Goal: Information Seeking & Learning: Learn about a topic

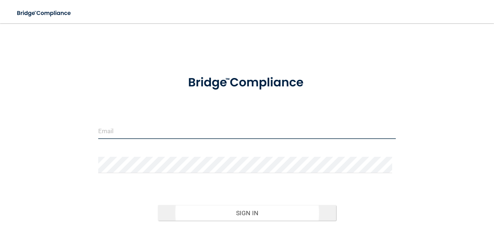
type input "[EMAIL_ADDRESS][PERSON_NAME][DOMAIN_NAME]"
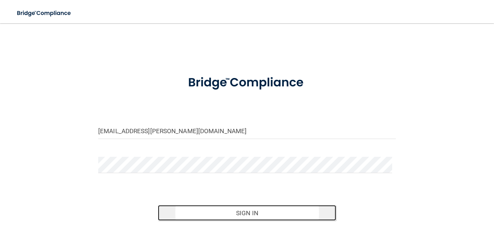
click at [259, 208] on button "Sign In" at bounding box center [247, 213] width 179 height 16
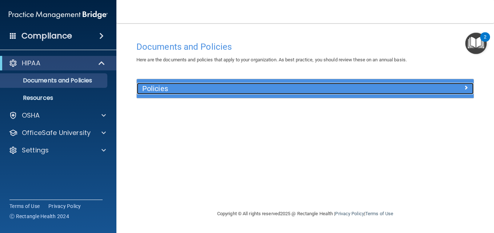
click at [184, 93] on div "Policies" at bounding box center [263, 89] width 253 height 12
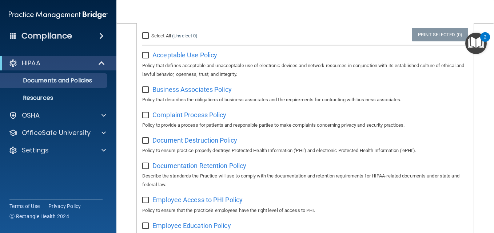
scroll to position [71, 0]
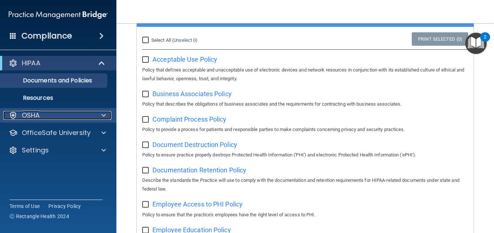
click at [51, 119] on div "OSHA" at bounding box center [48, 115] width 90 height 9
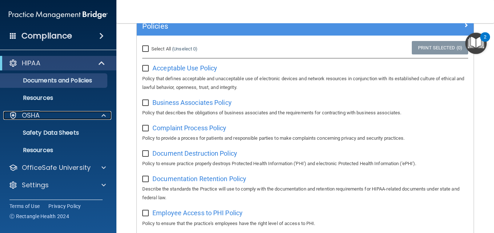
scroll to position [63, 0]
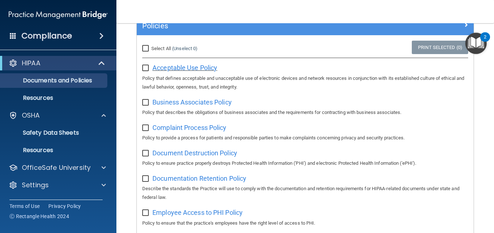
click at [170, 71] on span "Acceptable Use Policy" at bounding box center [184, 68] width 65 height 8
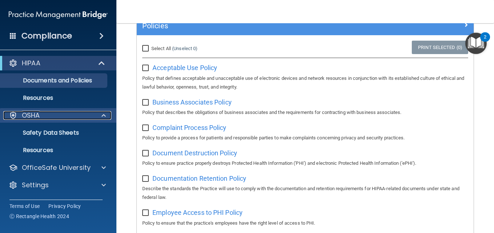
click at [59, 113] on div "OSHA" at bounding box center [48, 115] width 90 height 9
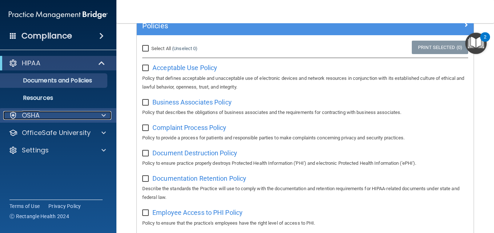
click at [59, 113] on div "OSHA" at bounding box center [48, 115] width 90 height 9
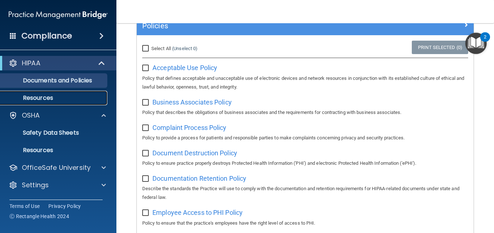
click at [57, 99] on p "Resources" at bounding box center [54, 98] width 99 height 7
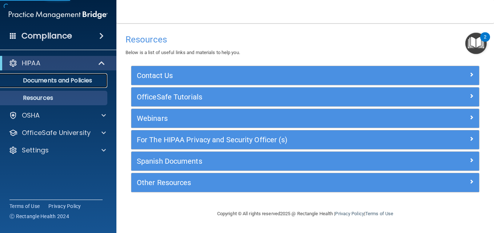
click at [57, 87] on link "Documents and Policies" at bounding box center [50, 80] width 115 height 15
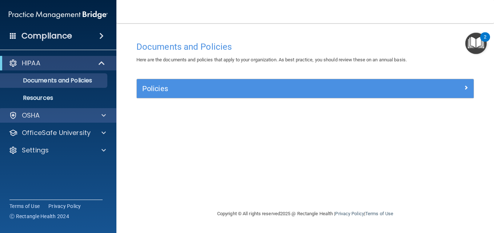
click at [61, 111] on div "OSHA" at bounding box center [58, 115] width 117 height 15
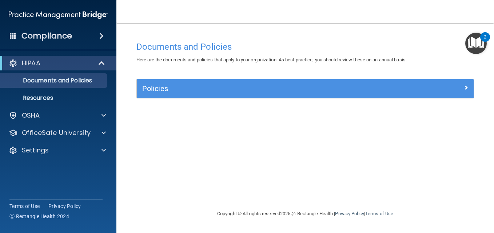
click at [94, 108] on div "HIPAA Documents and Policies Report an Incident Business Associates Emergency P…" at bounding box center [58, 108] width 117 height 111
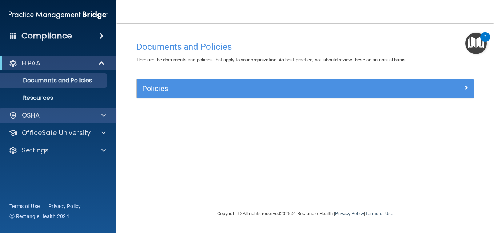
click at [98, 123] on div "OSHA" at bounding box center [58, 115] width 117 height 15
click at [105, 116] on span at bounding box center [103, 115] width 4 height 9
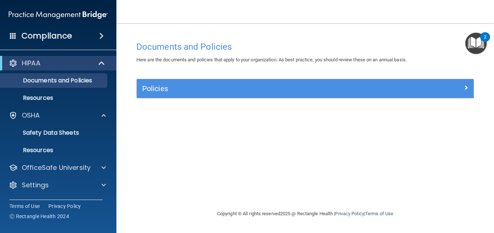
click at [80, 31] on div "Compliance" at bounding box center [58, 36] width 116 height 16
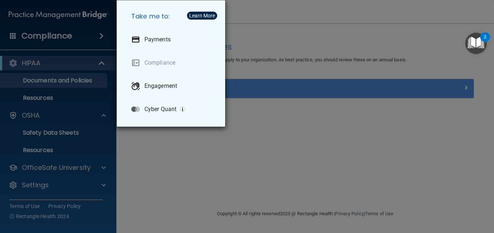
click at [72, 39] on div "Take me to: Payments Compliance Engagement Cyber Quant" at bounding box center [247, 116] width 494 height 233
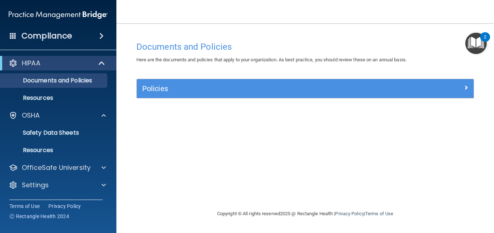
click at [108, 37] on div "Compliance" at bounding box center [58, 36] width 116 height 16
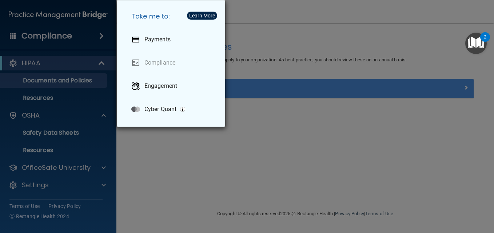
click at [108, 37] on div "Take me to: Payments Compliance Engagement Cyber Quant" at bounding box center [247, 116] width 494 height 233
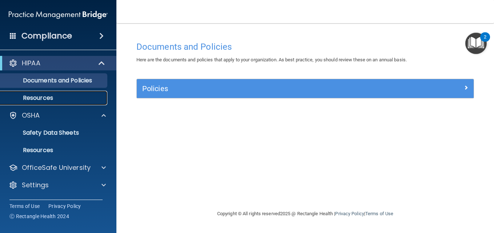
click at [94, 98] on p "Resources" at bounding box center [54, 98] width 99 height 7
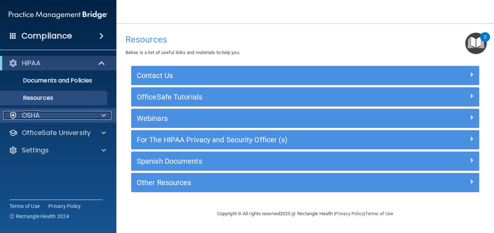
click at [85, 117] on div "OSHA" at bounding box center [48, 115] width 90 height 9
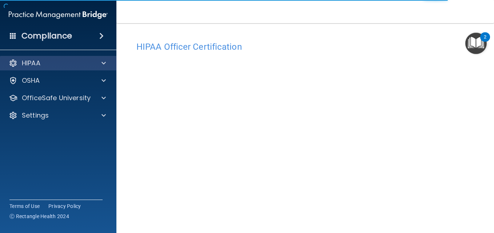
click at [101, 65] on div at bounding box center [102, 63] width 18 height 9
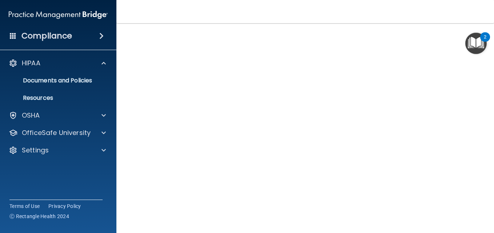
scroll to position [73, 0]
click at [445, 9] on nav "Toggle navigation Caytlin Wilgus caytlin.wilgus@expeditiondental.com Manage My …" at bounding box center [305, 11] width 378 height 23
click at [49, 34] on h4 "Compliance" at bounding box center [46, 36] width 51 height 10
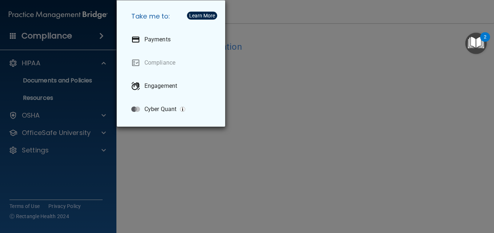
click at [232, 141] on div "Take me to: Payments Compliance Engagement Cyber Quant" at bounding box center [247, 116] width 494 height 233
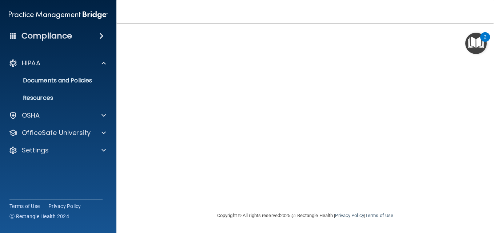
scroll to position [54, 0]
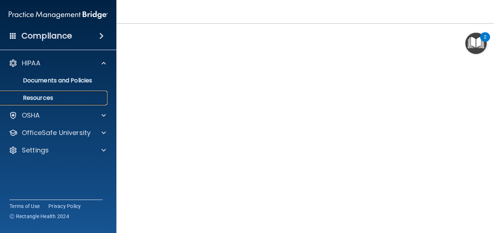
click at [42, 97] on p "Resources" at bounding box center [54, 98] width 99 height 7
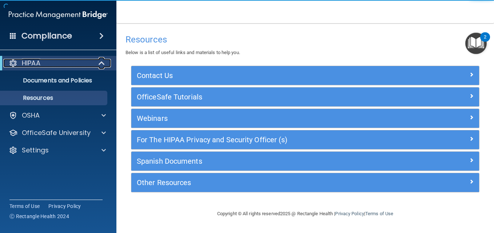
click at [61, 67] on div "HIPAA" at bounding box center [48, 63] width 90 height 9
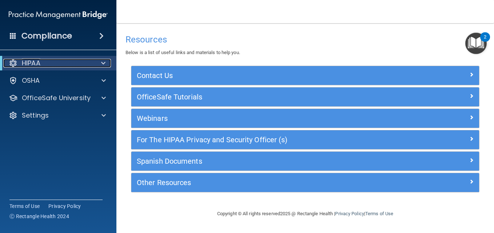
click at [64, 65] on div "HIPAA" at bounding box center [48, 63] width 90 height 9
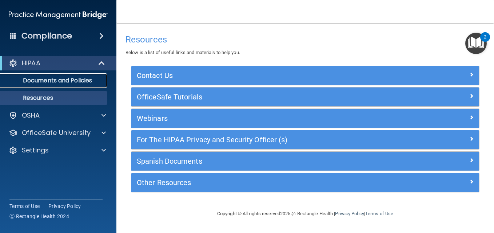
click at [68, 82] on p "Documents and Policies" at bounding box center [54, 80] width 99 height 7
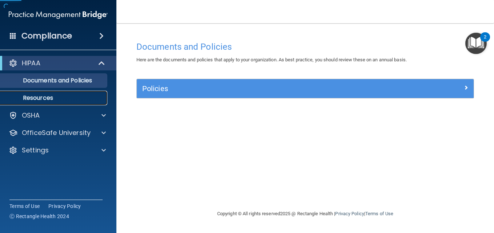
click at [76, 97] on p "Resources" at bounding box center [54, 98] width 99 height 7
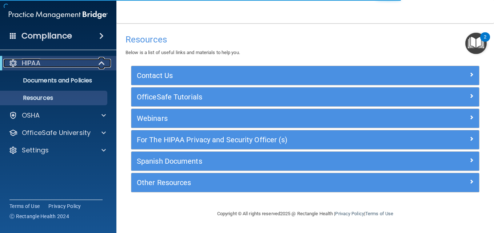
click at [82, 60] on div "HIPAA" at bounding box center [48, 63] width 90 height 9
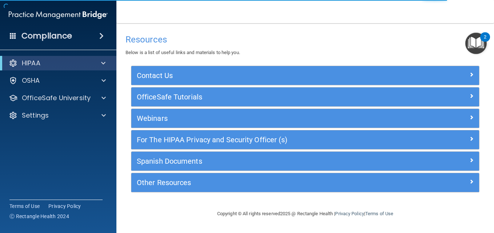
click at [93, 38] on div "Compliance" at bounding box center [58, 36] width 116 height 16
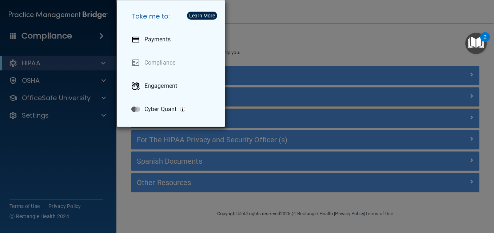
click at [93, 38] on div "Take me to: Payments Compliance Engagement Cyber Quant" at bounding box center [247, 116] width 494 height 233
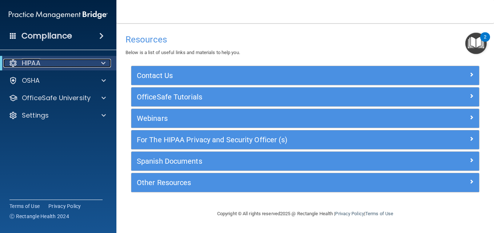
click at [77, 65] on div "HIPAA" at bounding box center [48, 63] width 90 height 9
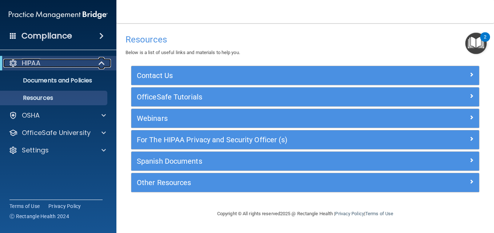
click at [37, 66] on p "HIPAA" at bounding box center [31, 63] width 19 height 9
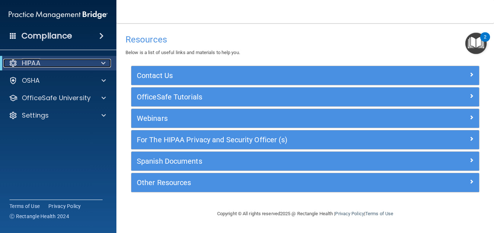
click at [35, 63] on p "HIPAA" at bounding box center [31, 63] width 19 height 9
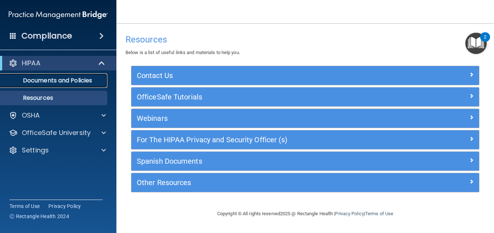
click at [47, 78] on p "Documents and Policies" at bounding box center [54, 80] width 99 height 7
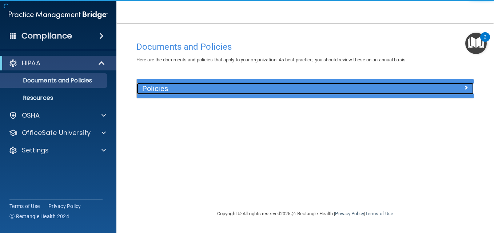
click at [160, 84] on div "Policies" at bounding box center [263, 89] width 253 height 12
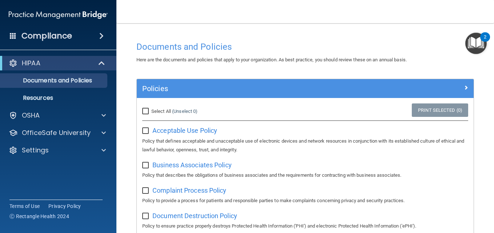
click at [41, 35] on h4 "Compliance" at bounding box center [46, 36] width 51 height 10
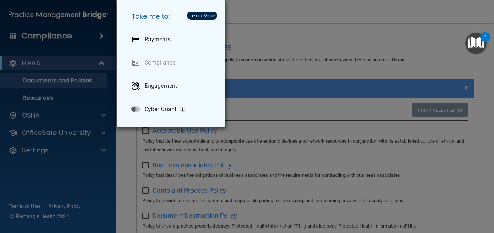
click at [88, 40] on div "Take me to: Payments Compliance Engagement Cyber Quant" at bounding box center [247, 116] width 494 height 233
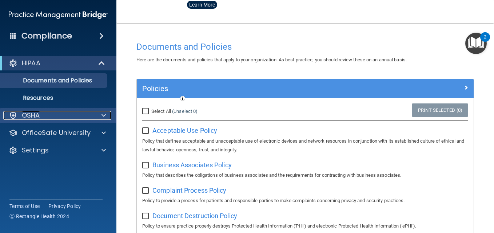
click at [29, 116] on p "OSHA" at bounding box center [31, 115] width 18 height 9
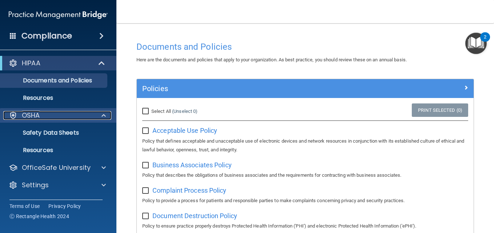
click at [30, 112] on p "OSHA" at bounding box center [31, 115] width 18 height 9
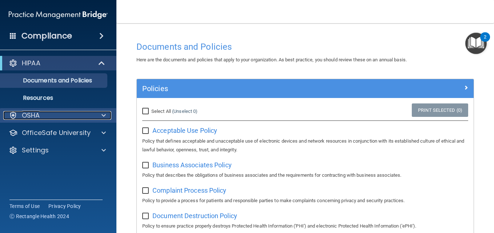
click at [63, 117] on div "OSHA" at bounding box center [48, 115] width 90 height 9
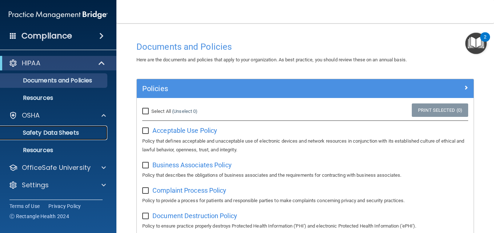
click at [56, 134] on p "Safety Data Sheets" at bounding box center [54, 132] width 99 height 7
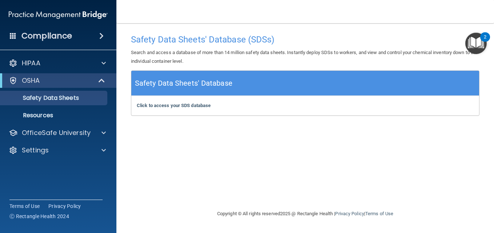
click at [29, 36] on h4 "Compliance" at bounding box center [46, 36] width 51 height 10
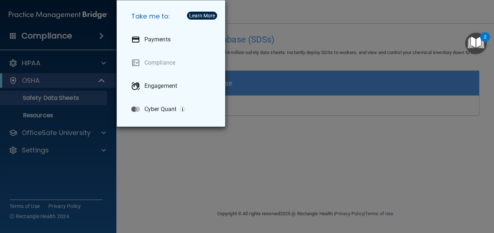
click at [29, 36] on div "Take me to: Payments Compliance Engagement Cyber Quant" at bounding box center [247, 116] width 494 height 233
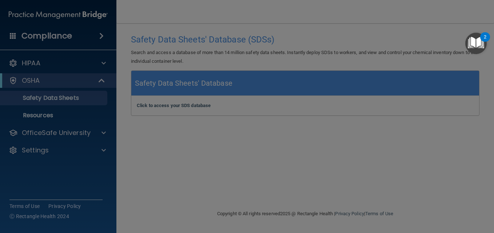
click at [85, 35] on div at bounding box center [247, 116] width 494 height 233
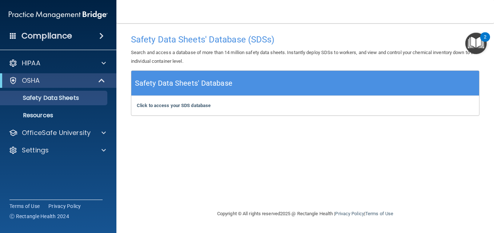
click at [103, 35] on span at bounding box center [101, 36] width 4 height 9
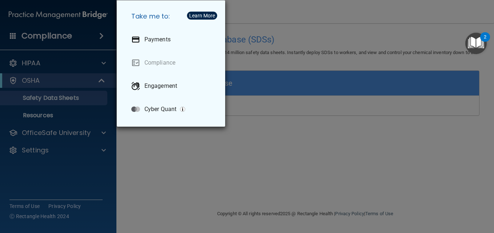
click at [99, 35] on div "Take me to: Payments Compliance Engagement Cyber Quant" at bounding box center [247, 116] width 494 height 233
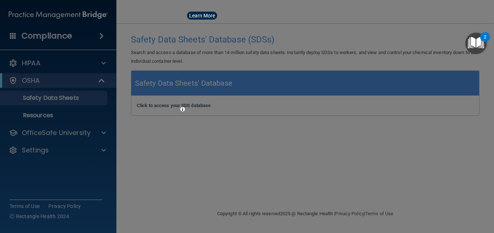
click at [99, 35] on div at bounding box center [247, 116] width 494 height 233
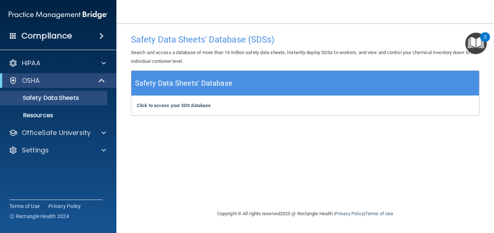
click at [99, 37] on span at bounding box center [101, 36] width 4 height 9
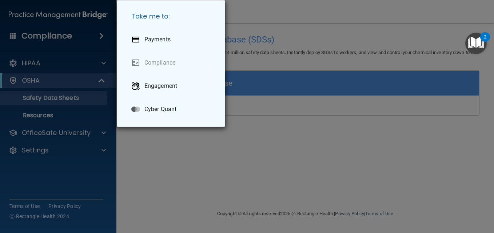
click at [99, 37] on div "Take me to: Payments Compliance Engagement Cyber Quant" at bounding box center [247, 116] width 494 height 233
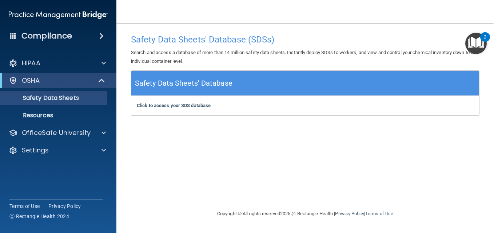
click at [181, 109] on div "Click to access your SDS database Click to access your SDS database" at bounding box center [305, 106] width 348 height 20
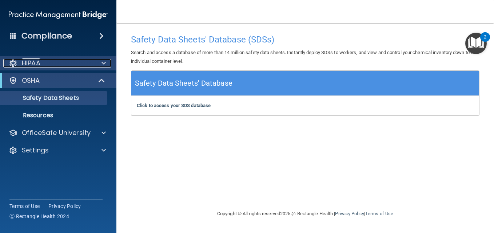
click at [32, 65] on p "HIPAA" at bounding box center [31, 63] width 19 height 9
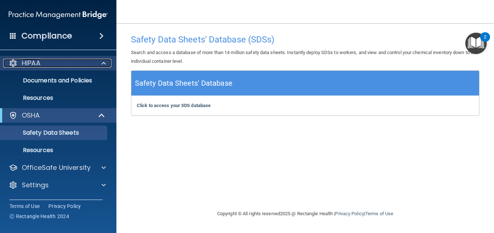
click at [9, 64] on div at bounding box center [13, 63] width 9 height 9
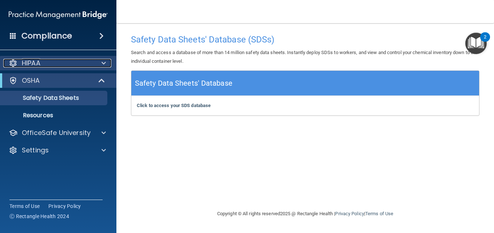
click at [106, 61] on div at bounding box center [102, 63] width 18 height 9
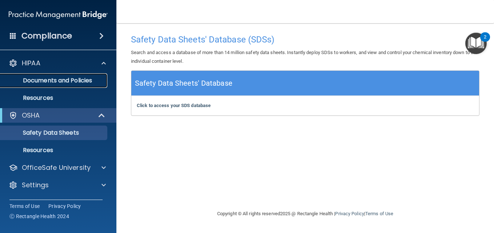
click at [29, 79] on p "Documents and Policies" at bounding box center [54, 80] width 99 height 7
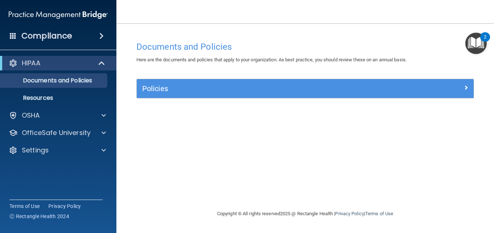
click at [13, 34] on span at bounding box center [13, 35] width 7 height 7
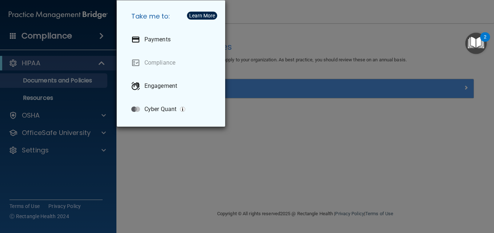
click at [14, 40] on div "Take me to: Payments Compliance Engagement Cyber Quant" at bounding box center [247, 116] width 494 height 233
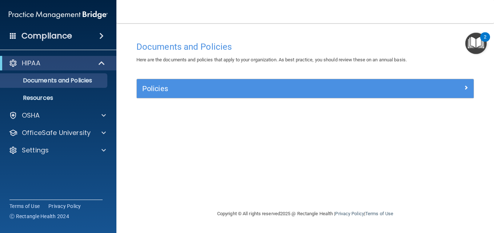
click at [14, 34] on span at bounding box center [13, 35] width 7 height 7
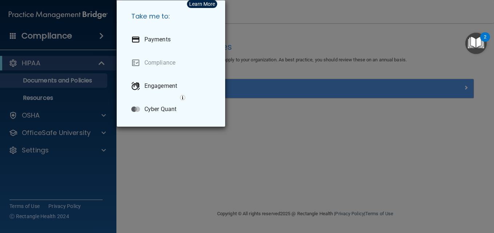
click at [14, 34] on div "Take me to: Payments Compliance Engagement Cyber Quant" at bounding box center [247, 116] width 494 height 233
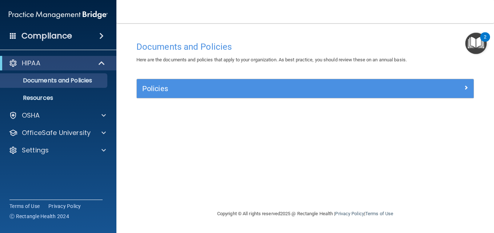
click at [14, 34] on span at bounding box center [13, 35] width 7 height 7
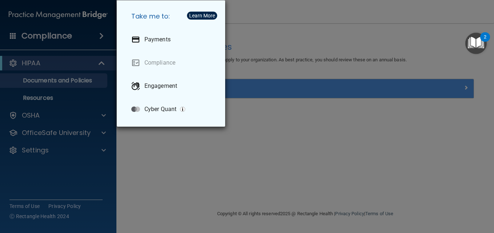
click at [110, 106] on div "Take me to: Payments Compliance Engagement Cyber Quant" at bounding box center [247, 116] width 494 height 233
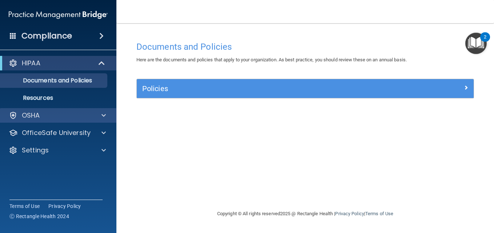
click at [34, 110] on div "OSHA" at bounding box center [58, 115] width 117 height 15
click at [35, 116] on p "OSHA" at bounding box center [31, 115] width 18 height 9
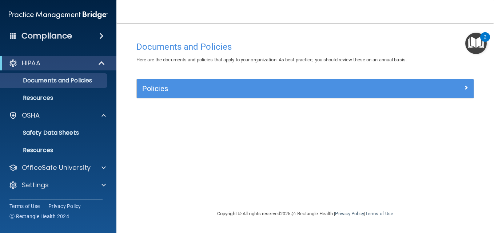
click at [34, 124] on ul "Documents Safety Data Sheets Self-Assessment Injury and Illness Report Resources" at bounding box center [59, 140] width 132 height 35
click at [35, 126] on link "Safety Data Sheets" at bounding box center [50, 133] width 115 height 15
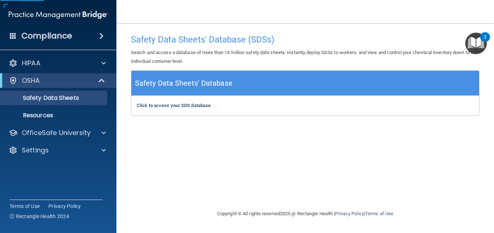
click at [195, 77] on h5 "Safety Data Sheets' Database" at bounding box center [183, 83] width 97 height 13
click at [193, 81] on h5 "Safety Data Sheets' Database" at bounding box center [183, 83] width 97 height 13
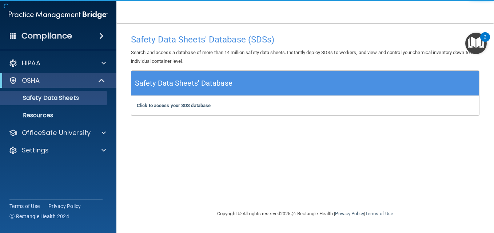
click at [188, 112] on div "Click to access your SDS database Click to access your SDS database" at bounding box center [305, 106] width 348 height 20
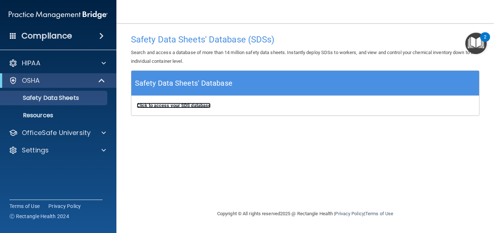
click at [185, 104] on b "Click to access your SDS database" at bounding box center [174, 105] width 74 height 5
click at [477, 40] on img "Open Resource Center, 2 new notifications" at bounding box center [475, 43] width 21 height 21
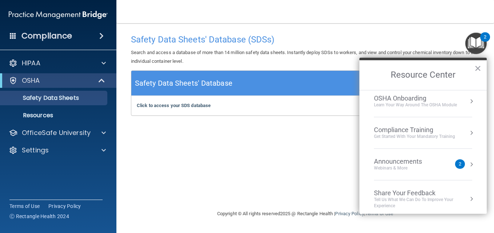
scroll to position [41, 0]
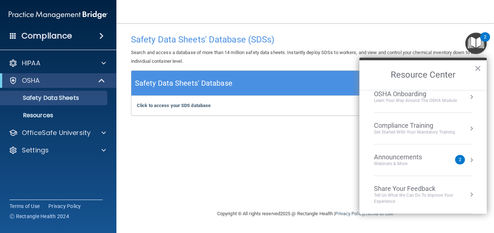
click at [436, 126] on div "Compliance Training" at bounding box center [414, 126] width 81 height 8
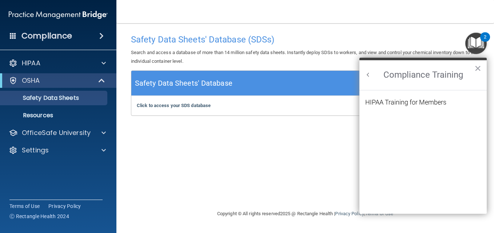
scroll to position [0, 0]
click at [408, 105] on div "HIPAA Training for Members" at bounding box center [405, 102] width 81 height 7
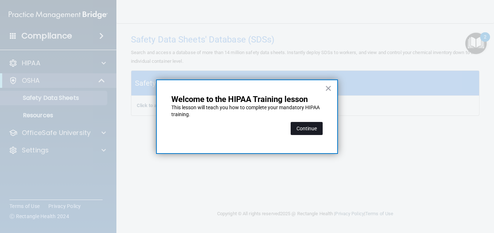
click at [316, 129] on button "Continue" at bounding box center [307, 128] width 32 height 13
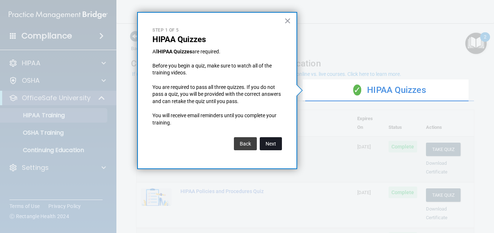
click at [278, 143] on button "Next" at bounding box center [271, 143] width 22 height 13
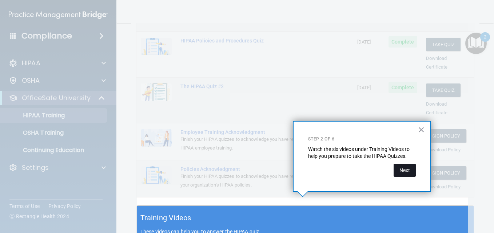
click at [407, 169] on button "Next" at bounding box center [405, 170] width 22 height 13
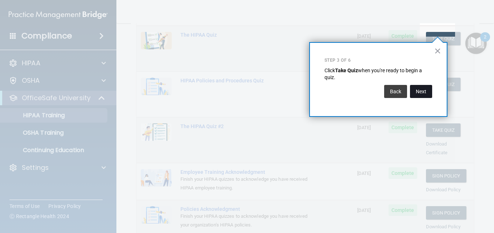
click at [416, 93] on button "Next" at bounding box center [421, 91] width 22 height 13
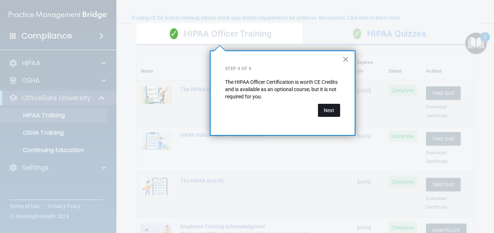
click at [324, 109] on button "Next" at bounding box center [329, 110] width 22 height 13
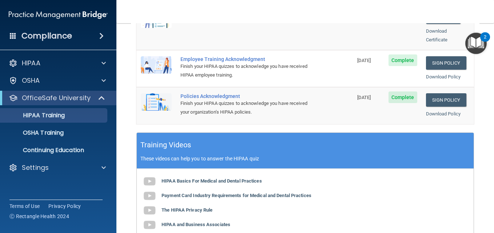
scroll to position [275, 0]
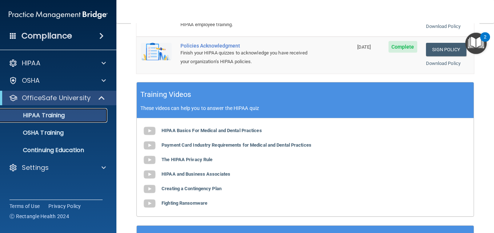
click at [64, 114] on p "HIPAA Training" at bounding box center [35, 115] width 60 height 7
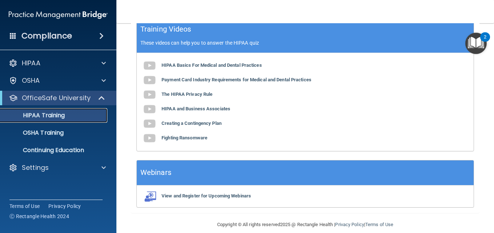
scroll to position [340, 0]
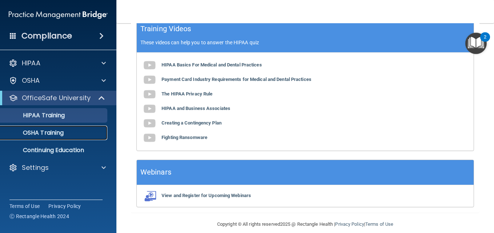
click at [36, 126] on link "OSHA Training" at bounding box center [50, 133] width 115 height 15
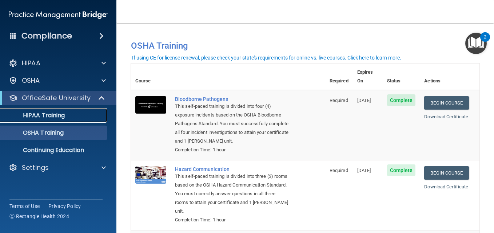
click at [76, 116] on div "HIPAA Training" at bounding box center [54, 115] width 99 height 7
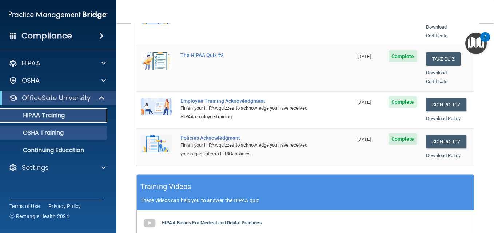
scroll to position [195, 0]
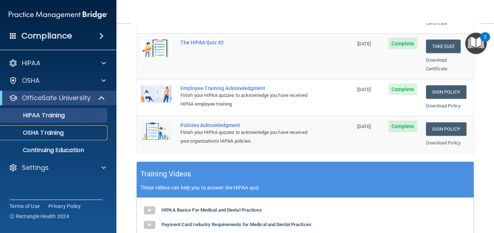
click at [35, 129] on p "OSHA Training" at bounding box center [34, 132] width 59 height 7
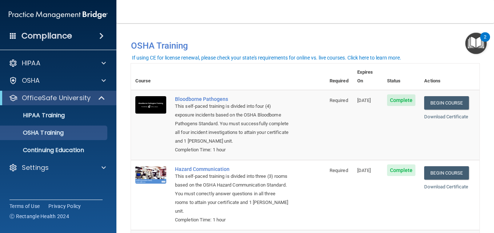
click at [363, 98] on span "11/10/2025" at bounding box center [364, 100] width 14 height 5
click at [391, 95] on span "Complete" at bounding box center [401, 101] width 29 height 12
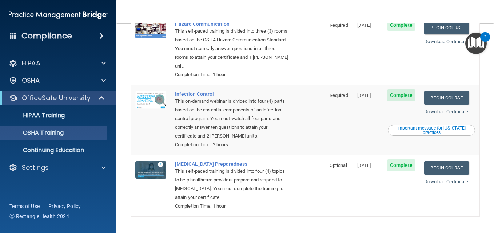
scroll to position [168, 0]
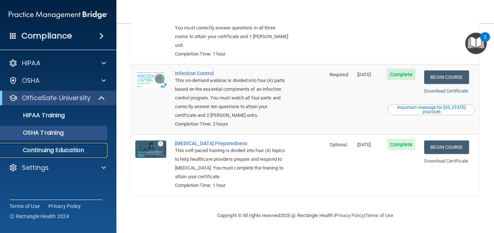
click at [46, 149] on p "Continuing Education" at bounding box center [54, 150] width 99 height 7
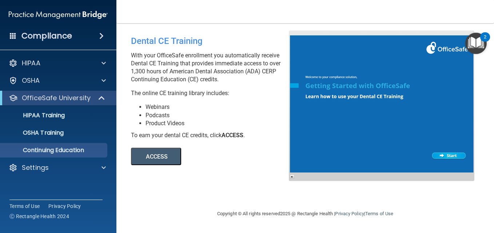
click at [168, 57] on p "With your OfficeSafe enrollment you automatically receive Dental CE Training th…" at bounding box center [212, 68] width 163 height 32
click at [187, 121] on li "Product Videos" at bounding box center [219, 124] width 149 height 8
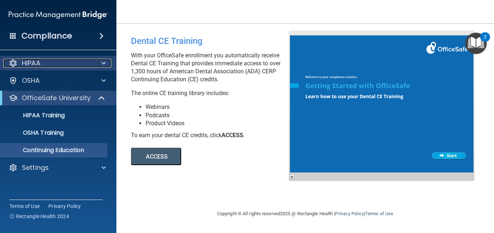
click at [56, 64] on div "HIPAA" at bounding box center [48, 63] width 90 height 9
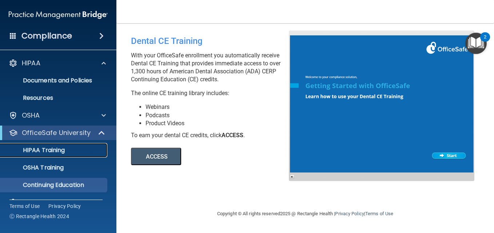
click at [67, 148] on div "HIPAA Training" at bounding box center [54, 150] width 99 height 7
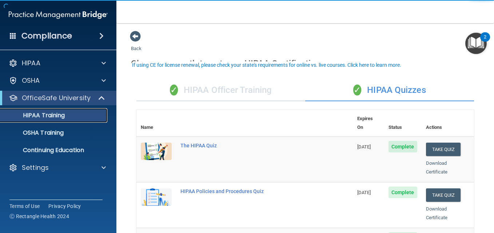
scroll to position [36, 0]
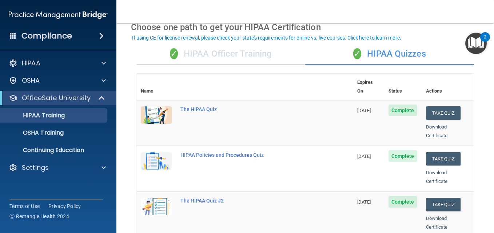
click at [248, 53] on div "✓ HIPAA Officer Training" at bounding box center [220, 54] width 169 height 22
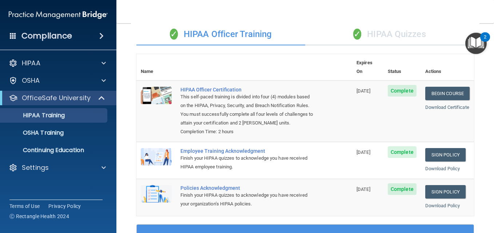
scroll to position [0, 0]
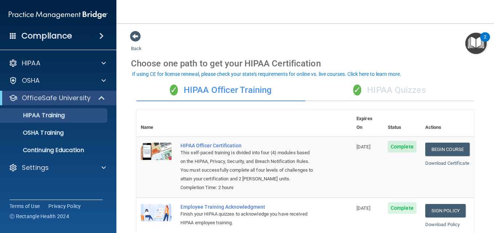
click at [368, 87] on div "✓ HIPAA Quizzes" at bounding box center [389, 91] width 169 height 22
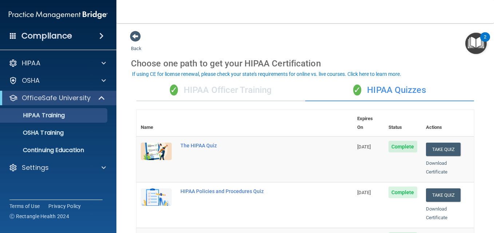
click at [225, 92] on div "✓ HIPAA Officer Training" at bounding box center [220, 91] width 169 height 22
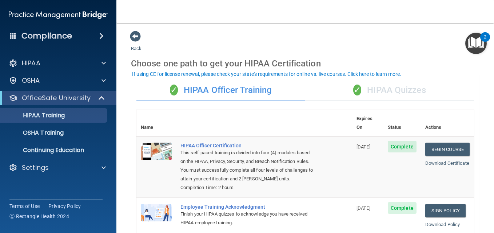
click at [385, 85] on div "✓ HIPAA Quizzes" at bounding box center [389, 91] width 169 height 22
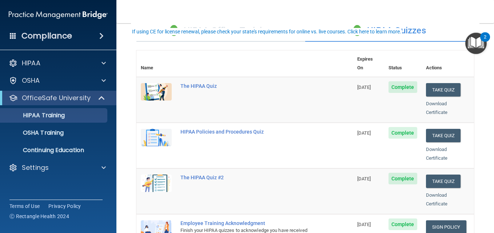
scroll to position [73, 0]
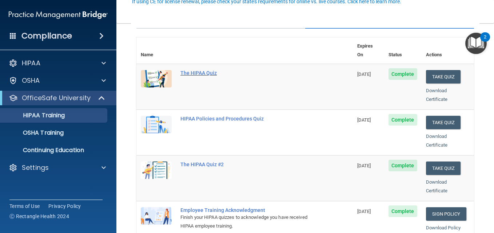
click at [199, 70] on div "The HIPAA Quiz" at bounding box center [248, 73] width 136 height 6
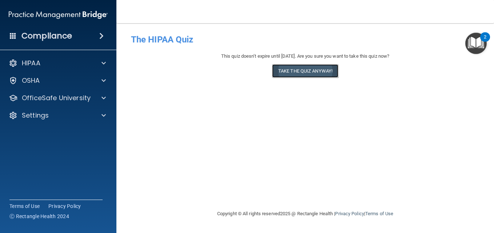
click at [282, 69] on button "Take the quiz anyway!" at bounding box center [305, 70] width 66 height 13
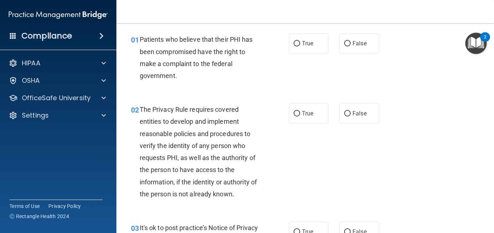
scroll to position [36, 0]
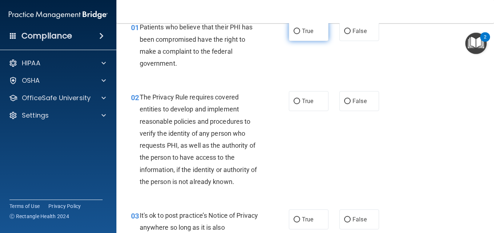
click at [302, 32] on span "True" at bounding box center [307, 31] width 11 height 7
click at [300, 32] on input "True" at bounding box center [297, 31] width 7 height 5
radio input "true"
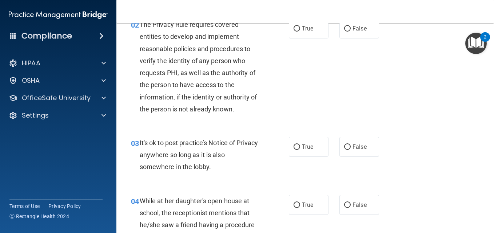
scroll to position [73, 0]
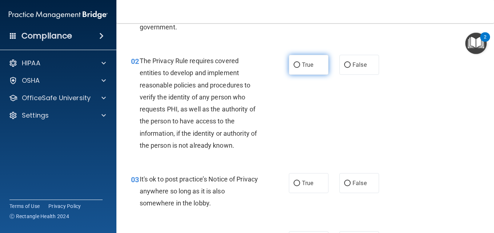
click at [304, 55] on label "True" at bounding box center [309, 65] width 40 height 20
click at [300, 63] on input "True" at bounding box center [297, 65] width 7 height 5
radio input "true"
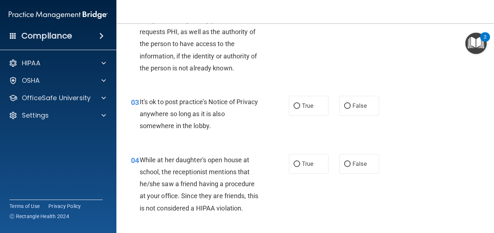
scroll to position [182, 0]
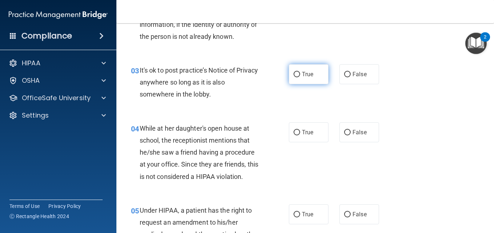
click at [296, 77] on input "True" at bounding box center [297, 74] width 7 height 5
radio input "true"
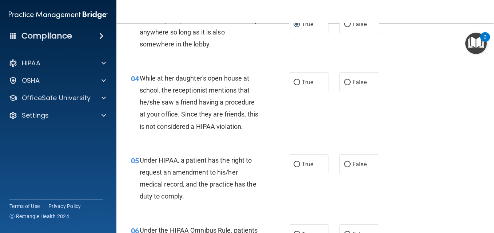
scroll to position [255, 0]
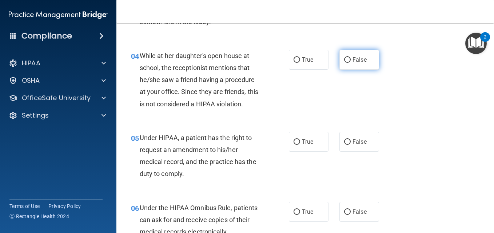
click at [352, 57] on span "False" at bounding box center [359, 59] width 14 height 7
click at [350, 57] on input "False" at bounding box center [347, 59] width 7 height 5
radio input "true"
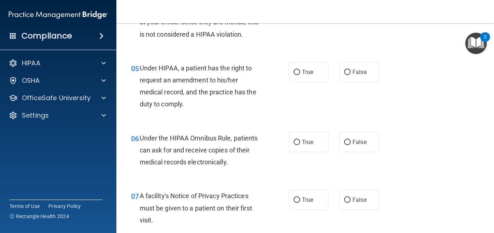
scroll to position [327, 0]
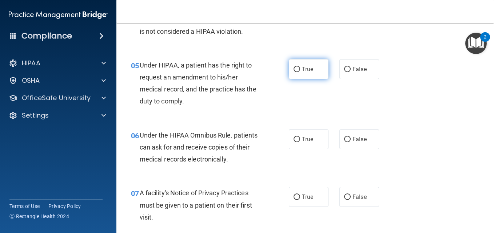
click at [307, 75] on label "True" at bounding box center [309, 69] width 40 height 20
click at [300, 72] on input "True" at bounding box center [297, 69] width 7 height 5
radio input "true"
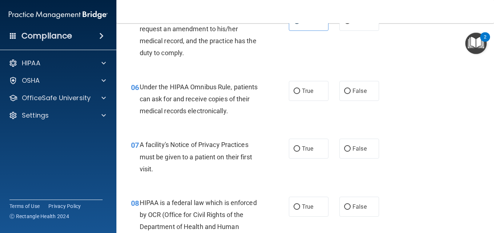
scroll to position [400, 0]
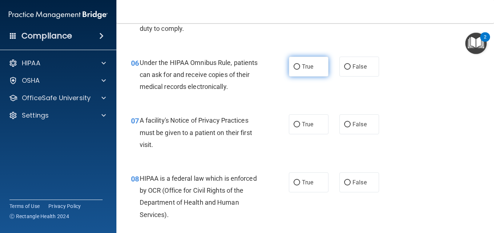
click at [302, 70] on span "True" at bounding box center [307, 66] width 11 height 7
click at [300, 70] on input "True" at bounding box center [297, 66] width 7 height 5
radio input "true"
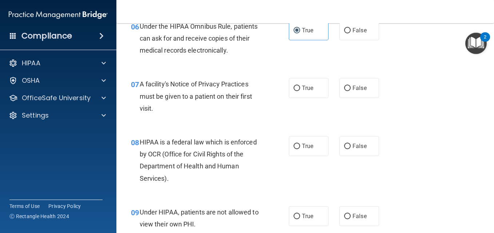
click at [275, 90] on div "07 A facility's Notice of Privacy Practices must be given to a patient on their…" at bounding box center [210, 98] width 180 height 40
click at [308, 93] on label "True" at bounding box center [309, 88] width 40 height 20
click at [300, 91] on input "True" at bounding box center [297, 88] width 7 height 5
radio input "true"
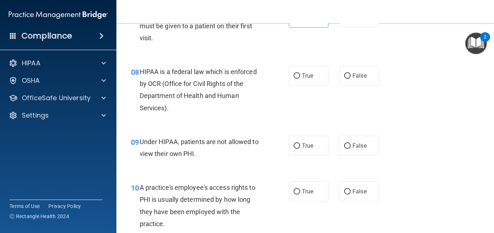
scroll to position [509, 0]
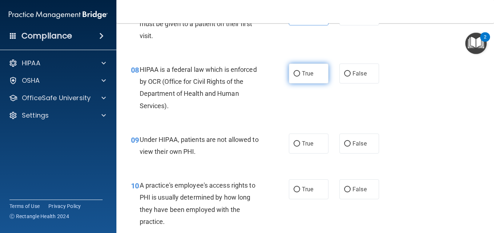
click at [295, 74] on input "True" at bounding box center [297, 73] width 7 height 5
radio input "true"
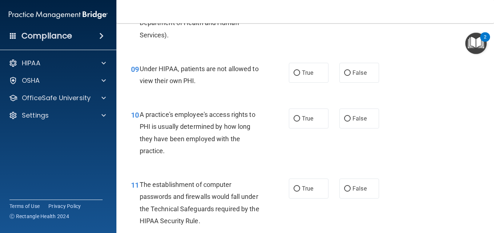
scroll to position [582, 0]
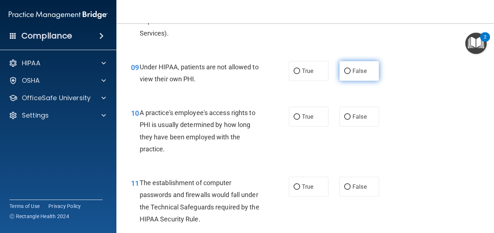
click at [347, 69] on input "False" at bounding box center [347, 71] width 7 height 5
radio input "true"
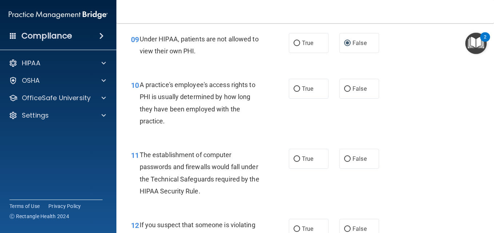
scroll to position [655, 0]
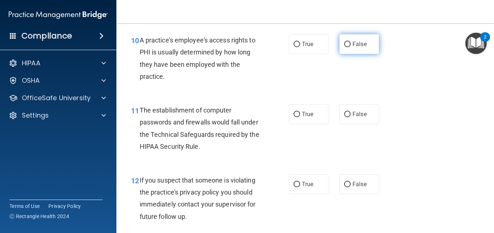
click at [340, 47] on label "False" at bounding box center [359, 44] width 40 height 20
click at [344, 47] on input "False" at bounding box center [347, 44] width 7 height 5
radio input "true"
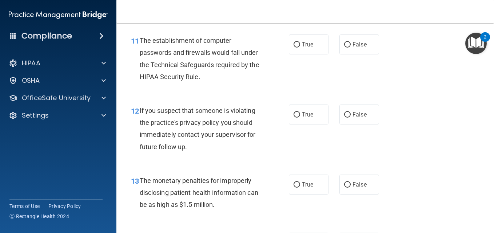
scroll to position [727, 0]
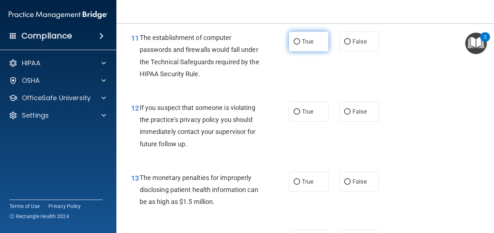
click at [294, 42] on input "True" at bounding box center [297, 41] width 7 height 5
radio input "true"
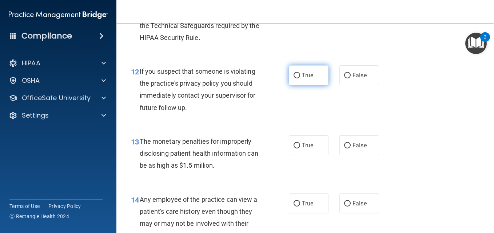
scroll to position [800, 0]
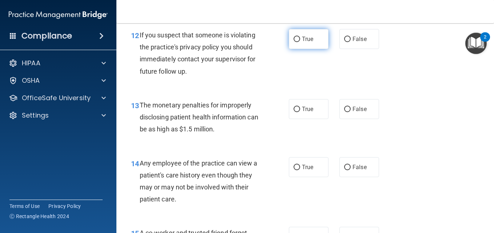
click at [297, 37] on label "True" at bounding box center [309, 39] width 40 height 20
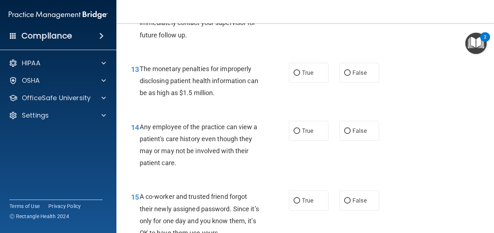
scroll to position [873, 0]
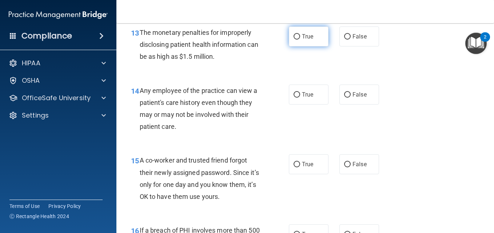
click at [314, 43] on label "True" at bounding box center [309, 37] width 40 height 20
click at [300, 40] on input "True" at bounding box center [297, 36] width 7 height 5
radio input "true"
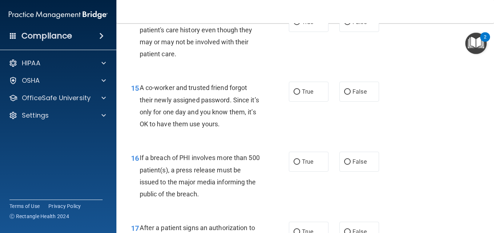
scroll to position [909, 0]
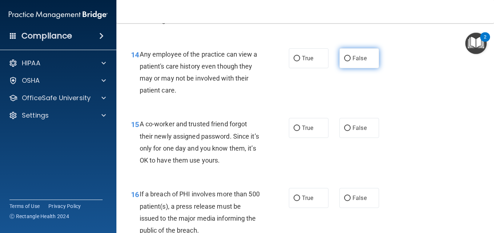
click at [342, 61] on label "False" at bounding box center [359, 58] width 40 height 20
click at [344, 61] on input "False" at bounding box center [347, 58] width 7 height 5
radio input "true"
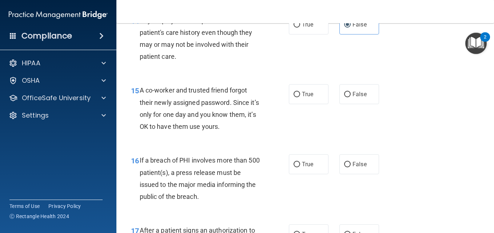
scroll to position [982, 0]
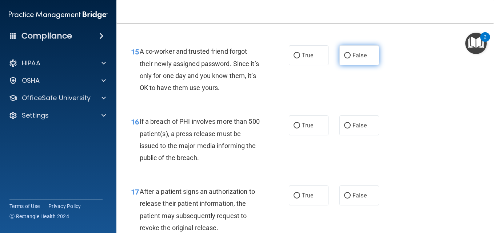
click at [344, 57] on input "False" at bounding box center [347, 55] width 7 height 5
radio input "true"
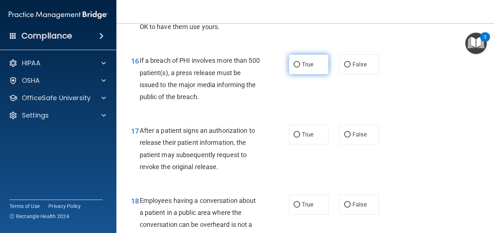
scroll to position [1055, 0]
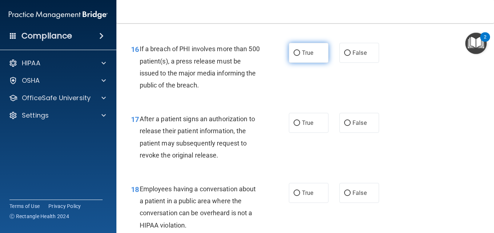
click at [303, 57] on label "True" at bounding box center [309, 53] width 40 height 20
click at [300, 56] on input "True" at bounding box center [297, 53] width 7 height 5
radio input "true"
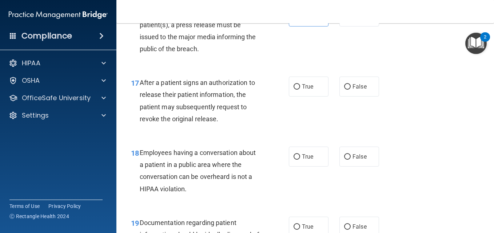
scroll to position [1127, 0]
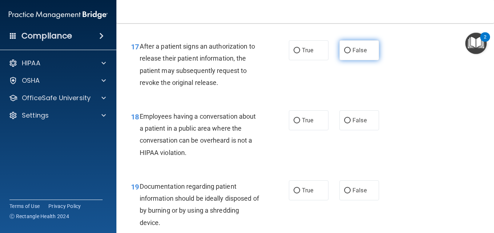
click at [362, 47] on span "False" at bounding box center [359, 50] width 14 height 7
click at [351, 48] on input "False" at bounding box center [347, 50] width 7 height 5
radio input "true"
drag, startPoint x: 308, startPoint y: 91, endPoint x: 289, endPoint y: 84, distance: 19.6
click at [289, 84] on div "17 After a patient signs an authorization to release their patient information,…" at bounding box center [210, 66] width 180 height 52
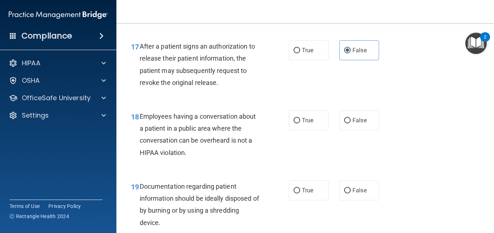
scroll to position [1164, 0]
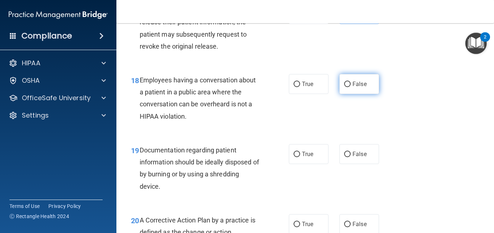
click at [355, 83] on span "False" at bounding box center [359, 84] width 14 height 7
click at [351, 83] on input "False" at bounding box center [347, 84] width 7 height 5
radio input "true"
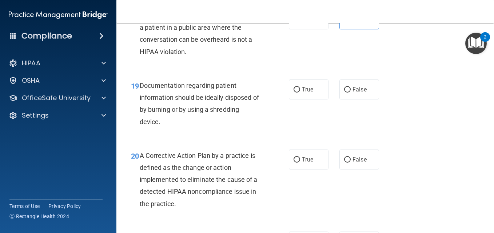
scroll to position [1237, 0]
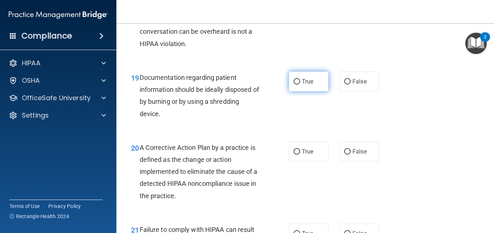
click at [298, 83] on label "True" at bounding box center [309, 82] width 40 height 20
click at [298, 83] on input "True" at bounding box center [297, 81] width 7 height 5
radio input "true"
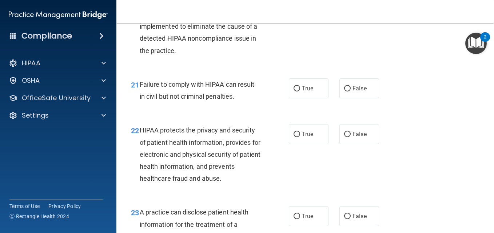
scroll to position [1346, 0]
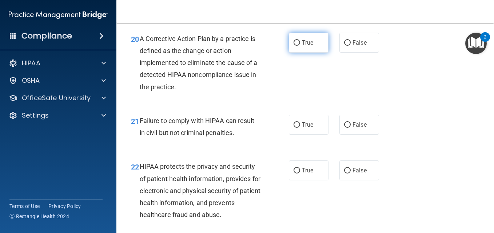
click at [308, 47] on label "True" at bounding box center [309, 43] width 40 height 20
click at [300, 46] on input "True" at bounding box center [297, 42] width 7 height 5
radio input "true"
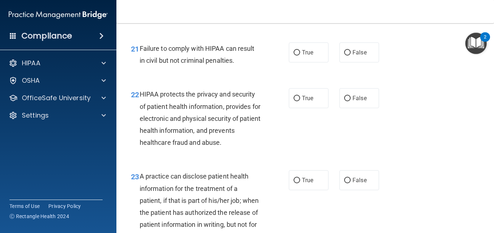
scroll to position [1418, 0]
click at [339, 52] on label "False" at bounding box center [359, 52] width 40 height 20
click at [344, 52] on input "False" at bounding box center [347, 52] width 7 height 5
radio input "true"
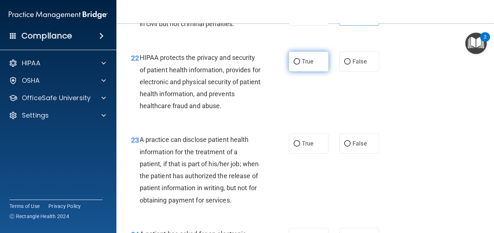
click at [306, 61] on span "True" at bounding box center [307, 61] width 11 height 7
click at [300, 61] on input "True" at bounding box center [297, 61] width 7 height 5
radio input "true"
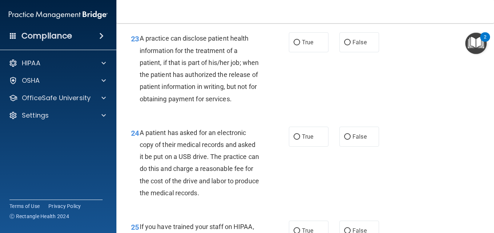
scroll to position [1564, 0]
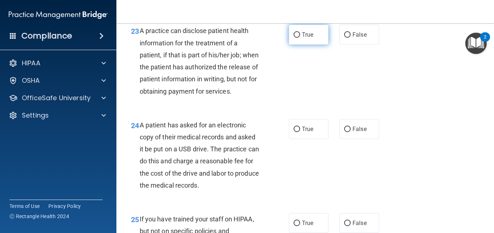
click at [293, 41] on label "True" at bounding box center [309, 35] width 40 height 20
click at [294, 38] on input "True" at bounding box center [297, 34] width 7 height 5
radio input "true"
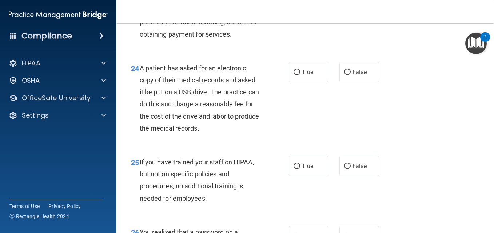
scroll to position [1637, 0]
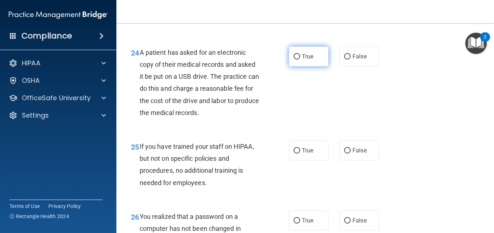
click at [298, 67] on label "True" at bounding box center [309, 57] width 40 height 20
click at [298, 60] on input "True" at bounding box center [297, 56] width 7 height 5
radio input "true"
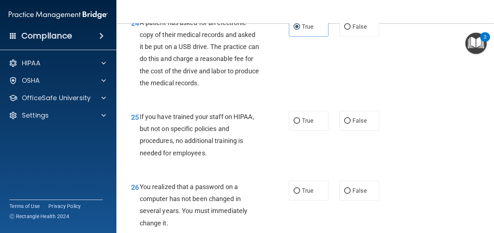
scroll to position [1746, 0]
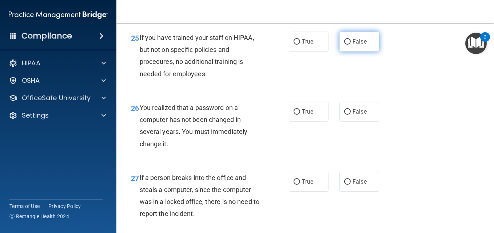
click at [348, 52] on label "False" at bounding box center [359, 42] width 40 height 20
click at [348, 45] on input "False" at bounding box center [347, 41] width 7 height 5
radio input "true"
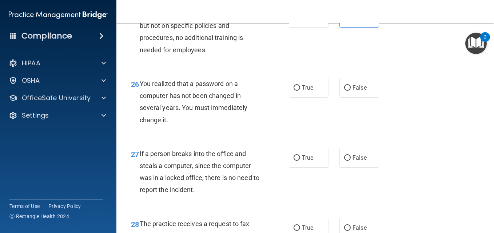
scroll to position [1782, 0]
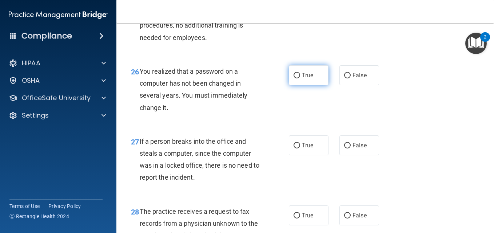
click at [296, 79] on input "True" at bounding box center [297, 75] width 7 height 5
radio input "true"
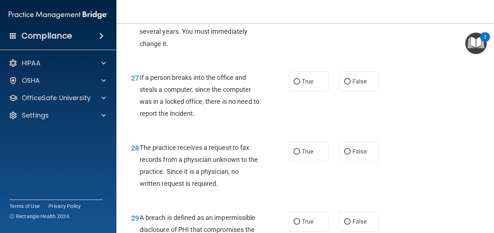
scroll to position [1891, 0]
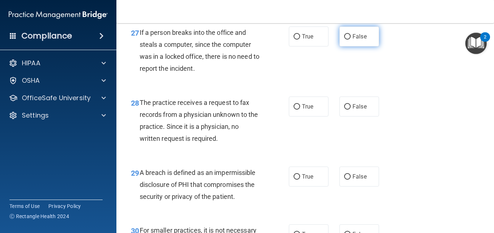
click at [365, 47] on label "False" at bounding box center [359, 37] width 40 height 20
click at [351, 40] on input "False" at bounding box center [347, 36] width 7 height 5
radio input "true"
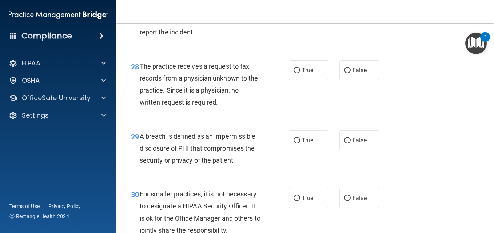
scroll to position [1964, 0]
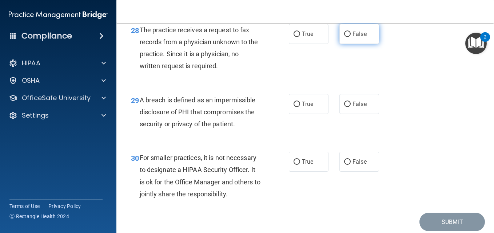
click at [352, 44] on label "False" at bounding box center [359, 34] width 40 height 20
click at [351, 37] on input "False" at bounding box center [347, 34] width 7 height 5
radio input "true"
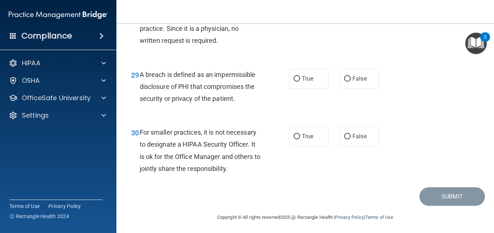
scroll to position [2000, 0]
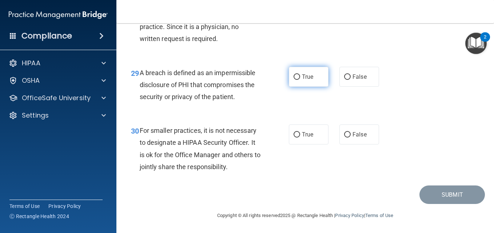
click at [296, 85] on label "True" at bounding box center [309, 77] width 40 height 20
click at [296, 80] on input "True" at bounding box center [297, 77] width 7 height 5
radio input "true"
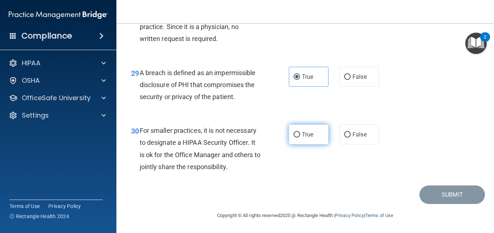
click at [294, 135] on input "True" at bounding box center [297, 134] width 7 height 5
radio input "true"
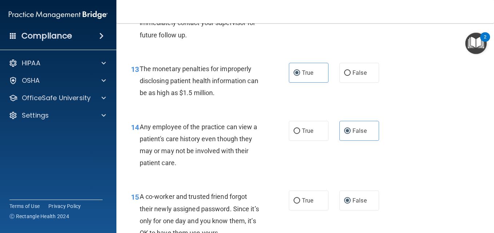
scroll to position [727, 0]
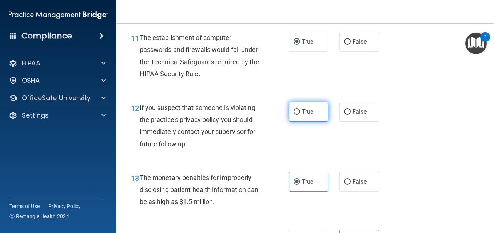
click at [294, 115] on input "True" at bounding box center [297, 111] width 7 height 5
radio input "true"
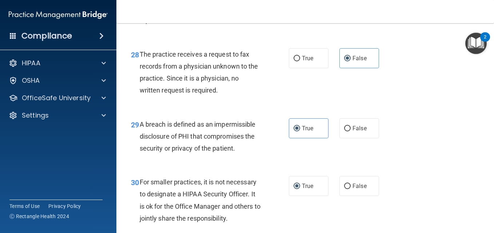
scroll to position [2003, 0]
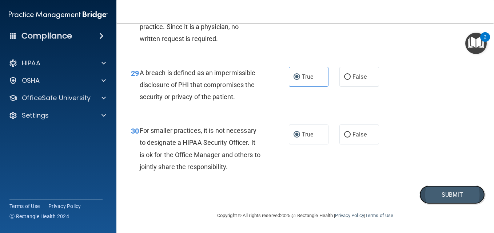
click at [426, 191] on button "Submit" at bounding box center [451, 195] width 65 height 19
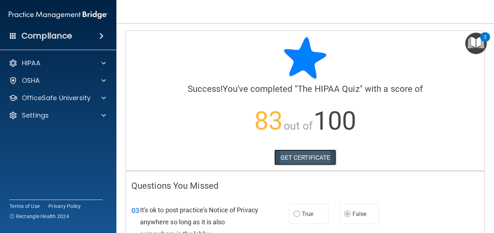
click at [291, 156] on link "GET CERTIFICATE" at bounding box center [305, 158] width 62 height 16
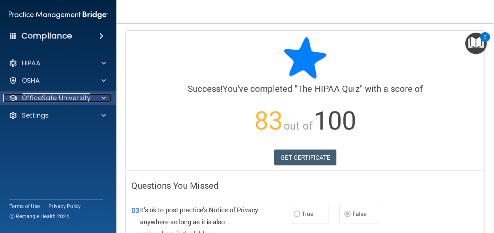
click at [99, 94] on div at bounding box center [102, 98] width 18 height 9
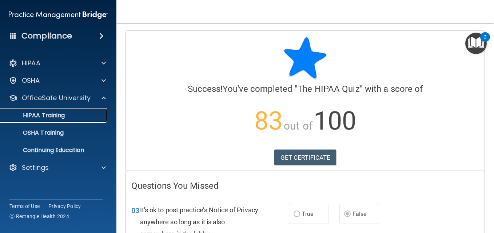
click at [80, 115] on div "HIPAA Training" at bounding box center [54, 115] width 99 height 7
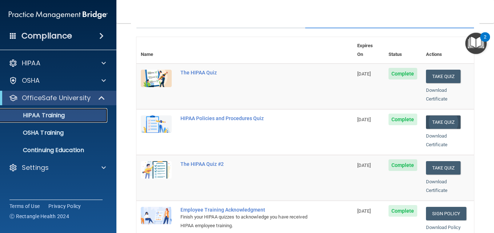
scroll to position [73, 0]
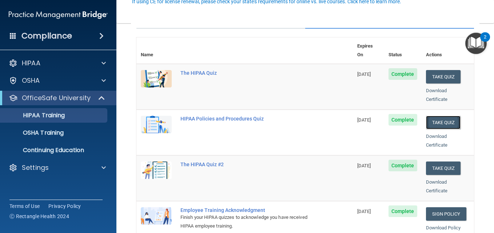
click at [433, 116] on button "Take Quiz" at bounding box center [443, 122] width 35 height 13
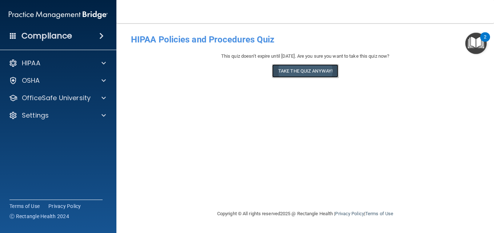
click at [303, 71] on button "Take the quiz anyway!" at bounding box center [305, 70] width 66 height 13
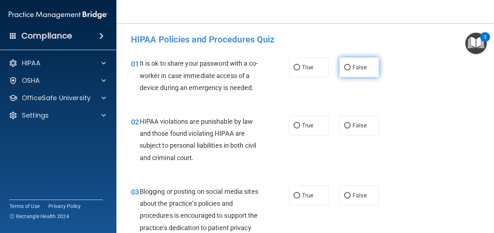
click at [352, 69] on span "False" at bounding box center [359, 67] width 14 height 7
click at [350, 69] on input "False" at bounding box center [347, 67] width 7 height 5
radio input "true"
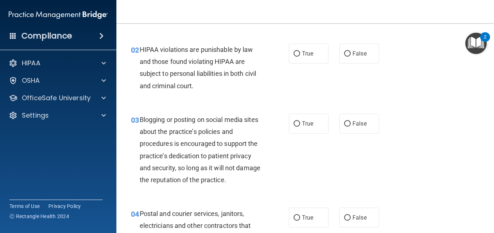
scroll to position [73, 0]
click at [289, 63] on label "True" at bounding box center [309, 53] width 40 height 20
click at [294, 56] on input "True" at bounding box center [297, 53] width 7 height 5
radio input "true"
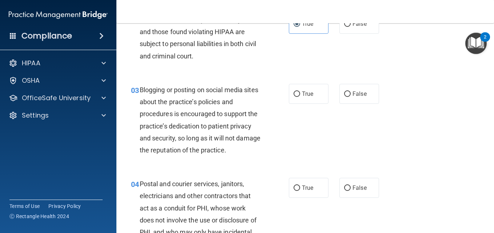
scroll to position [145, 0]
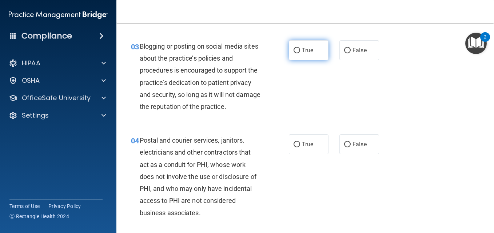
click at [315, 60] on label "True" at bounding box center [309, 50] width 40 height 20
click at [300, 53] on input "True" at bounding box center [297, 50] width 7 height 5
radio input "true"
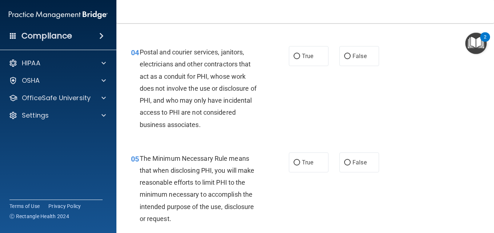
scroll to position [218, 0]
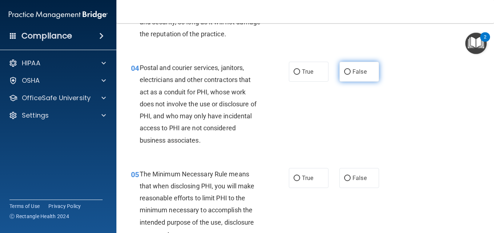
click at [354, 75] on span "False" at bounding box center [359, 71] width 14 height 7
click at [351, 75] on input "False" at bounding box center [347, 71] width 7 height 5
radio input "true"
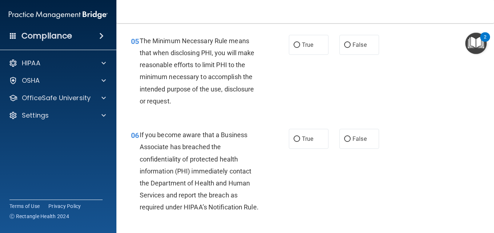
scroll to position [364, 0]
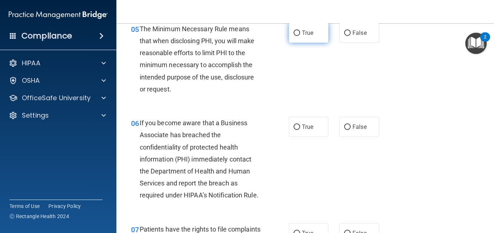
click at [298, 43] on label "True" at bounding box center [309, 33] width 40 height 20
click at [298, 36] on input "True" at bounding box center [297, 33] width 7 height 5
radio input "true"
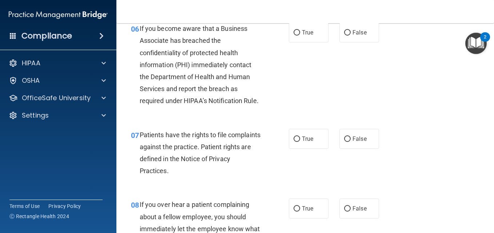
scroll to position [473, 0]
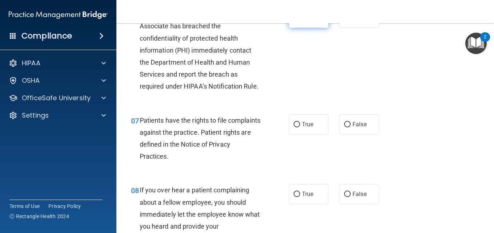
click at [296, 21] on input "True" at bounding box center [297, 18] width 7 height 5
radio input "true"
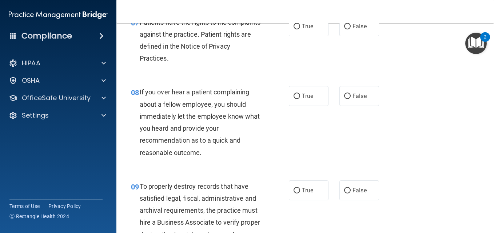
scroll to position [582, 0]
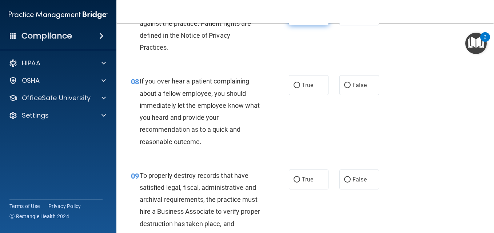
click at [316, 25] on label "True" at bounding box center [309, 15] width 40 height 20
click at [300, 19] on input "True" at bounding box center [297, 15] width 7 height 5
radio input "true"
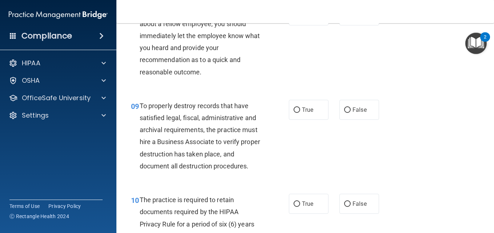
scroll to position [655, 0]
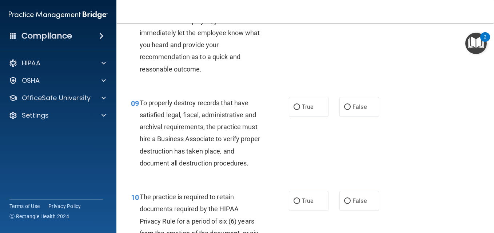
click at [316, 23] on label "True" at bounding box center [309, 13] width 40 height 20
click at [300, 16] on input "True" at bounding box center [297, 12] width 7 height 5
radio input "true"
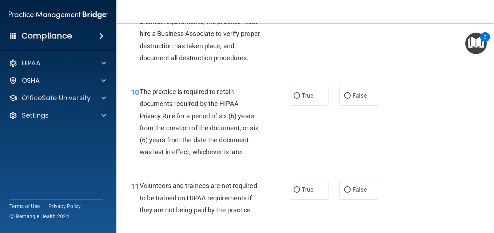
scroll to position [764, 0]
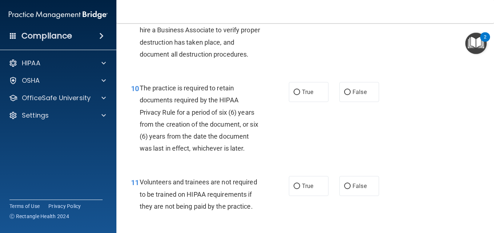
radio input "true"
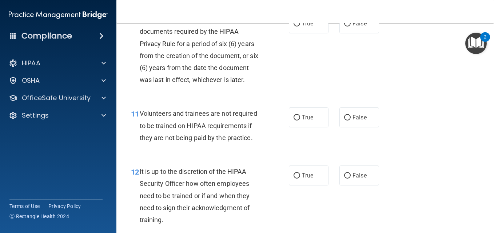
scroll to position [837, 0]
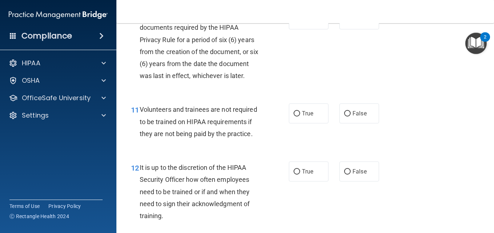
click at [294, 29] on label "True" at bounding box center [309, 19] width 40 height 20
click at [294, 23] on input "True" at bounding box center [297, 19] width 7 height 5
radio input "true"
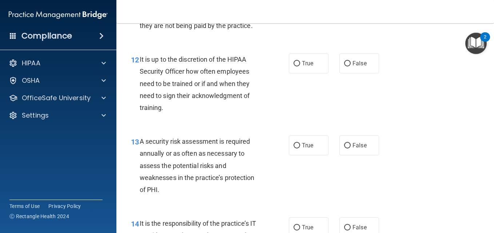
scroll to position [946, 0]
click at [347, 8] on input "False" at bounding box center [347, 4] width 7 height 5
radio input "true"
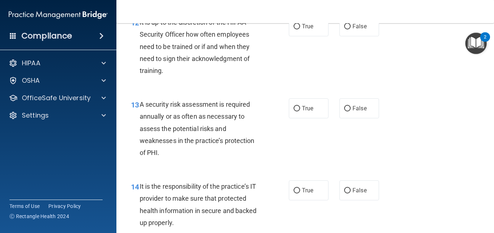
scroll to position [1018, 0]
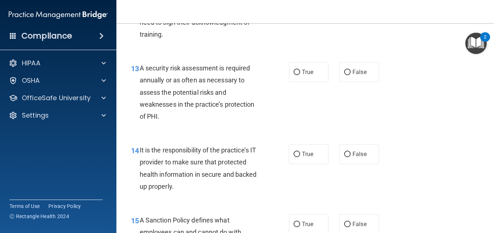
radio input "true"
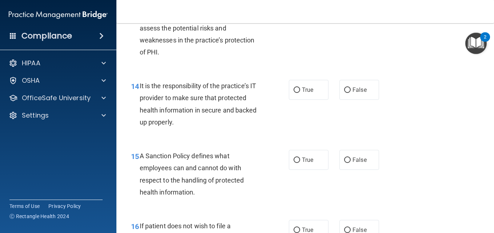
scroll to position [1091, 0]
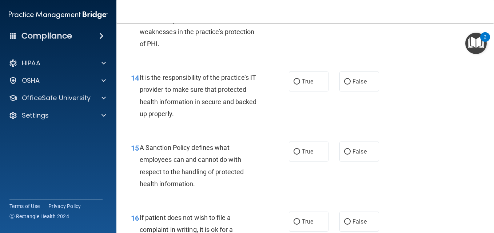
click at [300, 3] on input "True" at bounding box center [297, -1] width 7 height 5
radio input "true"
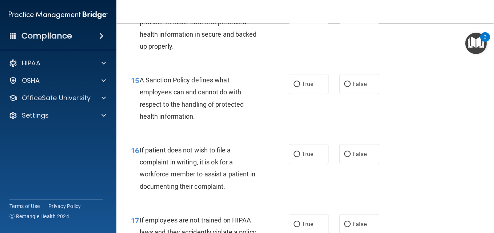
scroll to position [1164, 0]
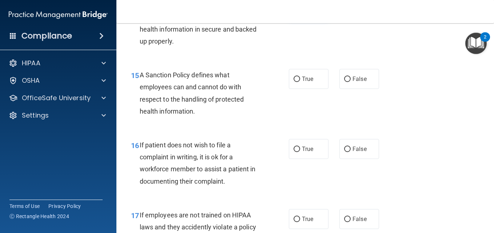
click at [307, 19] on label "True" at bounding box center [309, 9] width 40 height 20
click at [300, 12] on input "True" at bounding box center [297, 9] width 7 height 5
radio input "true"
click at [355, 19] on label "False" at bounding box center [359, 9] width 40 height 20
click at [351, 12] on input "False" at bounding box center [347, 9] width 7 height 5
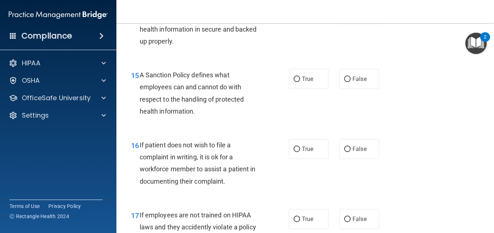
radio input "true"
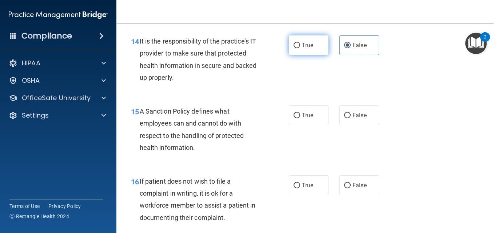
click at [294, 48] on input "True" at bounding box center [297, 45] width 7 height 5
radio input "true"
radio input "false"
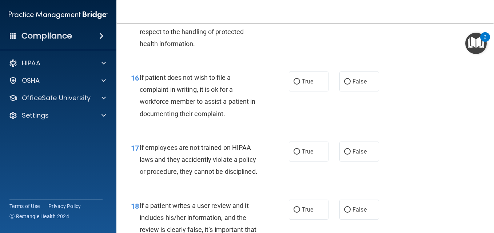
scroll to position [1237, 0]
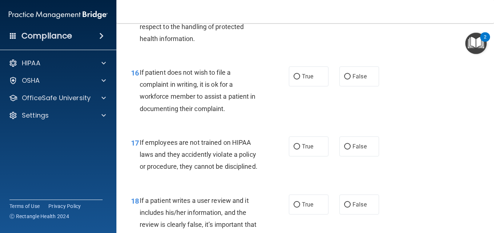
click at [302, 16] on label "True" at bounding box center [309, 6] width 40 height 20
click at [300, 9] on input "True" at bounding box center [297, 6] width 7 height 5
radio input "true"
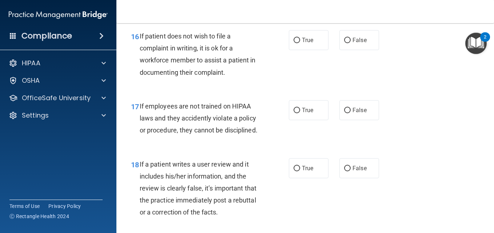
scroll to position [1309, 0]
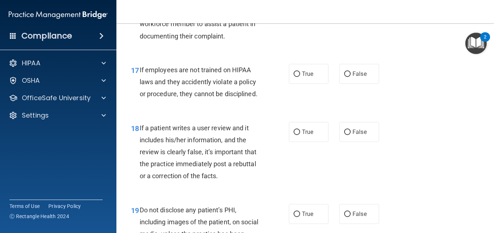
click at [310, 7] on span "True" at bounding box center [307, 3] width 11 height 7
click at [300, 7] on input "True" at bounding box center [297, 3] width 7 height 5
radio input "true"
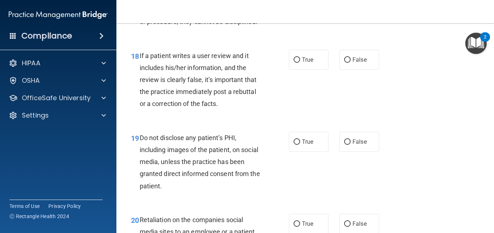
scroll to position [1382, 0]
click at [339, 11] on label "False" at bounding box center [359, 1] width 40 height 20
click at [344, 4] on input "False" at bounding box center [347, 1] width 7 height 5
radio input "true"
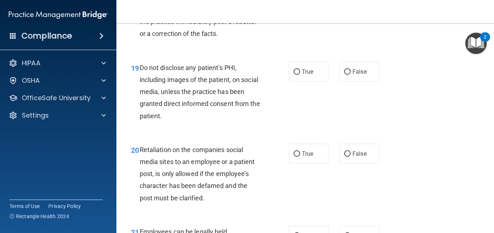
scroll to position [1455, 0]
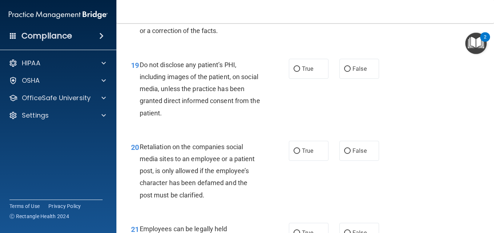
radio input "true"
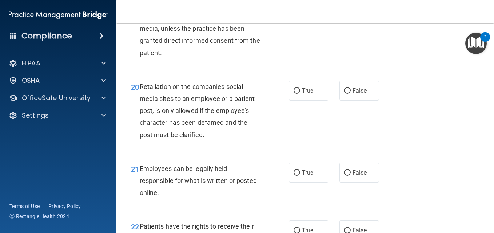
scroll to position [1528, 0]
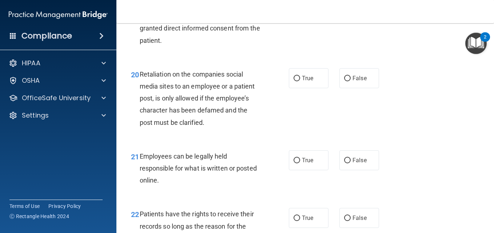
radio input "true"
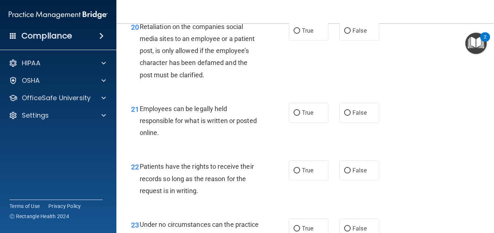
scroll to position [1600, 0]
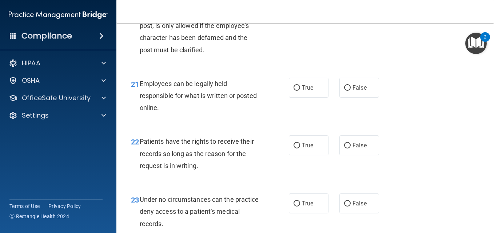
click at [351, 16] on label "False" at bounding box center [359, 6] width 40 height 20
click at [351, 9] on input "False" at bounding box center [347, 5] width 7 height 5
radio input "true"
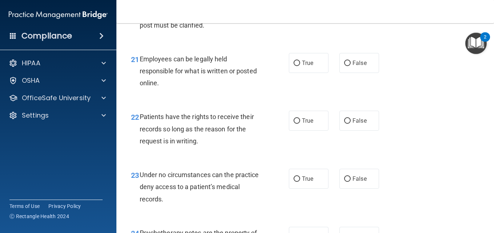
scroll to position [1637, 0]
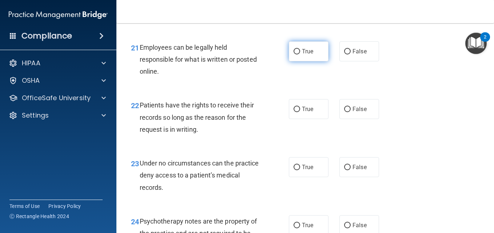
click at [298, 61] on label "True" at bounding box center [309, 51] width 40 height 20
click at [298, 55] on input "True" at bounding box center [297, 51] width 7 height 5
radio input "true"
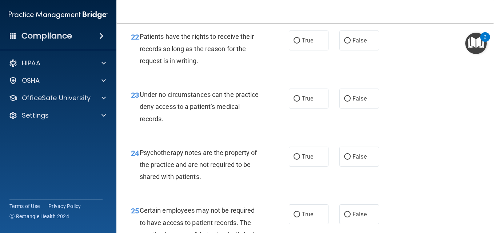
scroll to position [1709, 0]
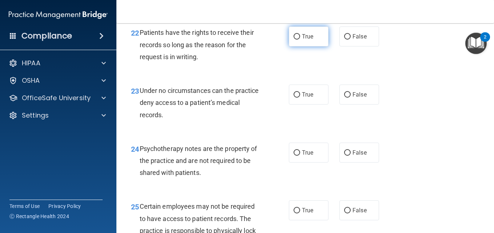
click at [294, 47] on label "True" at bounding box center [309, 37] width 40 height 20
click at [294, 40] on input "True" at bounding box center [297, 36] width 7 height 5
radio input "true"
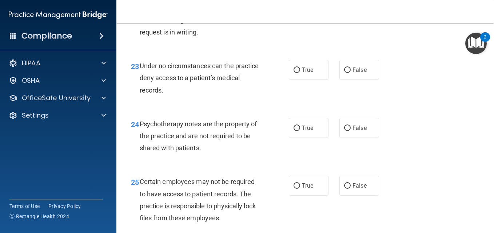
scroll to position [1746, 0]
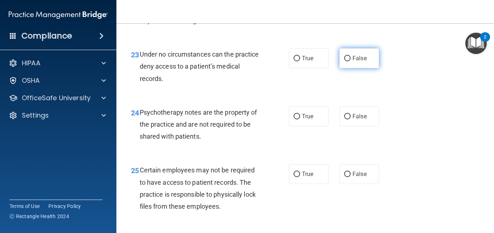
click at [344, 61] on input "False" at bounding box center [347, 58] width 7 height 5
radio input "true"
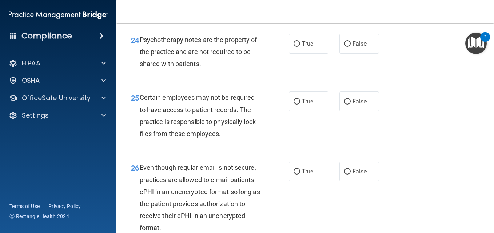
scroll to position [1855, 0]
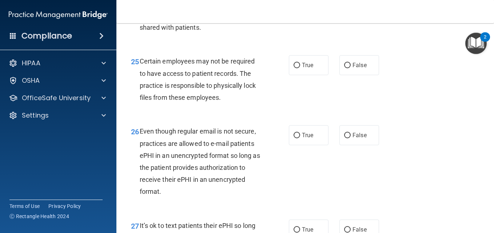
click at [295, 37] on div "24 Psychotherapy notes are the property of the practice and are not required to…" at bounding box center [210, 17] width 180 height 40
click at [296, 17] on label "True" at bounding box center [309, 7] width 40 height 20
click at [296, 11] on input "True" at bounding box center [297, 7] width 7 height 5
radio input "true"
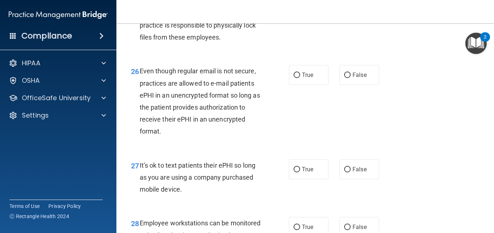
scroll to position [1928, 0]
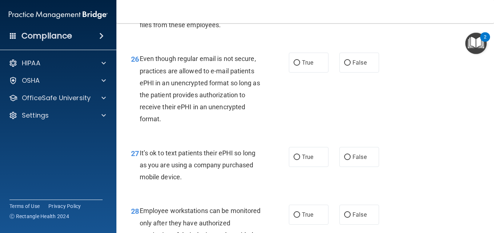
radio input "true"
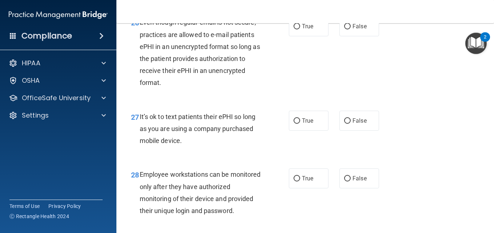
scroll to position [2000, 0]
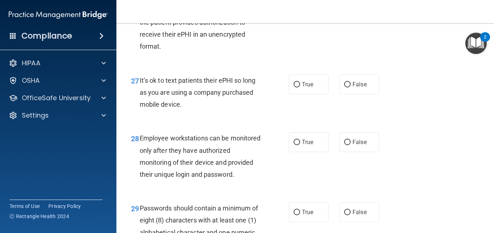
radio input "true"
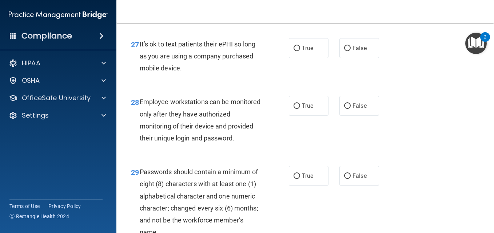
scroll to position [2073, 0]
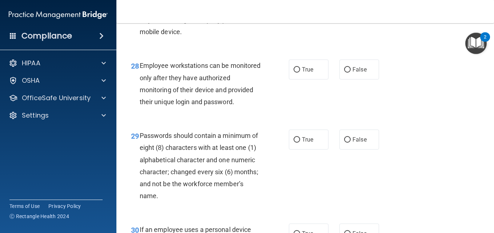
drag, startPoint x: 291, startPoint y: 70, endPoint x: 287, endPoint y: 75, distance: 5.8
click at [384, 2] on ng-form "27 It’s ok to text patients their ePHI so long as you are using a company purch…" at bounding box center [384, 2] width 0 height 0
click at [293, 22] on label "True" at bounding box center [309, 12] width 40 height 20
click at [294, 15] on input "True" at bounding box center [297, 11] width 7 height 5
radio input "true"
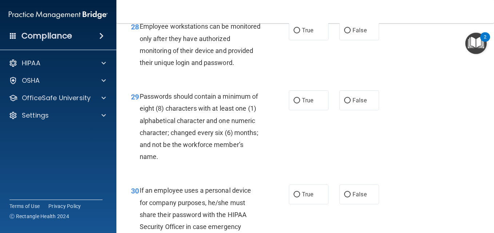
scroll to position [2109, 0]
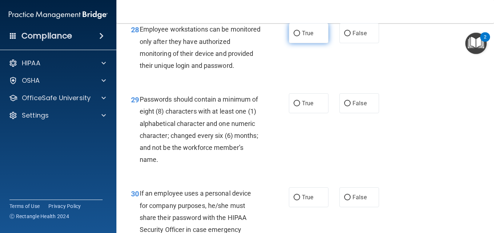
click at [308, 37] on span "True" at bounding box center [307, 33] width 11 height 7
click at [300, 36] on input "True" at bounding box center [297, 33] width 7 height 5
radio input "true"
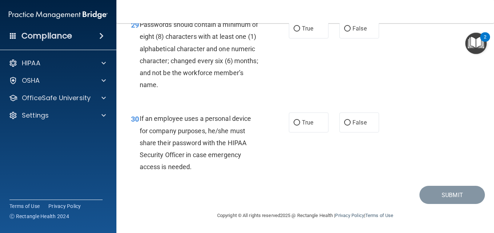
scroll to position [2208, 0]
click at [302, 32] on span "True" at bounding box center [307, 28] width 11 height 7
click at [300, 32] on input "True" at bounding box center [297, 28] width 7 height 5
radio input "true"
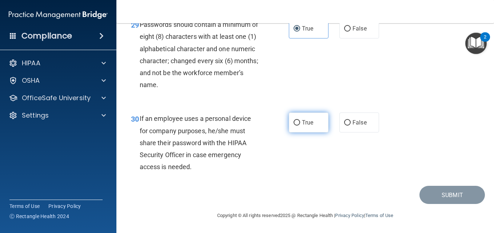
click at [296, 131] on label "True" at bounding box center [309, 123] width 40 height 20
click at [296, 126] on input "True" at bounding box center [297, 122] width 7 height 5
radio input "true"
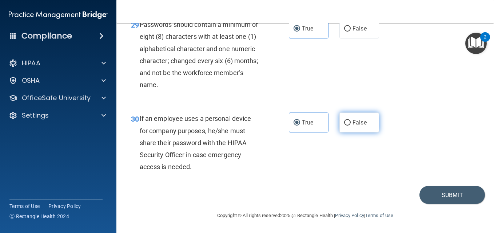
drag, startPoint x: 345, startPoint y: 109, endPoint x: 347, endPoint y: 116, distance: 6.4
click at [346, 115] on div "30 If an employee uses a personal device for company purposes, he/she must shar…" at bounding box center [304, 145] width 359 height 82
drag, startPoint x: 347, startPoint y: 116, endPoint x: 325, endPoint y: 160, distance: 49.4
click at [325, 160] on div "30 If an employee uses a personal device for company purposes, he/she must shar…" at bounding box center [304, 145] width 359 height 82
click at [471, 194] on button "Submit" at bounding box center [451, 195] width 65 height 19
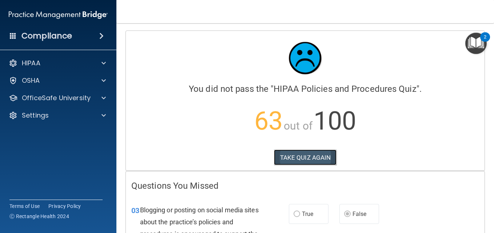
click at [306, 158] on button "TAKE QUIZ AGAIN" at bounding box center [305, 158] width 63 height 16
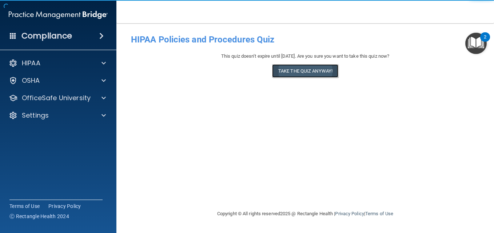
click at [282, 70] on button "Take the quiz anyway!" at bounding box center [305, 70] width 66 height 13
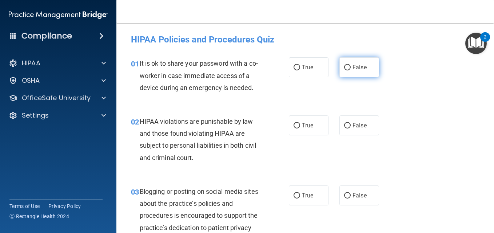
click at [355, 73] on label "False" at bounding box center [359, 67] width 40 height 20
click at [351, 71] on input "False" at bounding box center [347, 67] width 7 height 5
radio input "true"
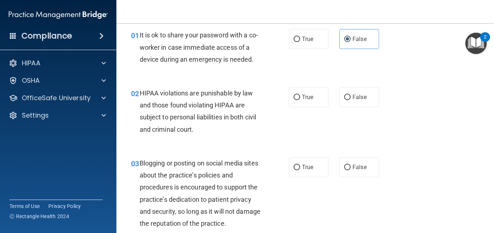
scroll to position [73, 0]
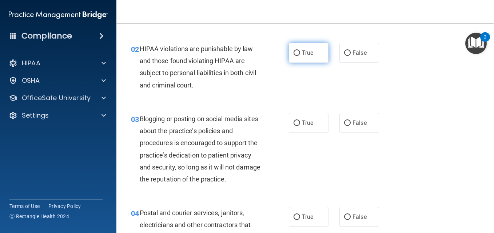
click at [302, 56] on span "True" at bounding box center [307, 52] width 11 height 7
click at [300, 56] on input "True" at bounding box center [297, 53] width 7 height 5
radio input "true"
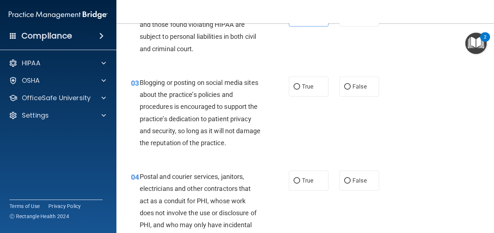
scroll to position [145, 0]
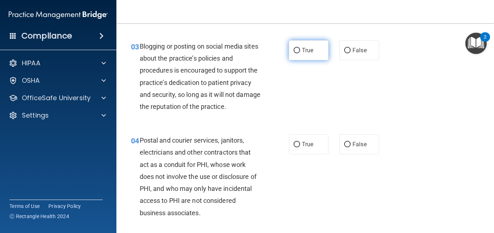
click at [297, 60] on label "True" at bounding box center [309, 50] width 40 height 20
click at [297, 53] on input "True" at bounding box center [297, 50] width 7 height 5
radio input "true"
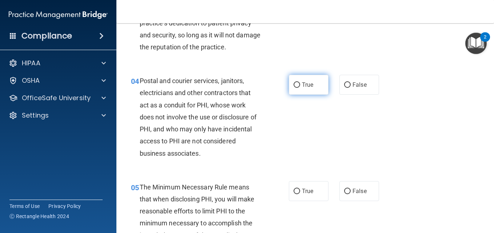
scroll to position [218, 0]
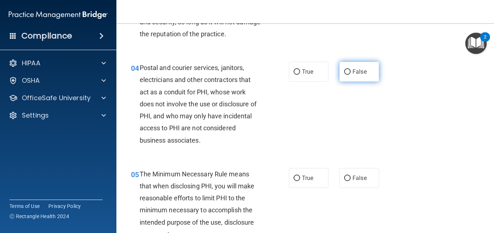
click at [348, 82] on label "False" at bounding box center [359, 72] width 40 height 20
click at [348, 75] on input "False" at bounding box center [347, 71] width 7 height 5
radio input "true"
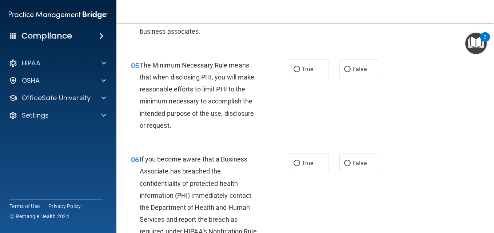
scroll to position [364, 0]
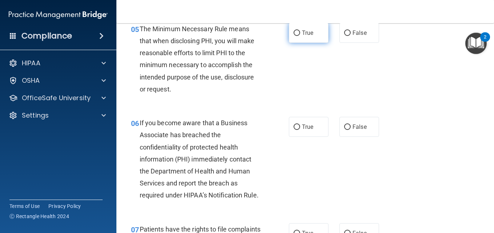
click at [289, 43] on label "True" at bounding box center [309, 33] width 40 height 20
click at [294, 36] on input "True" at bounding box center [297, 33] width 7 height 5
radio input "true"
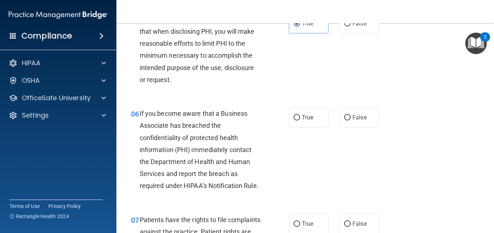
scroll to position [400, 0]
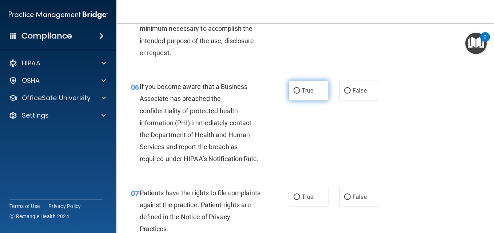
click at [298, 101] on label "True" at bounding box center [309, 91] width 40 height 20
click at [298, 94] on input "True" at bounding box center [297, 90] width 7 height 5
radio input "true"
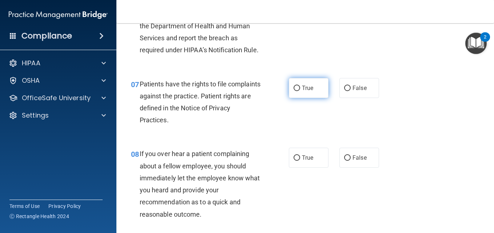
click at [308, 92] on span "True" at bounding box center [307, 88] width 11 height 7
click at [300, 91] on input "True" at bounding box center [297, 88] width 7 height 5
radio input "true"
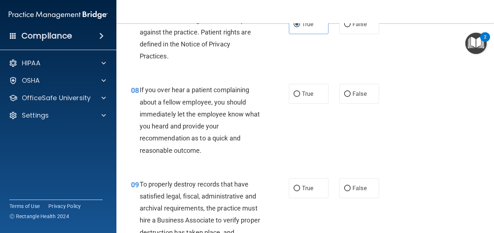
scroll to position [582, 0]
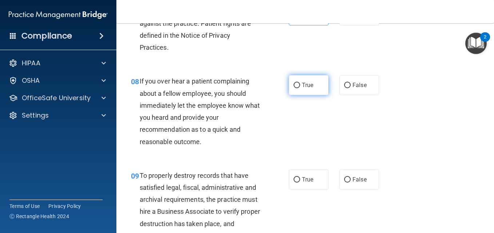
click at [306, 95] on label "True" at bounding box center [309, 85] width 40 height 20
click at [300, 88] on input "True" at bounding box center [297, 85] width 7 height 5
radio input "true"
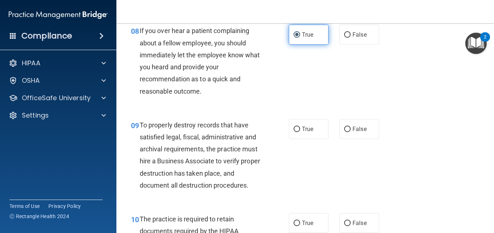
scroll to position [655, 0]
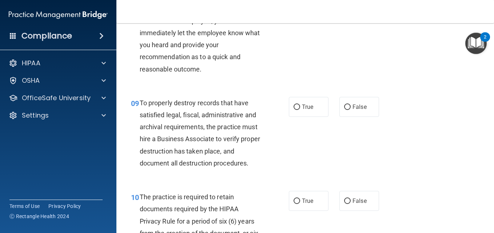
click at [285, 79] on div "08 If you over hear a patient complaining about a fellow employee, you should i…" at bounding box center [210, 41] width 180 height 76
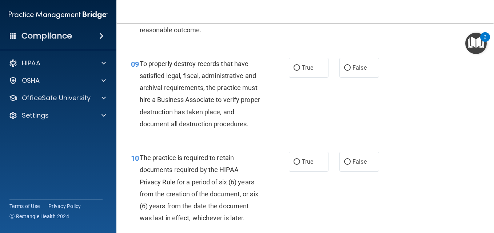
scroll to position [727, 0]
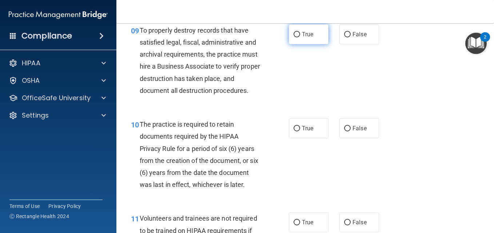
click at [304, 44] on label "True" at bounding box center [309, 34] width 40 height 20
click at [300, 37] on input "True" at bounding box center [297, 34] width 7 height 5
radio input "true"
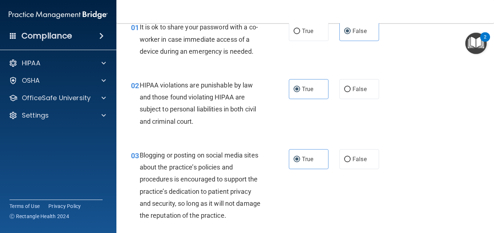
scroll to position [109, 0]
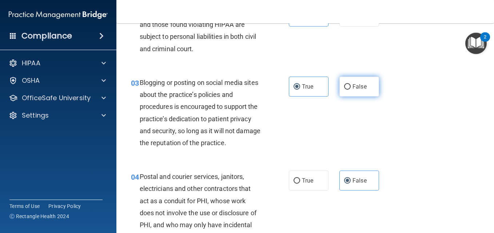
click at [344, 90] on input "False" at bounding box center [347, 86] width 7 height 5
radio input "true"
radio input "false"
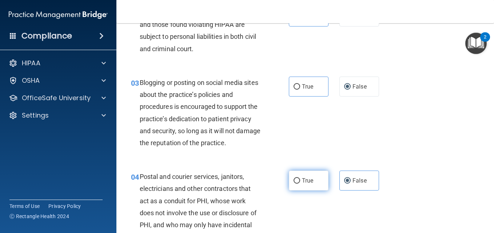
click at [305, 191] on label "True" at bounding box center [309, 181] width 40 height 20
click at [300, 184] on input "True" at bounding box center [297, 181] width 7 height 5
radio input "true"
radio input "false"
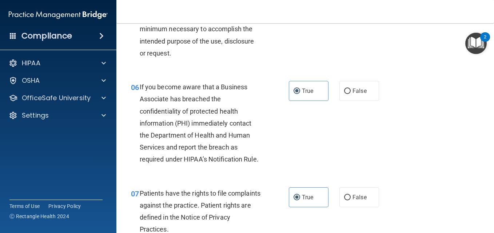
scroll to position [400, 0]
click at [348, 101] on label "False" at bounding box center [359, 91] width 40 height 20
click at [348, 94] on input "False" at bounding box center [347, 90] width 7 height 5
radio input "true"
radio input "false"
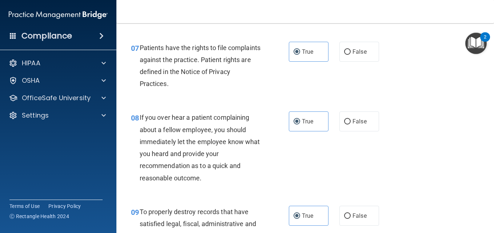
scroll to position [582, 0]
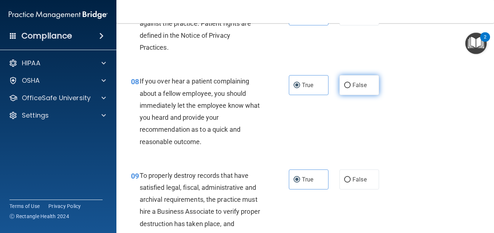
click at [365, 95] on label "False" at bounding box center [359, 85] width 40 height 20
click at [351, 88] on input "False" at bounding box center [347, 85] width 7 height 5
radio input "true"
radio input "false"
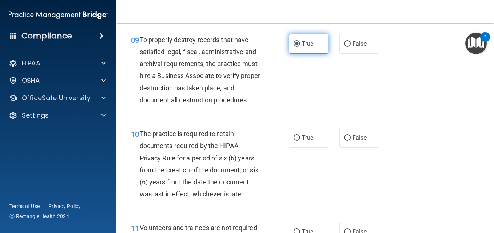
scroll to position [727, 0]
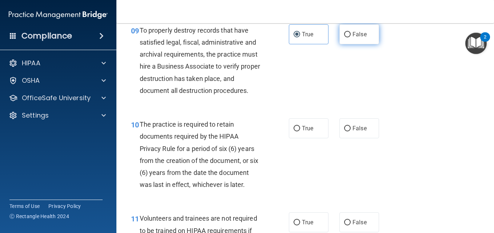
click at [346, 37] on input "False" at bounding box center [347, 34] width 7 height 5
radio input "true"
radio input "false"
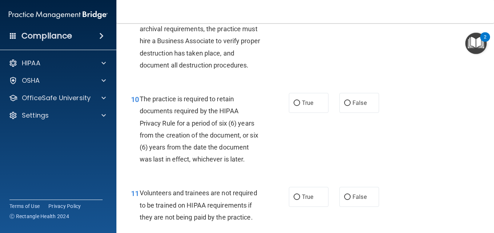
scroll to position [764, 0]
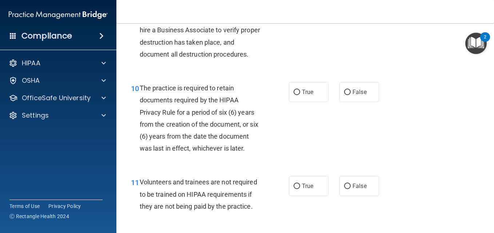
click at [340, 114] on div "10 The practice is required to retain documents required by the HIPAA Privacy R…" at bounding box center [304, 120] width 359 height 94
click at [339, 102] on label "False" at bounding box center [359, 92] width 40 height 20
click at [344, 95] on input "False" at bounding box center [347, 92] width 7 height 5
radio input "true"
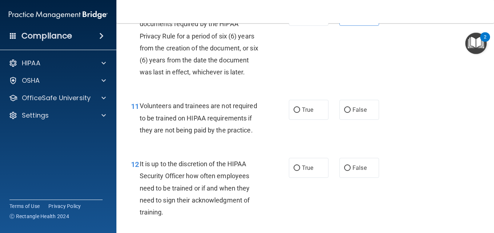
scroll to position [909, 0]
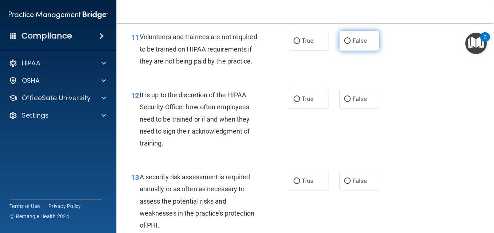
click at [354, 51] on label "False" at bounding box center [359, 41] width 40 height 20
click at [351, 44] on input "False" at bounding box center [347, 41] width 7 height 5
radio input "true"
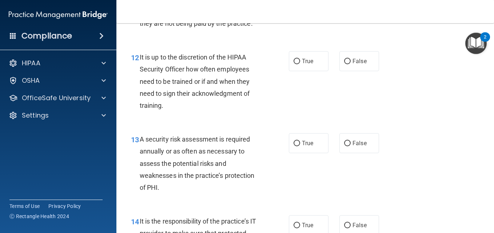
scroll to position [982, 0]
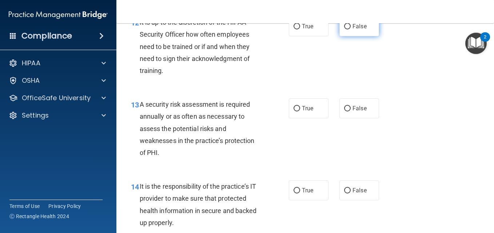
click at [353, 30] on span "False" at bounding box center [359, 26] width 14 height 7
click at [351, 29] on input "False" at bounding box center [347, 26] width 7 height 5
radio input "true"
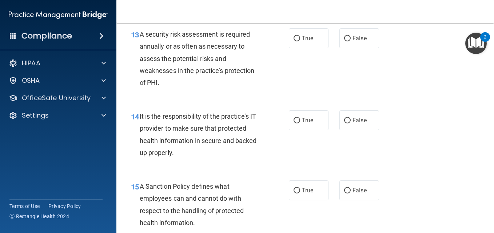
scroll to position [1055, 0]
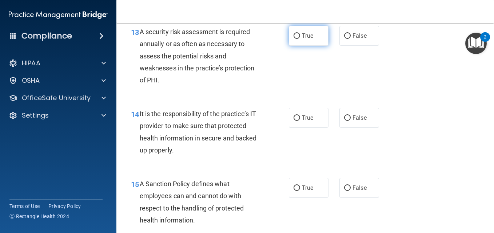
click at [294, 39] on input "True" at bounding box center [297, 35] width 7 height 5
radio input "true"
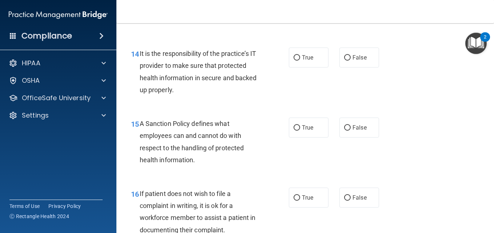
scroll to position [1127, 0]
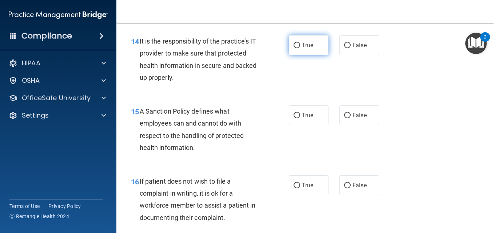
click at [302, 49] on span "True" at bounding box center [307, 45] width 11 height 7
click at [300, 48] on input "True" at bounding box center [297, 45] width 7 height 5
radio input "true"
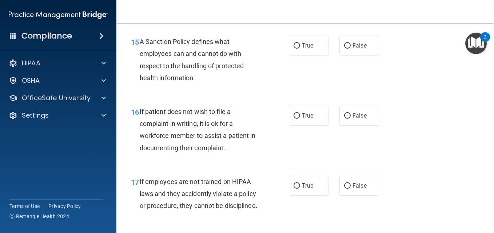
scroll to position [1200, 0]
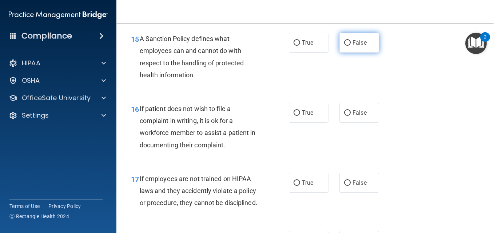
click at [364, 53] on label "False" at bounding box center [359, 43] width 40 height 20
click at [351, 46] on input "False" at bounding box center [347, 42] width 7 height 5
radio input "true"
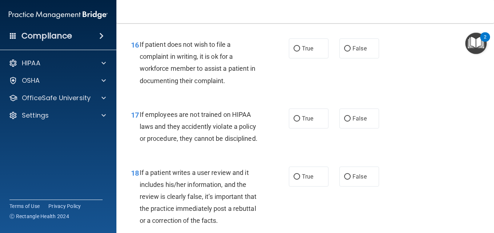
scroll to position [1273, 0]
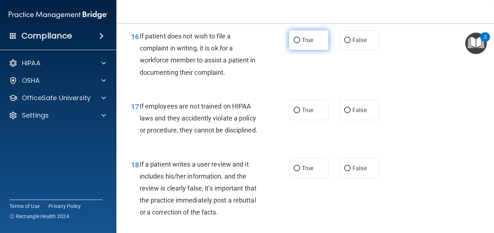
click at [302, 44] on span "True" at bounding box center [307, 40] width 11 height 7
click at [300, 43] on input "True" at bounding box center [297, 40] width 7 height 5
radio input "true"
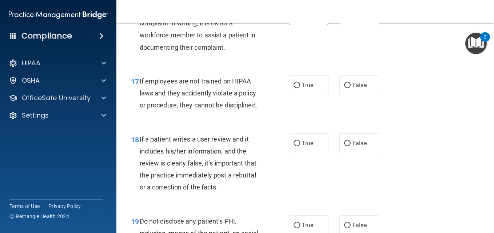
scroll to position [1346, 0]
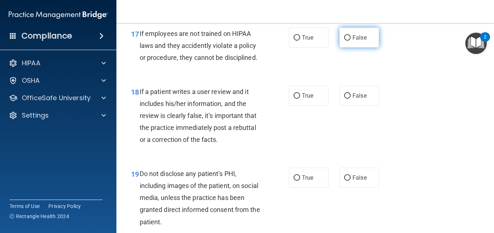
click at [352, 48] on label "False" at bounding box center [359, 38] width 40 height 20
click at [351, 41] on input "False" at bounding box center [347, 37] width 7 height 5
radio input "true"
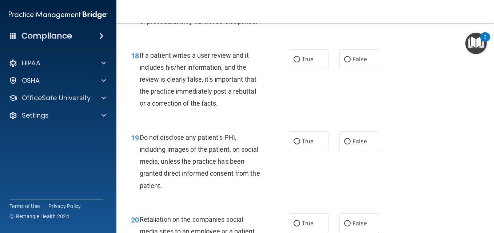
scroll to position [1418, 0]
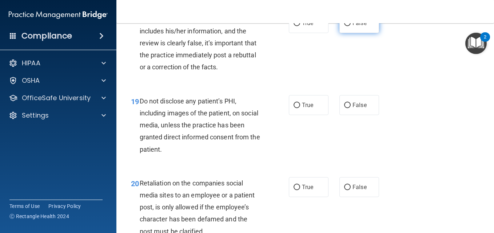
click at [346, 33] on label "False" at bounding box center [359, 23] width 40 height 20
click at [346, 26] on input "False" at bounding box center [347, 23] width 7 height 5
radio input "true"
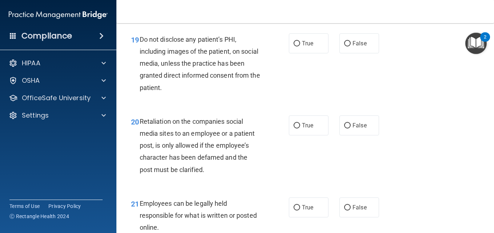
scroll to position [1491, 0]
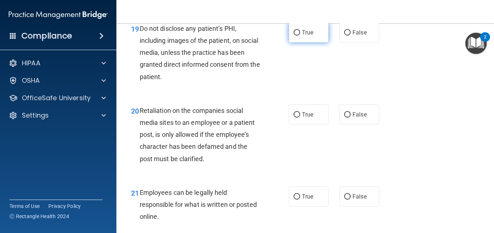
click at [302, 36] on span "True" at bounding box center [307, 32] width 11 height 7
click at [299, 36] on input "True" at bounding box center [297, 32] width 7 height 5
radio input "true"
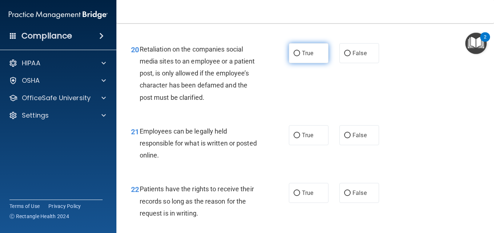
scroll to position [1564, 0]
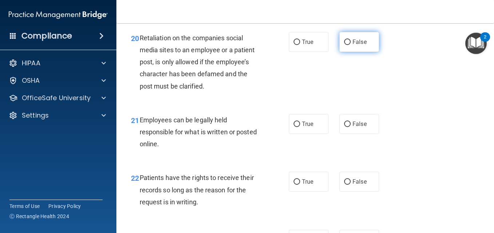
click at [344, 45] on input "False" at bounding box center [347, 42] width 7 height 5
radio input "true"
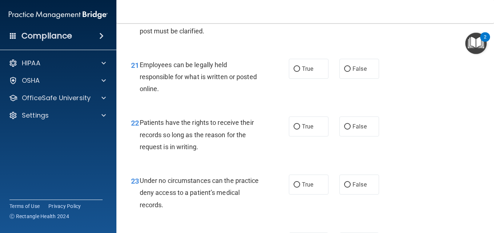
scroll to position [1637, 0]
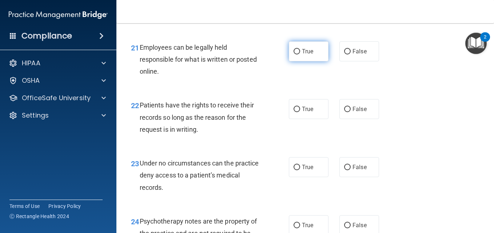
click at [300, 61] on label "True" at bounding box center [309, 51] width 40 height 20
click at [300, 55] on input "True" at bounding box center [297, 51] width 7 height 5
radio input "true"
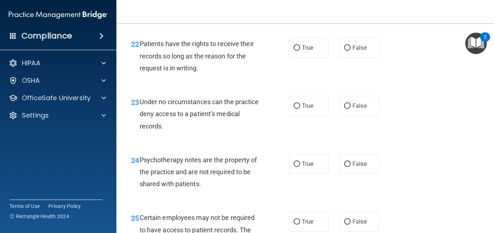
scroll to position [1709, 0]
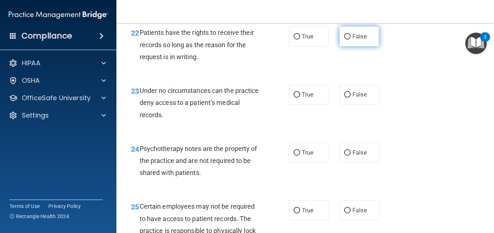
click at [350, 47] on label "False" at bounding box center [359, 37] width 40 height 20
click at [350, 40] on input "False" at bounding box center [347, 36] width 7 height 5
radio input "true"
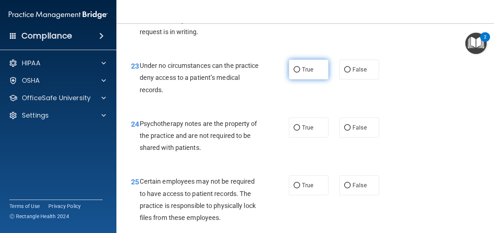
scroll to position [1746, 0]
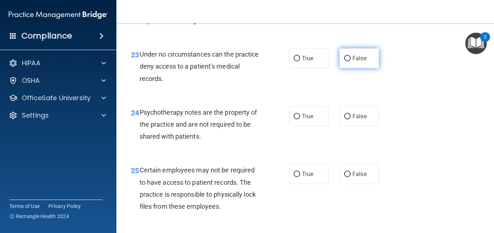
click at [342, 68] on label "False" at bounding box center [359, 58] width 40 height 20
click at [344, 61] on input "False" at bounding box center [347, 58] width 7 height 5
radio input "true"
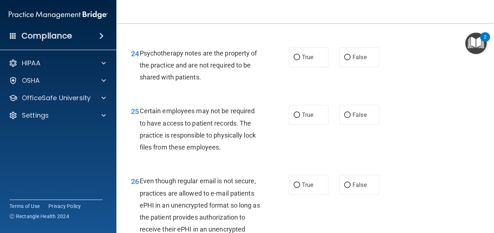
scroll to position [1818, 0]
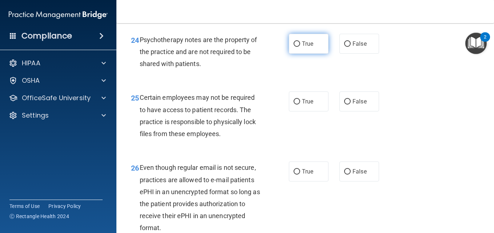
click at [302, 47] on span "True" at bounding box center [307, 43] width 11 height 7
click at [300, 47] on input "True" at bounding box center [297, 43] width 7 height 5
radio input "true"
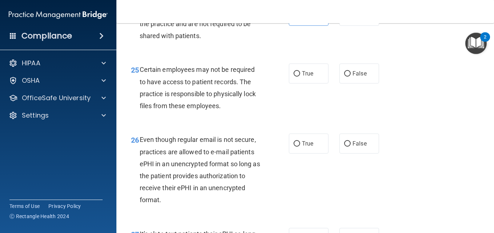
scroll to position [1891, 0]
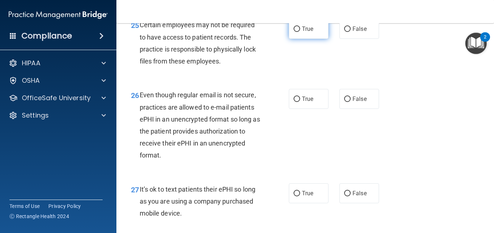
click at [306, 39] on label "True" at bounding box center [309, 29] width 40 height 20
click at [300, 32] on input "True" at bounding box center [297, 29] width 7 height 5
radio input "true"
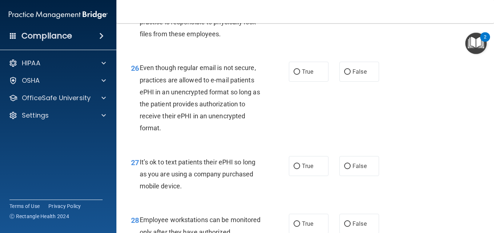
scroll to position [1964, 0]
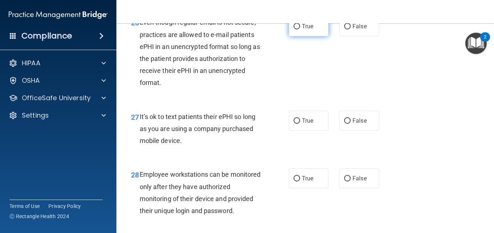
click at [294, 36] on label "True" at bounding box center [309, 26] width 40 height 20
click at [294, 29] on input "True" at bounding box center [297, 26] width 7 height 5
radio input "true"
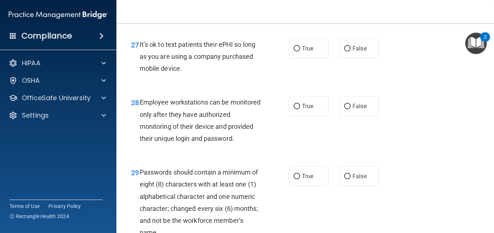
scroll to position [2037, 0]
click at [339, 58] on label "False" at bounding box center [359, 48] width 40 height 20
click at [344, 51] on input "False" at bounding box center [347, 48] width 7 height 5
radio input "true"
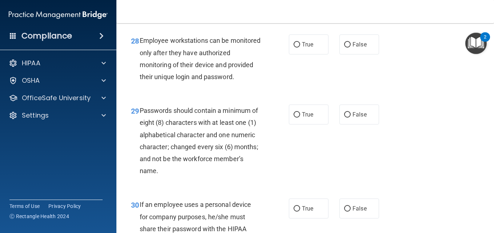
scroll to position [2109, 0]
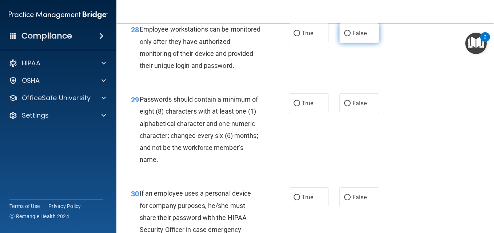
click at [348, 43] on label "False" at bounding box center [359, 33] width 40 height 20
click at [348, 36] on input "False" at bounding box center [347, 33] width 7 height 5
radio input "true"
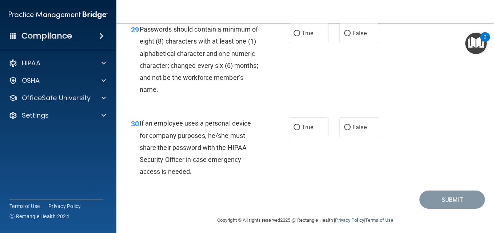
scroll to position [2182, 0]
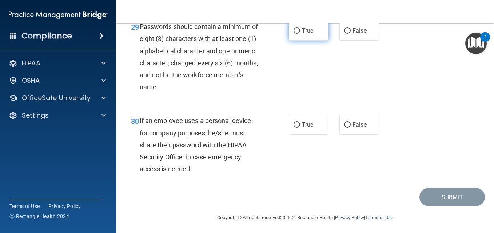
click at [312, 41] on label "True" at bounding box center [309, 31] width 40 height 20
click at [300, 34] on input "True" at bounding box center [297, 30] width 7 height 5
radio input "true"
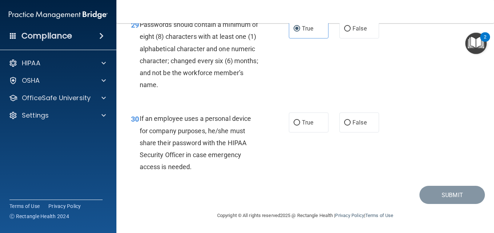
scroll to position [2245, 0]
click at [351, 128] on label "False" at bounding box center [359, 123] width 40 height 20
click at [351, 126] on input "False" at bounding box center [347, 122] width 7 height 5
radio input "true"
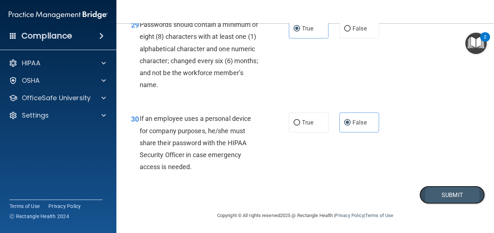
click at [420, 196] on button "Submit" at bounding box center [451, 195] width 65 height 19
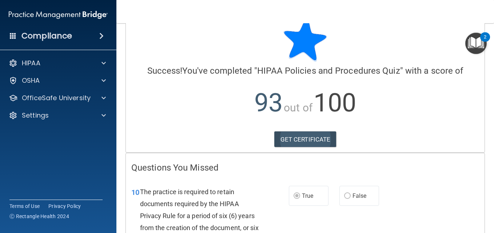
scroll to position [36, 0]
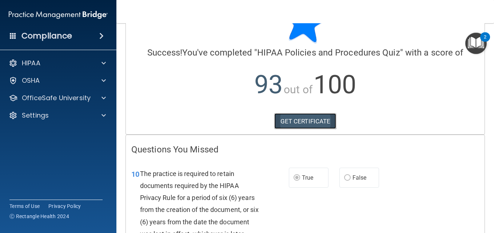
click at [302, 117] on link "GET CERTIFICATE" at bounding box center [305, 121] width 62 height 16
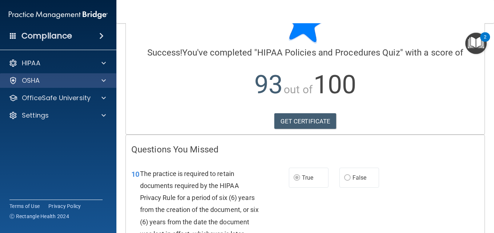
click at [68, 75] on div "OSHA" at bounding box center [58, 80] width 117 height 15
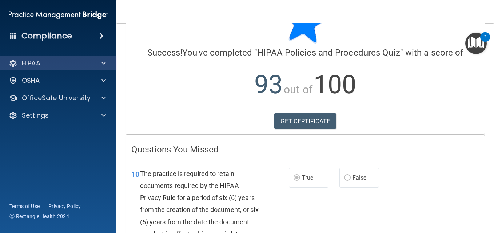
click at [104, 58] on div "HIPAA" at bounding box center [58, 63] width 117 height 15
click at [103, 67] on span at bounding box center [103, 63] width 4 height 9
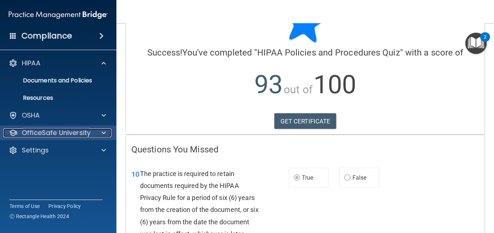
click at [61, 132] on p "OfficeSafe University" at bounding box center [56, 133] width 69 height 9
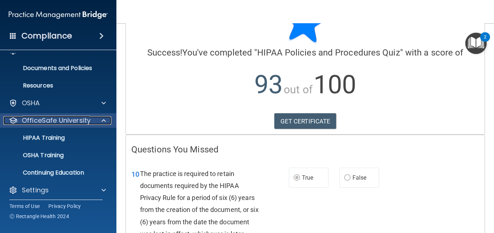
scroll to position [16, 0]
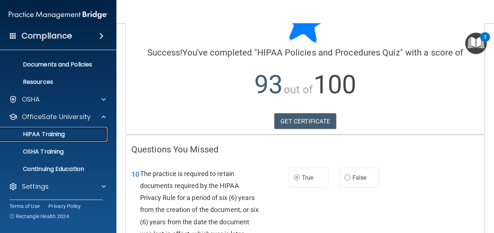
click at [63, 132] on p "HIPAA Training" at bounding box center [35, 134] width 60 height 7
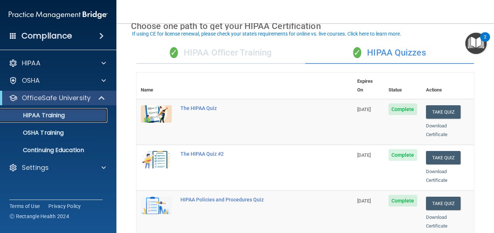
scroll to position [36, 0]
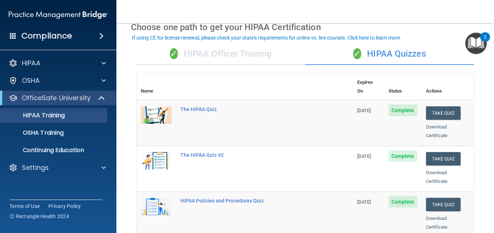
click at [372, 51] on div "✓ HIPAA Quizzes" at bounding box center [389, 54] width 169 height 22
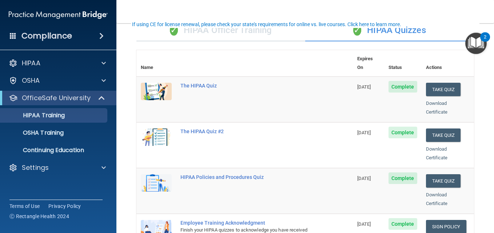
scroll to position [73, 0]
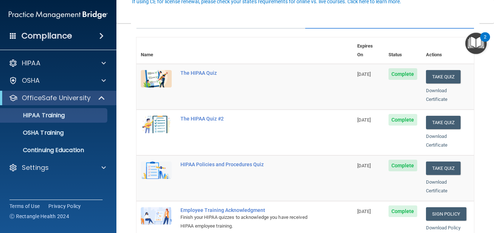
click at [404, 114] on span "Complete" at bounding box center [402, 120] width 29 height 12
click at [44, 115] on p "HIPAA Training" at bounding box center [35, 115] width 60 height 7
click at [432, 116] on button "Take Quiz" at bounding box center [443, 122] width 35 height 13
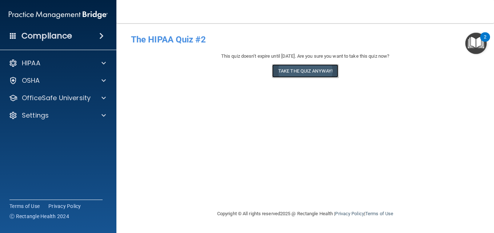
click at [283, 71] on button "Take the quiz anyway!" at bounding box center [305, 70] width 66 height 13
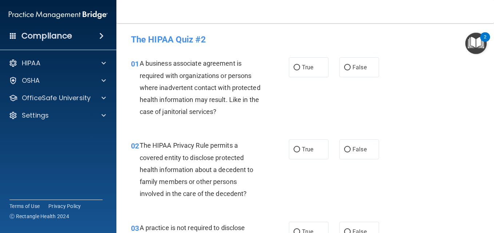
scroll to position [36, 0]
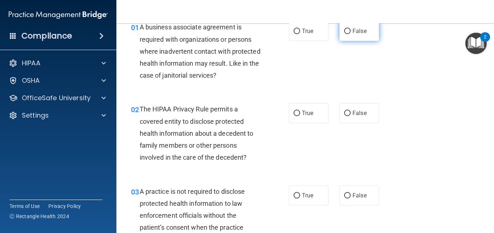
click at [352, 41] on label "False" at bounding box center [359, 31] width 40 height 20
click at [351, 34] on input "False" at bounding box center [347, 31] width 7 height 5
radio input "true"
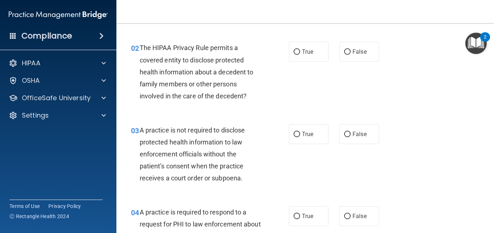
scroll to position [109, 0]
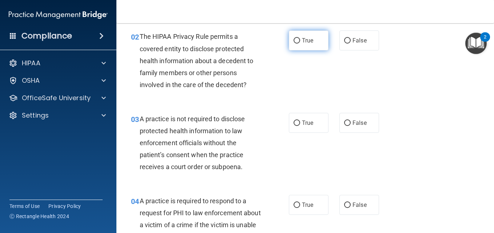
click at [304, 47] on label "True" at bounding box center [309, 41] width 40 height 20
click at [300, 44] on input "True" at bounding box center [297, 40] width 7 height 5
radio input "true"
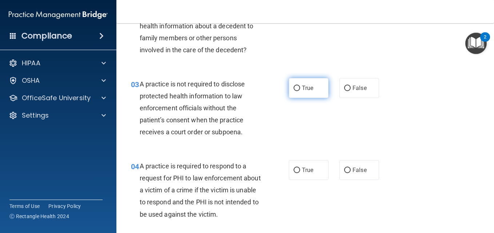
scroll to position [182, 0]
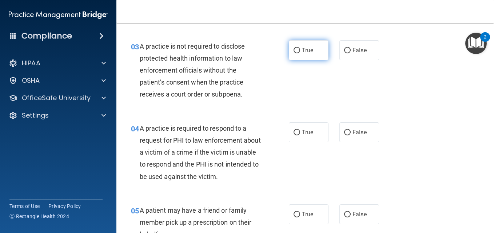
click at [302, 56] on label "True" at bounding box center [309, 50] width 40 height 20
click at [300, 53] on input "True" at bounding box center [297, 50] width 7 height 5
radio input "true"
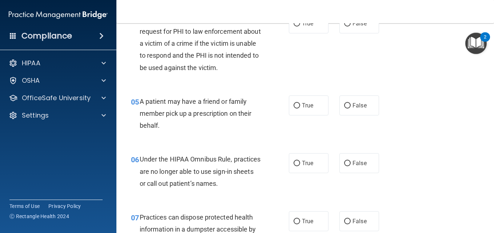
scroll to position [255, 0]
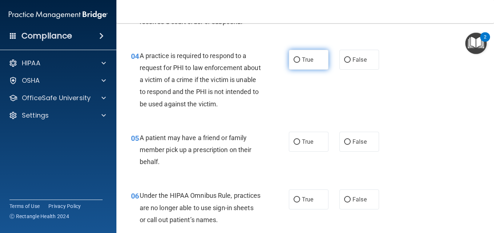
click at [306, 60] on span "True" at bounding box center [307, 59] width 11 height 7
click at [300, 60] on input "True" at bounding box center [297, 59] width 7 height 5
radio input "true"
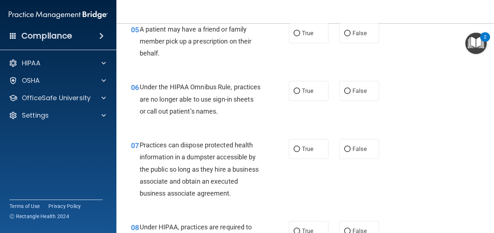
scroll to position [364, 0]
click at [306, 36] on label "True" at bounding box center [309, 33] width 40 height 20
click at [300, 36] on input "True" at bounding box center [297, 33] width 7 height 5
radio input "true"
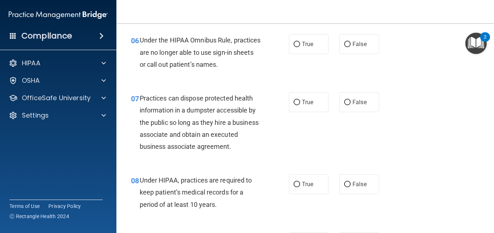
scroll to position [400, 0]
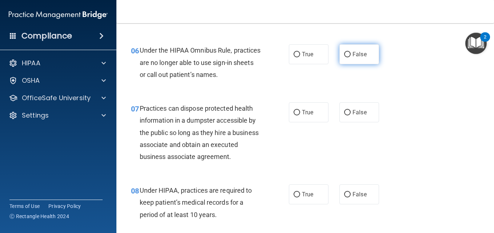
click at [344, 52] on input "False" at bounding box center [347, 54] width 7 height 5
radio input "true"
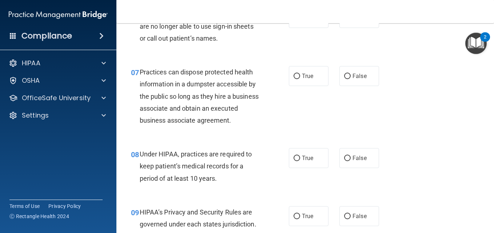
scroll to position [473, 0]
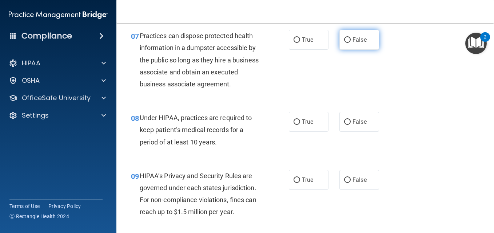
click at [340, 39] on label "False" at bounding box center [359, 40] width 40 height 20
click at [344, 39] on input "False" at bounding box center [347, 39] width 7 height 5
radio input "true"
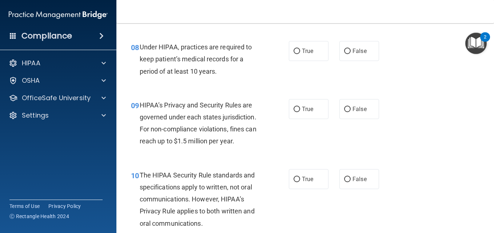
scroll to position [546, 0]
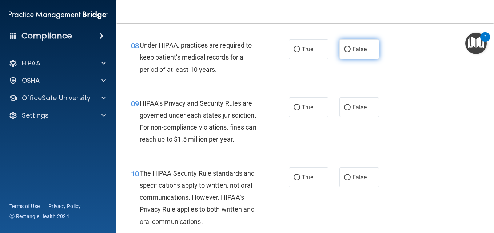
click at [340, 59] on label "False" at bounding box center [359, 49] width 40 height 20
click at [344, 52] on input "False" at bounding box center [347, 49] width 7 height 5
radio input "true"
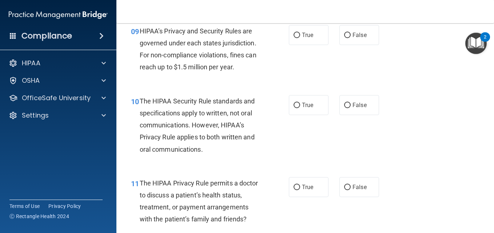
scroll to position [618, 0]
click at [297, 38] on input "True" at bounding box center [297, 34] width 7 height 5
radio input "true"
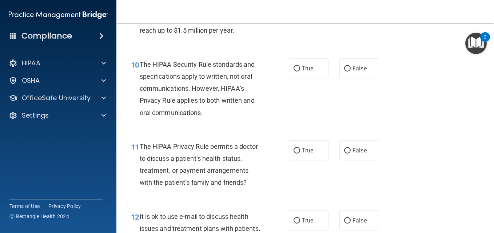
scroll to position [691, 0]
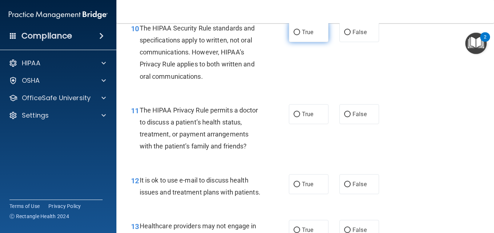
click at [316, 42] on label "True" at bounding box center [309, 32] width 40 height 20
click at [300, 35] on input "True" at bounding box center [297, 32] width 7 height 5
radio input "true"
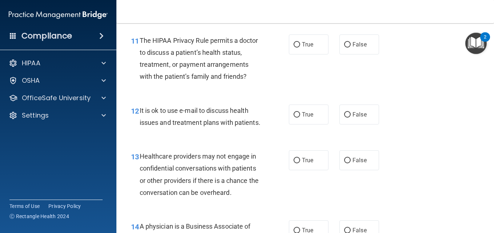
scroll to position [764, 0]
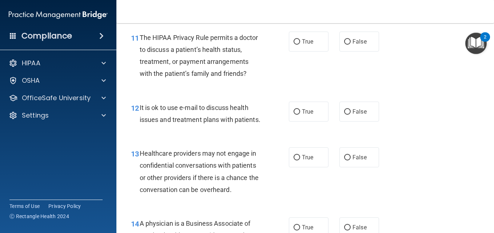
click at [302, 45] on span "True" at bounding box center [307, 41] width 11 height 7
click at [300, 45] on input "True" at bounding box center [297, 41] width 7 height 5
radio input "true"
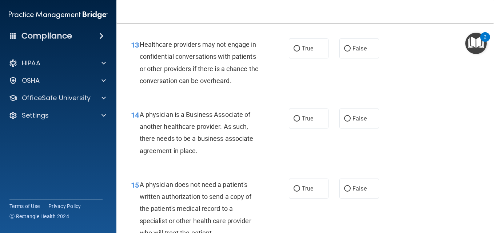
scroll to position [837, 0]
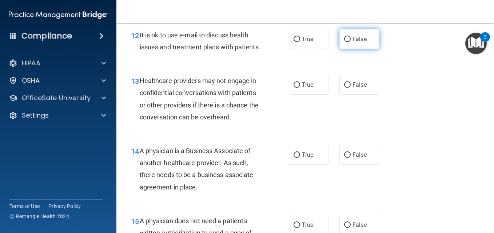
click at [340, 49] on label "False" at bounding box center [359, 39] width 40 height 20
click at [344, 42] on input "False" at bounding box center [347, 39] width 7 height 5
radio input "true"
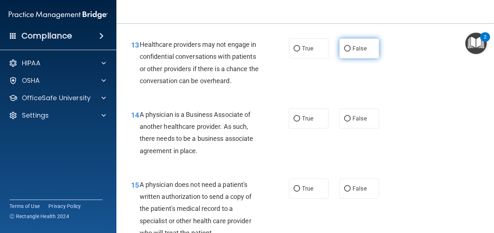
click at [356, 52] on span "False" at bounding box center [359, 48] width 14 height 7
click at [351, 52] on input "False" at bounding box center [347, 48] width 7 height 5
radio input "true"
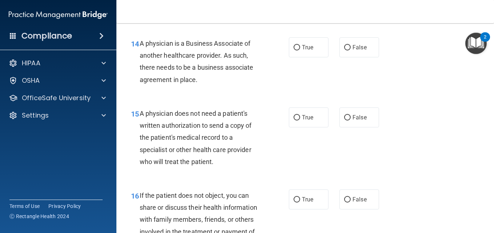
scroll to position [946, 0]
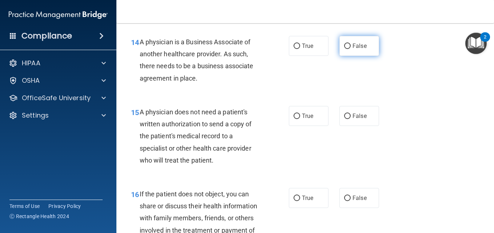
click at [344, 49] on input "False" at bounding box center [347, 46] width 7 height 5
radio input "true"
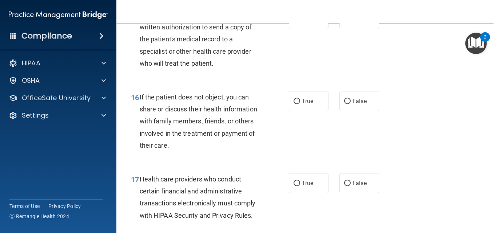
scroll to position [1055, 0]
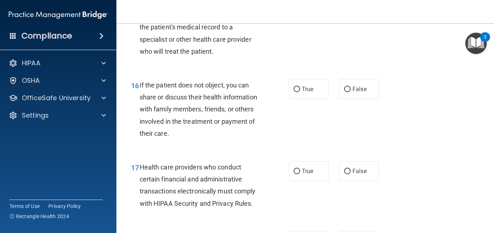
click at [308, 11] on span "True" at bounding box center [307, 7] width 11 height 7
click at [300, 10] on input "True" at bounding box center [297, 7] width 7 height 5
radio input "true"
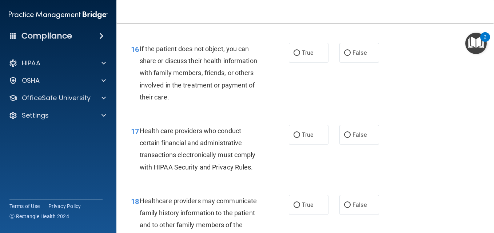
scroll to position [1127, 0]
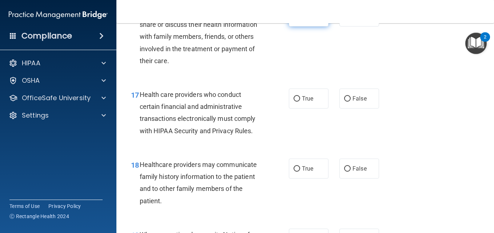
click at [302, 20] on span "True" at bounding box center [307, 16] width 11 height 7
click at [300, 20] on input "True" at bounding box center [297, 16] width 7 height 5
radio input "true"
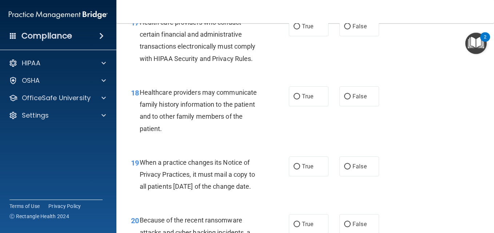
scroll to position [1200, 0]
click at [301, 36] on label "True" at bounding box center [309, 26] width 40 height 20
click at [300, 29] on input "True" at bounding box center [297, 26] width 7 height 5
radio input "true"
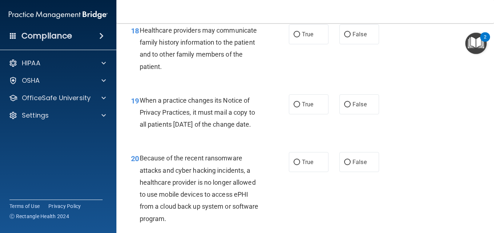
scroll to position [1273, 0]
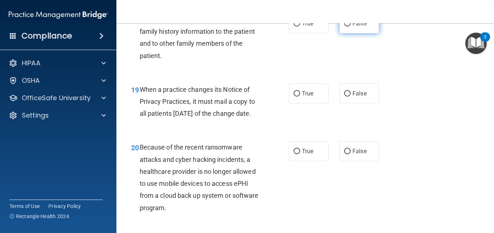
click at [362, 27] on span "False" at bounding box center [359, 23] width 14 height 7
click at [351, 27] on input "False" at bounding box center [347, 23] width 7 height 5
radio input "true"
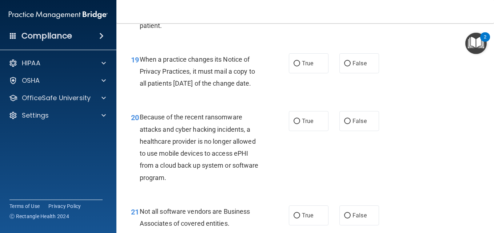
scroll to position [1346, 0]
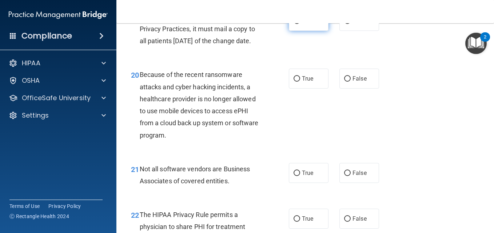
click at [307, 31] on label "True" at bounding box center [309, 21] width 40 height 20
click at [300, 24] on input "True" at bounding box center [297, 21] width 7 height 5
radio input "true"
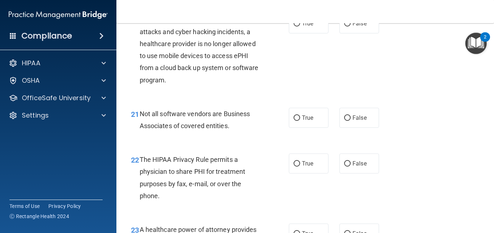
scroll to position [1418, 0]
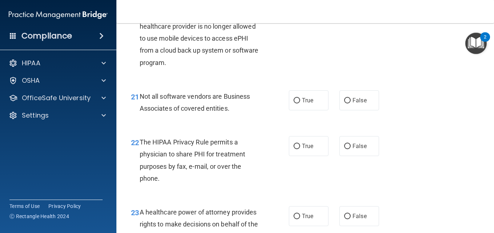
click at [305, 16] on label "True" at bounding box center [309, 6] width 40 height 20
click at [300, 9] on input "True" at bounding box center [297, 6] width 7 height 5
radio input "true"
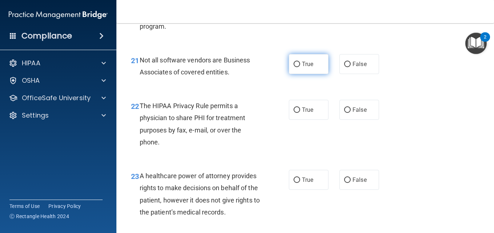
scroll to position [1491, 0]
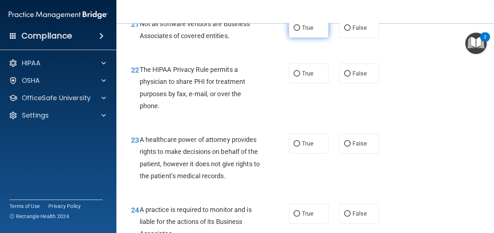
click at [308, 31] on span "True" at bounding box center [307, 27] width 11 height 7
click at [300, 31] on input "True" at bounding box center [297, 27] width 7 height 5
radio input "true"
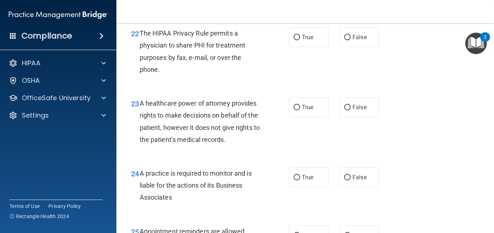
scroll to position [1564, 0]
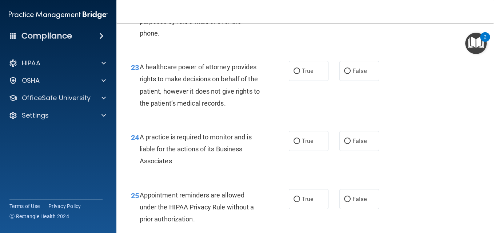
click at [289, 11] on label "True" at bounding box center [309, 1] width 40 height 20
click at [294, 4] on input "True" at bounding box center [297, 1] width 7 height 5
radio input "true"
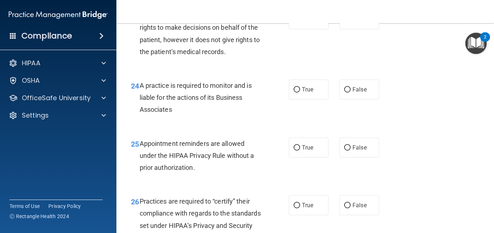
scroll to position [1637, 0]
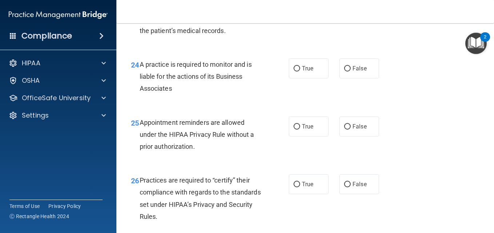
radio input "true"
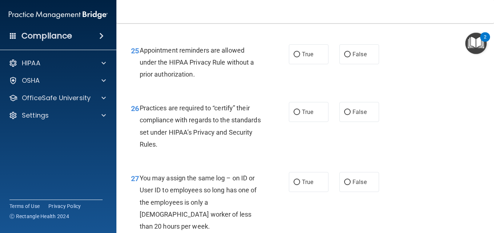
scroll to position [1709, 0]
radio input "true"
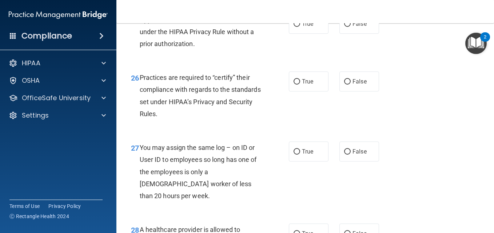
scroll to position [1746, 0]
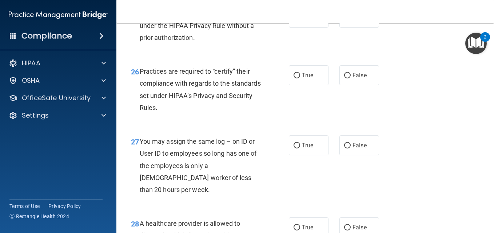
click at [291, 28] on label "True" at bounding box center [309, 18] width 40 height 20
click at [294, 21] on input "True" at bounding box center [297, 17] width 7 height 5
radio input "true"
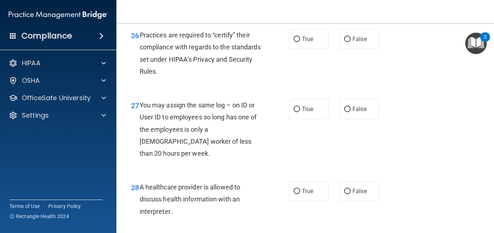
scroll to position [1818, 0]
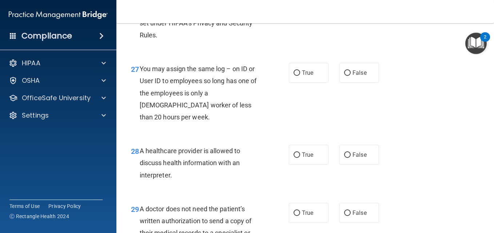
click at [294, 6] on input "True" at bounding box center [297, 2] width 7 height 5
radio input "true"
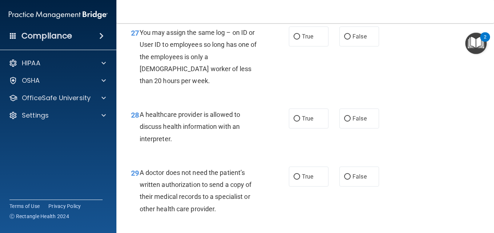
scroll to position [1891, 0]
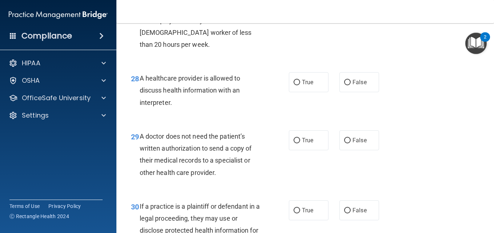
click at [340, 10] on label "False" at bounding box center [359, 0] width 40 height 20
click at [344, 3] on input "False" at bounding box center [347, 0] width 7 height 5
radio input "true"
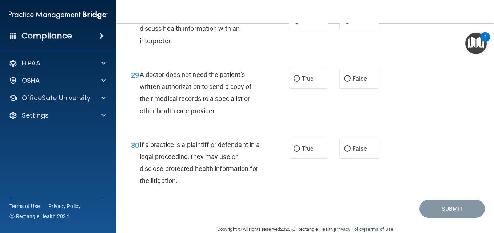
scroll to position [1964, 0]
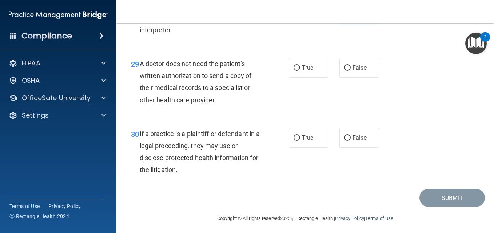
click at [341, 20] on label "False" at bounding box center [359, 10] width 40 height 20
click at [344, 13] on input "False" at bounding box center [347, 9] width 7 height 5
radio input "true"
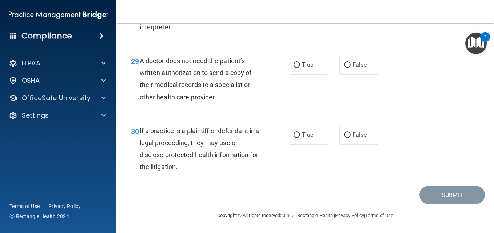
scroll to position [2000, 0]
click at [295, 68] on input "True" at bounding box center [297, 65] width 7 height 5
radio input "true"
click at [339, 136] on label "False" at bounding box center [359, 135] width 40 height 20
click at [344, 136] on input "False" at bounding box center [347, 135] width 7 height 5
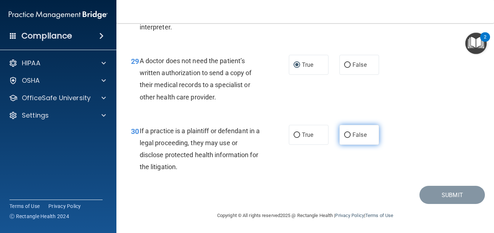
radio input "true"
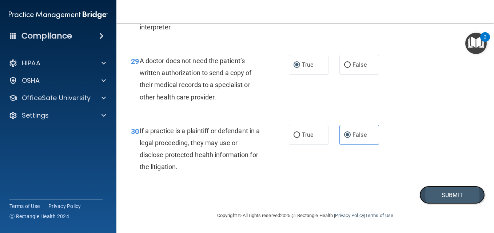
click at [447, 200] on button "Submit" at bounding box center [451, 195] width 65 height 19
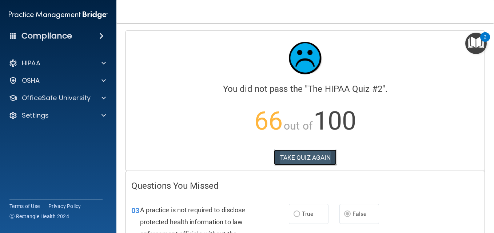
click at [307, 159] on button "TAKE QUIZ AGAIN" at bounding box center [305, 158] width 63 height 16
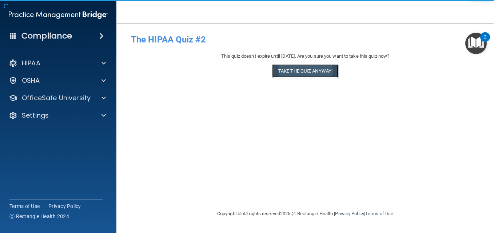
click at [305, 70] on button "Take the quiz anyway!" at bounding box center [305, 70] width 66 height 13
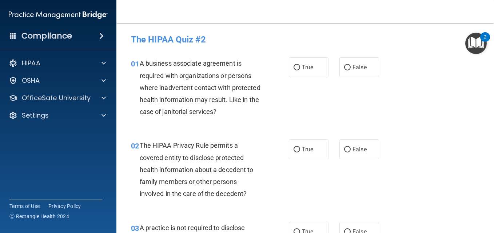
scroll to position [36, 0]
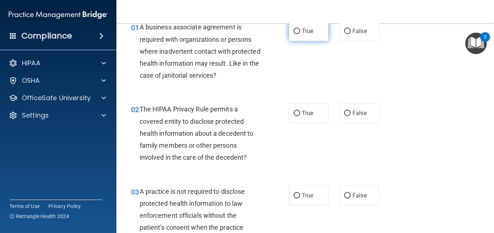
click at [307, 35] on label "True" at bounding box center [309, 31] width 40 height 20
click at [300, 34] on input "True" at bounding box center [297, 31] width 7 height 5
radio input "true"
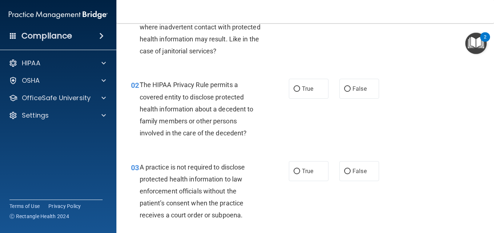
scroll to position [73, 0]
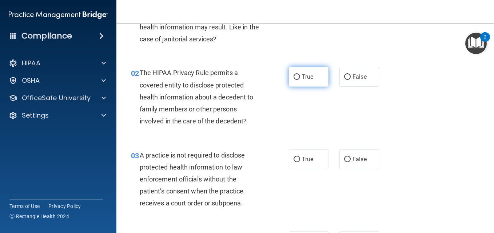
click at [302, 73] on span "True" at bounding box center [307, 76] width 11 height 7
click at [300, 75] on input "True" at bounding box center [297, 77] width 7 height 5
radio input "true"
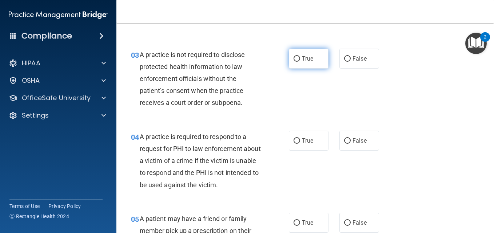
scroll to position [182, 0]
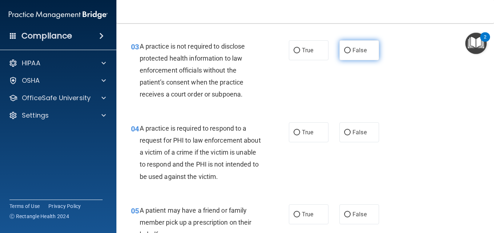
click at [365, 53] on label "False" at bounding box center [359, 50] width 40 height 20
click at [351, 53] on input "False" at bounding box center [347, 50] width 7 height 5
radio input "true"
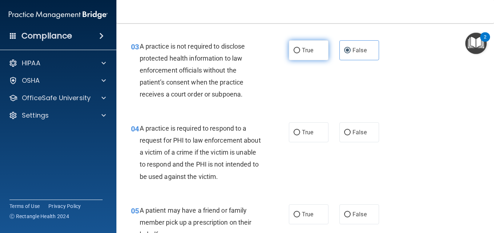
click at [296, 48] on input "True" at bounding box center [297, 50] width 7 height 5
radio input "true"
radio input "false"
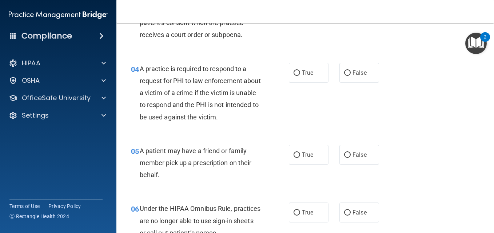
scroll to position [255, 0]
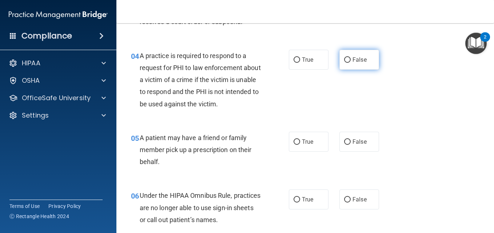
click at [355, 60] on span "False" at bounding box center [359, 59] width 14 height 7
click at [351, 60] on input "False" at bounding box center [347, 59] width 7 height 5
radio input "true"
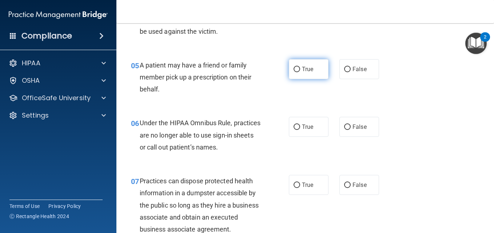
click at [298, 66] on label "True" at bounding box center [309, 69] width 40 height 20
click at [298, 67] on input "True" at bounding box center [297, 69] width 7 height 5
radio input "true"
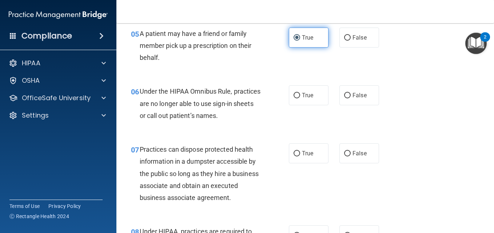
scroll to position [400, 0]
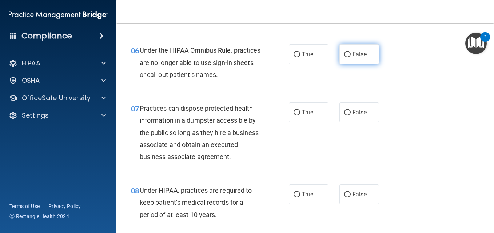
click at [359, 50] on label "False" at bounding box center [359, 54] width 40 height 20
click at [351, 52] on input "False" at bounding box center [347, 54] width 7 height 5
radio input "true"
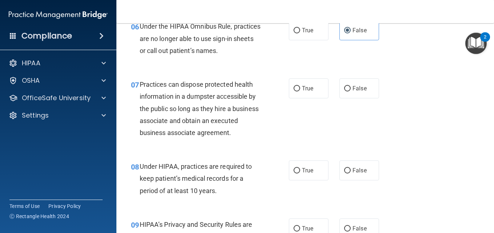
scroll to position [436, 0]
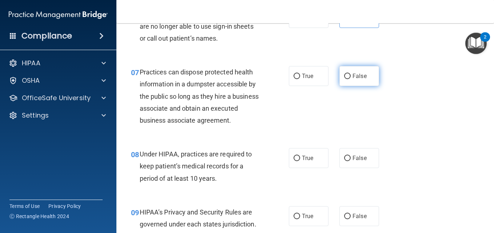
click at [344, 74] on input "False" at bounding box center [347, 76] width 7 height 5
radio input "true"
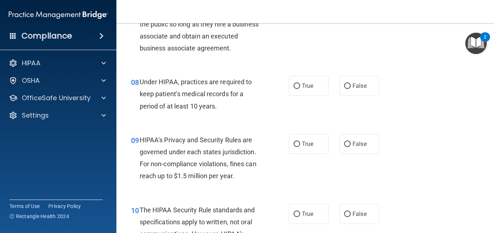
scroll to position [509, 0]
click at [334, 96] on div "True False" at bounding box center [336, 86] width 95 height 20
click at [353, 96] on label "False" at bounding box center [359, 86] width 40 height 20
click at [351, 89] on input "False" at bounding box center [347, 85] width 7 height 5
radio input "true"
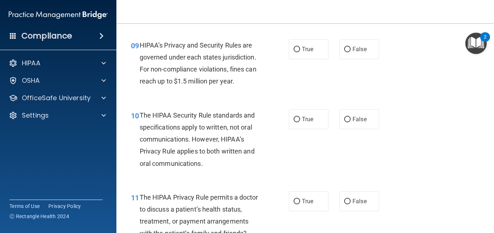
scroll to position [618, 0]
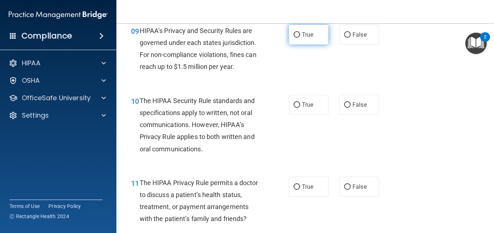
click at [303, 45] on label "True" at bounding box center [309, 35] width 40 height 20
click at [300, 38] on input "True" at bounding box center [297, 34] width 7 height 5
radio input "true"
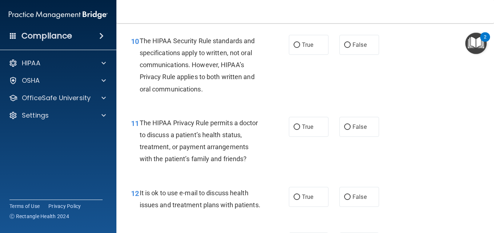
scroll to position [691, 0]
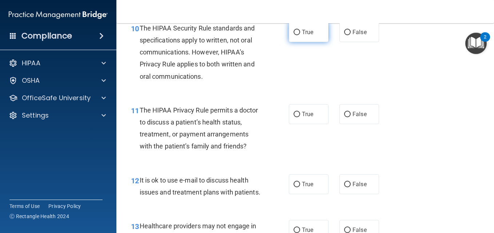
click at [304, 38] on label "True" at bounding box center [309, 32] width 40 height 20
click at [300, 35] on input "True" at bounding box center [297, 32] width 7 height 5
radio input "true"
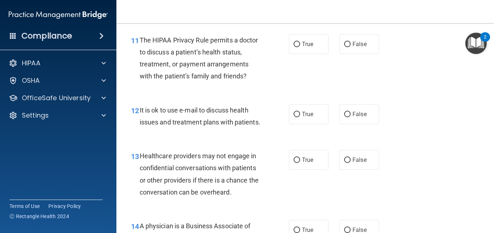
scroll to position [764, 0]
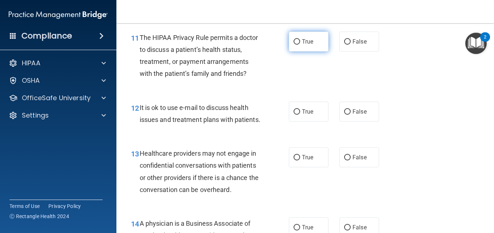
click at [305, 45] on span "True" at bounding box center [307, 41] width 11 height 7
click at [300, 45] on input "True" at bounding box center [297, 41] width 7 height 5
radio input "true"
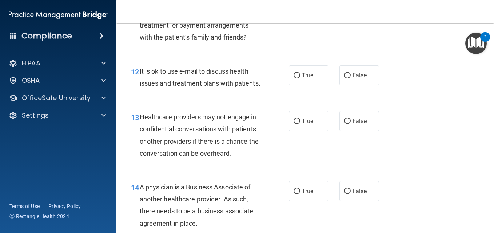
scroll to position [837, 0]
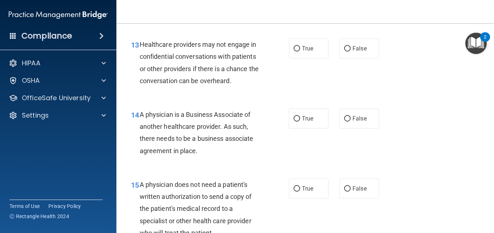
click at [322, 13] on label "True" at bounding box center [309, 3] width 40 height 20
click at [300, 6] on input "True" at bounding box center [297, 2] width 7 height 5
radio input "true"
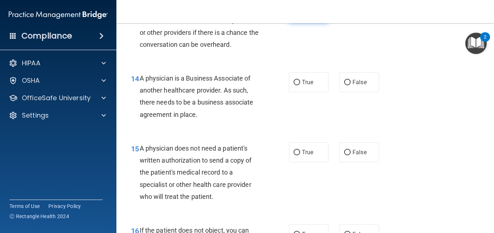
click at [322, 22] on label "True" at bounding box center [309, 12] width 40 height 20
click at [300, 15] on input "True" at bounding box center [297, 12] width 7 height 5
radio input "true"
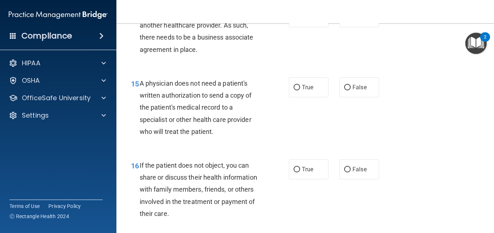
scroll to position [982, 0]
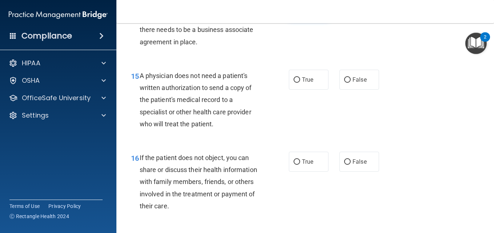
click at [297, 13] on input "True" at bounding box center [297, 9] width 7 height 5
radio input "true"
click at [347, 20] on label "False" at bounding box center [359, 10] width 40 height 20
click at [347, 13] on input "False" at bounding box center [347, 9] width 7 height 5
radio input "true"
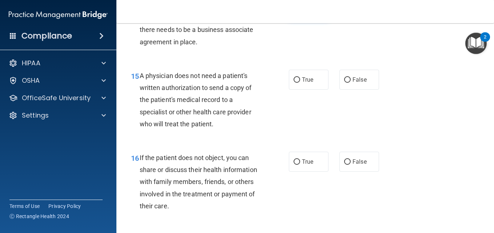
click at [303, 13] on span "True" at bounding box center [307, 9] width 11 height 7
click at [300, 13] on input "True" at bounding box center [297, 9] width 7 height 5
radio input "true"
radio input "false"
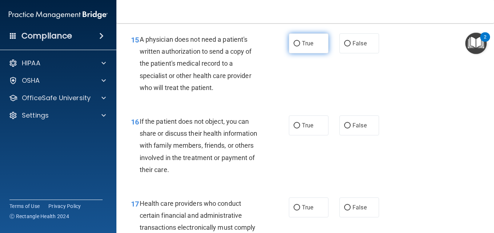
click at [324, 53] on label "True" at bounding box center [309, 43] width 40 height 20
click at [300, 47] on input "True" at bounding box center [297, 43] width 7 height 5
radio input "true"
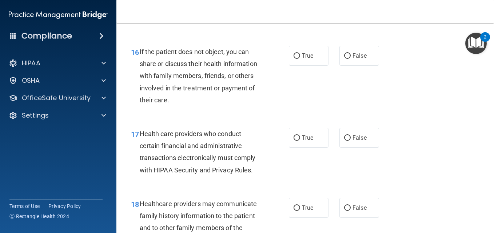
scroll to position [1091, 0]
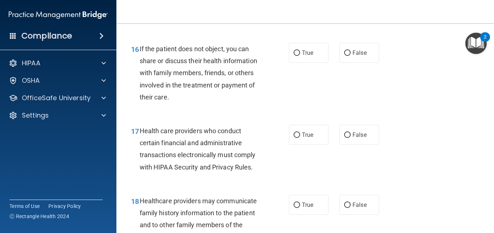
click at [289, 63] on label "True" at bounding box center [309, 53] width 40 height 20
click at [294, 56] on input "True" at bounding box center [297, 53] width 7 height 5
radio input "true"
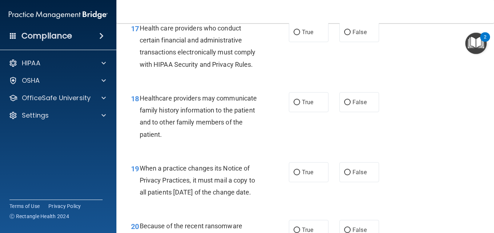
scroll to position [1200, 0]
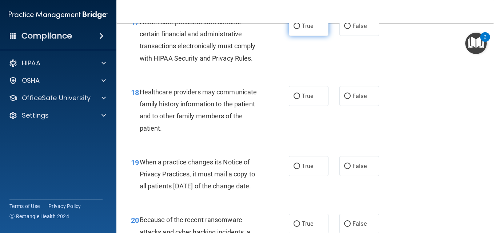
click at [298, 36] on label "True" at bounding box center [309, 26] width 40 height 20
click at [298, 29] on input "True" at bounding box center [297, 26] width 7 height 5
radio input "true"
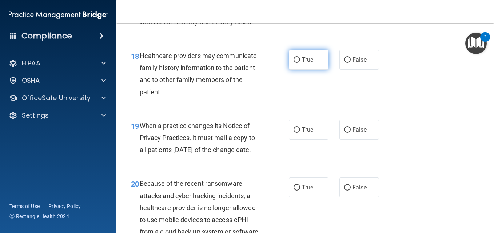
click at [322, 70] on label "True" at bounding box center [309, 60] width 40 height 20
click at [300, 63] on input "True" at bounding box center [297, 59] width 7 height 5
radio input "true"
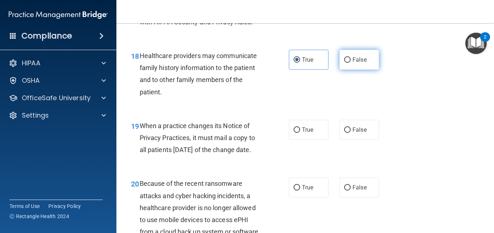
click at [348, 70] on label "False" at bounding box center [359, 60] width 40 height 20
click at [348, 63] on input "False" at bounding box center [347, 59] width 7 height 5
radio input "true"
radio input "false"
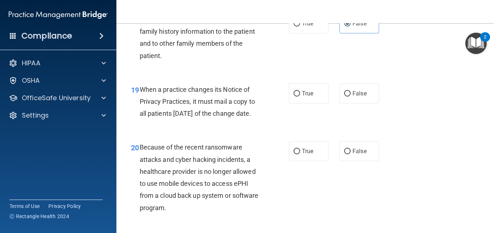
scroll to position [1309, 0]
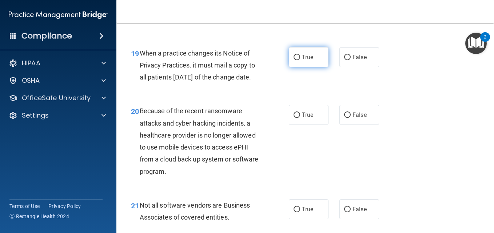
click at [296, 67] on label "True" at bounding box center [309, 57] width 40 height 20
click at [296, 60] on input "True" at bounding box center [297, 57] width 7 height 5
radio input "true"
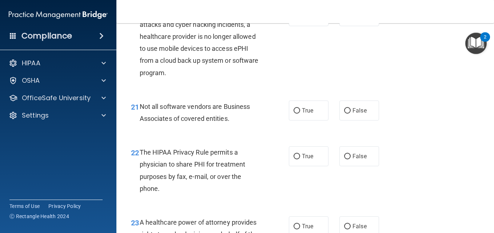
scroll to position [1418, 0]
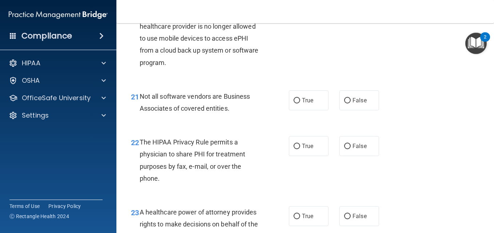
click at [309, 9] on span "True" at bounding box center [307, 6] width 11 height 7
click at [300, 9] on input "True" at bounding box center [297, 6] width 7 height 5
radio input "true"
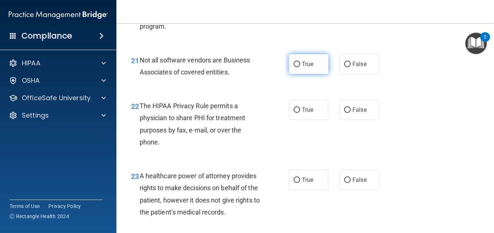
scroll to position [1491, 0]
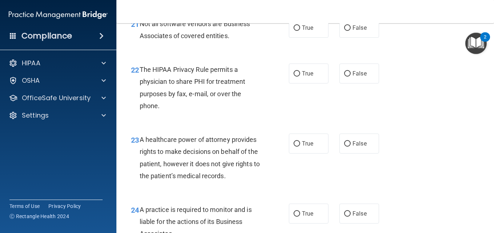
click at [307, 55] on div "21 Not all software vendors are Business Associates of covered entities. True F…" at bounding box center [304, 32] width 359 height 46
click at [316, 38] on label "True" at bounding box center [309, 28] width 40 height 20
click at [300, 31] on input "True" at bounding box center [297, 27] width 7 height 5
radio input "true"
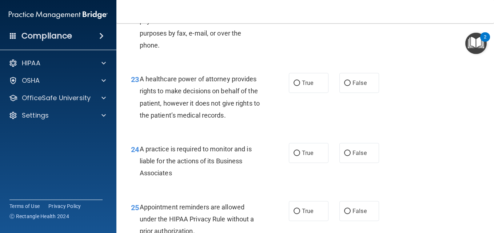
scroll to position [1564, 0]
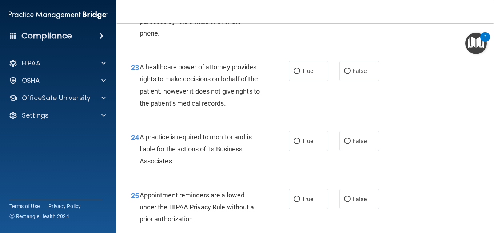
click at [313, 11] on label "True" at bounding box center [309, 1] width 40 height 20
click at [300, 4] on input "True" at bounding box center [297, 1] width 7 height 5
radio input "true"
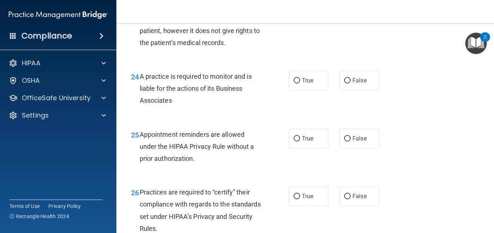
scroll to position [1637, 0]
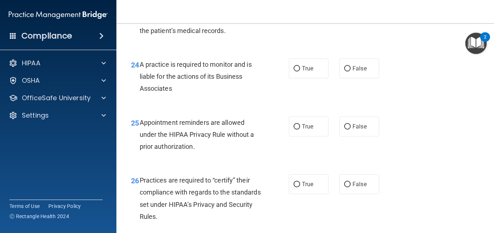
click at [427, 49] on div "23 A healthcare power of attorney provides rights to make decisions on behalf o…" at bounding box center [304, 14] width 359 height 70
radio input "true"
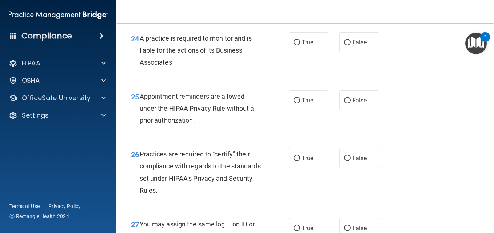
scroll to position [1709, 0]
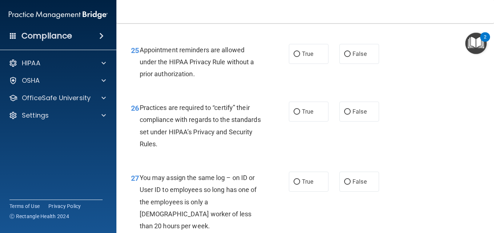
radio input "true"
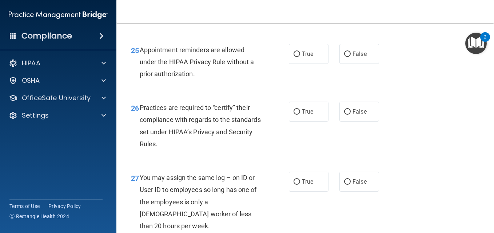
radio input "false"
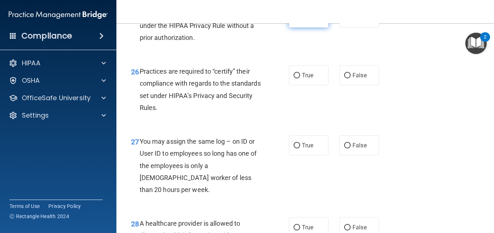
click at [296, 21] on input "True" at bounding box center [297, 17] width 7 height 5
radio input "true"
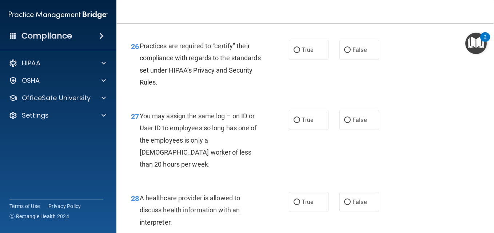
scroll to position [1782, 0]
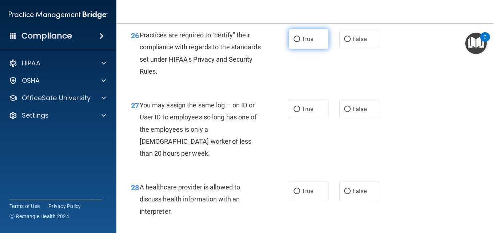
click at [308, 49] on label "True" at bounding box center [309, 39] width 40 height 20
click at [300, 42] on input "True" at bounding box center [297, 39] width 7 height 5
radio input "true"
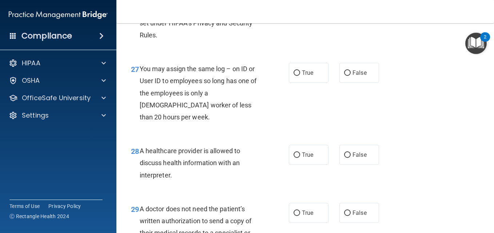
scroll to position [1855, 0]
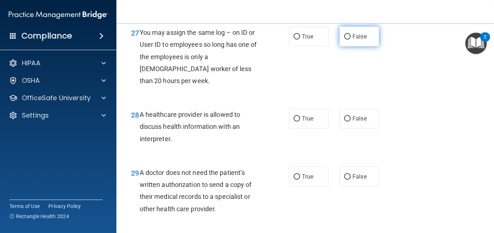
click at [351, 47] on label "False" at bounding box center [359, 37] width 40 height 20
click at [351, 40] on input "False" at bounding box center [347, 36] width 7 height 5
radio input "true"
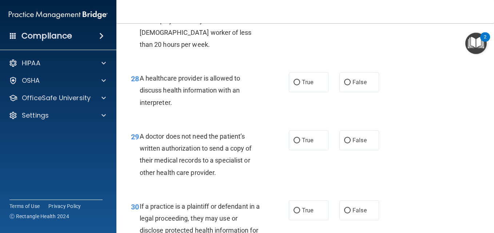
scroll to position [1928, 0]
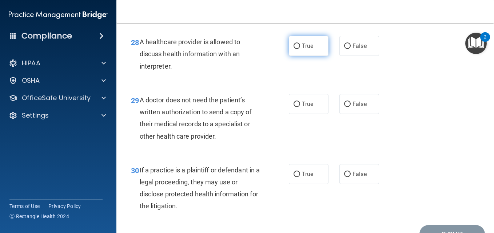
click at [299, 56] on label "True" at bounding box center [309, 46] width 40 height 20
click at [299, 49] on input "True" at bounding box center [297, 46] width 7 height 5
radio input "true"
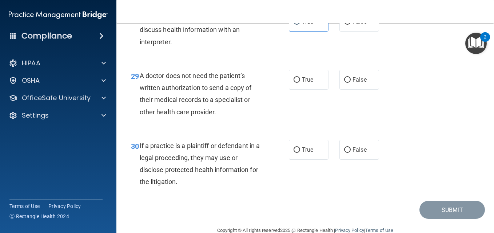
scroll to position [2000, 0]
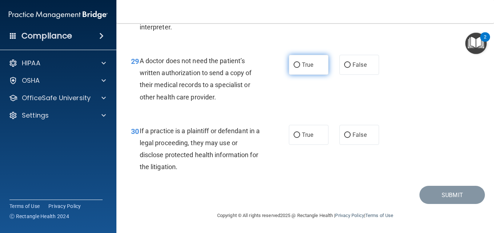
click at [296, 68] on input "True" at bounding box center [297, 65] width 7 height 5
radio input "true"
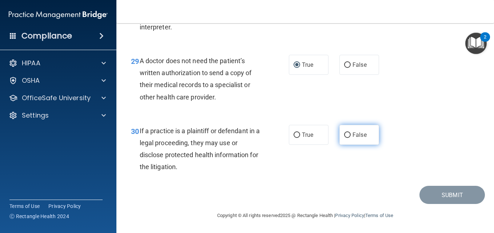
click at [366, 136] on label "False" at bounding box center [359, 135] width 40 height 20
click at [351, 136] on input "False" at bounding box center [347, 135] width 7 height 5
radio input "true"
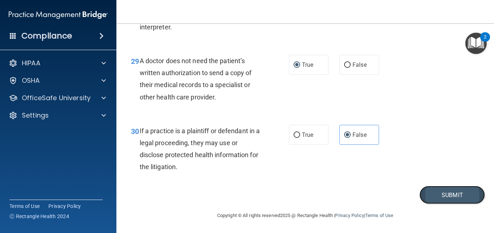
click at [452, 197] on button "Submit" at bounding box center [451, 195] width 65 height 19
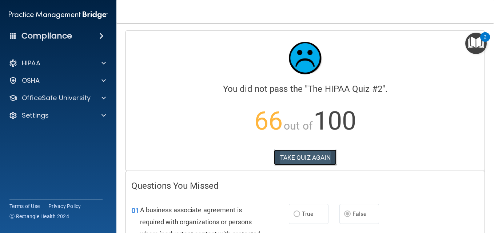
click at [303, 157] on button "TAKE QUIZ AGAIN" at bounding box center [305, 158] width 63 height 16
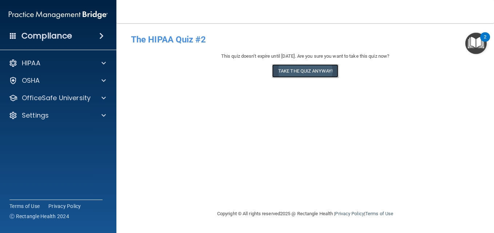
click at [312, 72] on button "Take the quiz anyway!" at bounding box center [305, 70] width 66 height 13
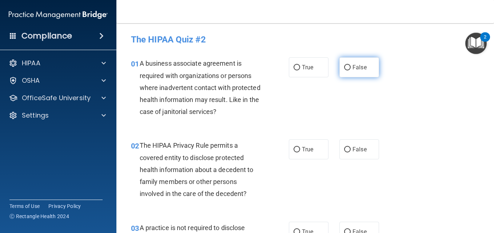
click at [370, 65] on label "False" at bounding box center [359, 67] width 40 height 20
click at [351, 65] on input "False" at bounding box center [347, 67] width 7 height 5
radio input "true"
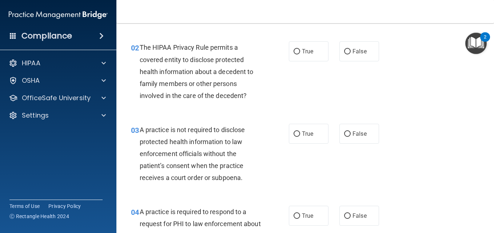
scroll to position [109, 0]
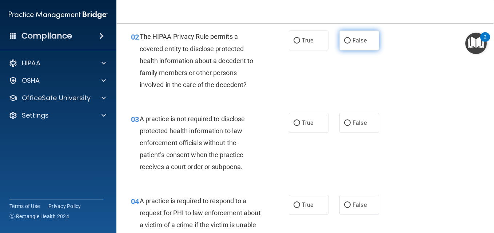
click at [339, 41] on label "False" at bounding box center [359, 41] width 40 height 20
click at [344, 41] on input "False" at bounding box center [347, 40] width 7 height 5
radio input "true"
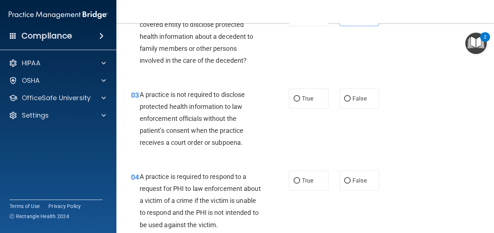
scroll to position [145, 0]
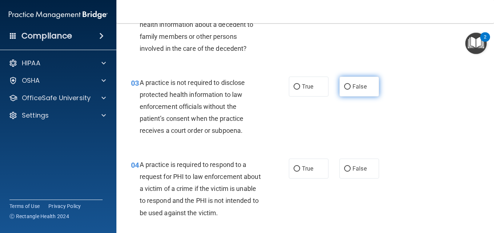
click at [353, 91] on label "False" at bounding box center [359, 87] width 40 height 20
click at [351, 90] on input "False" at bounding box center [347, 86] width 7 height 5
radio input "true"
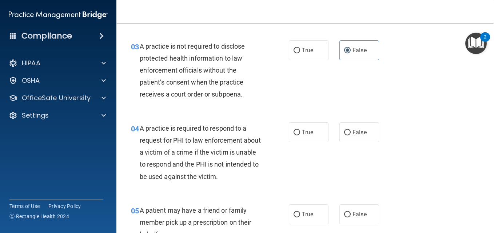
scroll to position [218, 0]
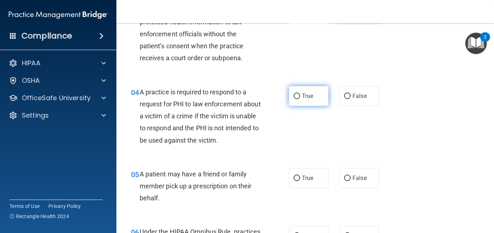
click at [294, 99] on input "True" at bounding box center [297, 96] width 7 height 5
radio input "true"
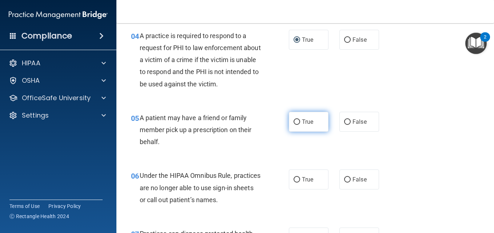
scroll to position [291, 0]
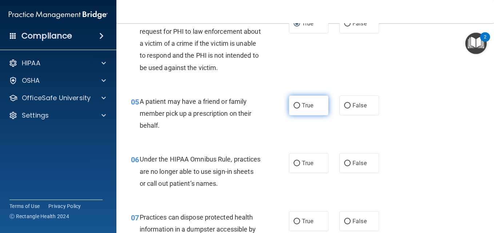
click at [293, 111] on label "True" at bounding box center [309, 106] width 40 height 20
click at [294, 109] on input "True" at bounding box center [297, 105] width 7 height 5
radio input "true"
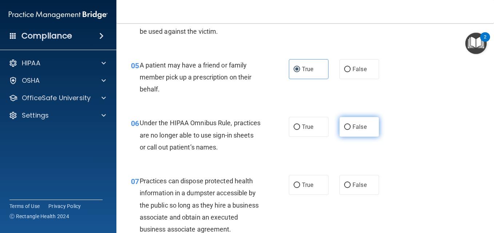
click at [354, 123] on label "False" at bounding box center [359, 127] width 40 height 20
click at [351, 125] on input "False" at bounding box center [347, 127] width 7 height 5
radio input "true"
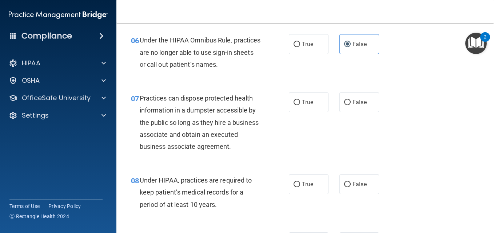
scroll to position [436, 0]
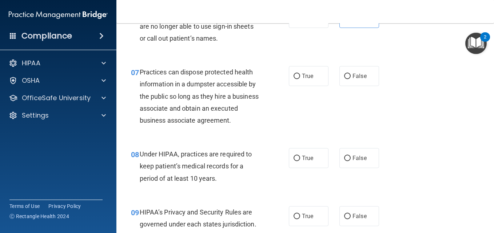
click at [359, 88] on div "07 Practices can dispose protected health information in a dumpster accessible …" at bounding box center [304, 98] width 359 height 82
click at [355, 78] on span "False" at bounding box center [359, 76] width 14 height 7
click at [351, 78] on input "False" at bounding box center [347, 76] width 7 height 5
radio input "true"
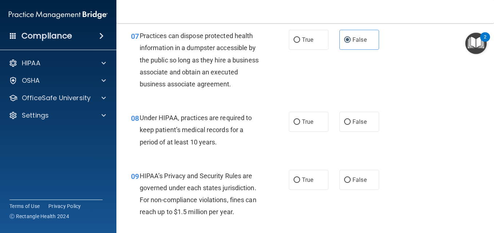
scroll to position [509, 0]
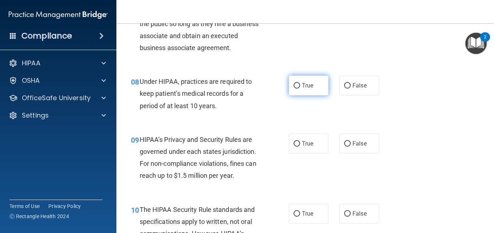
click at [322, 96] on label "True" at bounding box center [309, 86] width 40 height 20
click at [300, 89] on input "True" at bounding box center [297, 85] width 7 height 5
radio input "true"
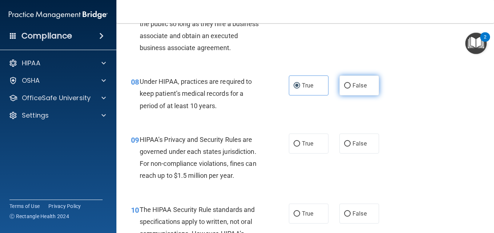
click at [357, 89] on span "False" at bounding box center [359, 85] width 14 height 7
click at [351, 89] on input "False" at bounding box center [347, 85] width 7 height 5
radio input "true"
radio input "false"
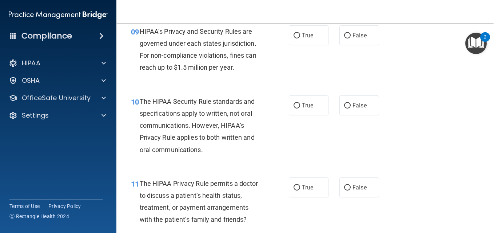
scroll to position [618, 0]
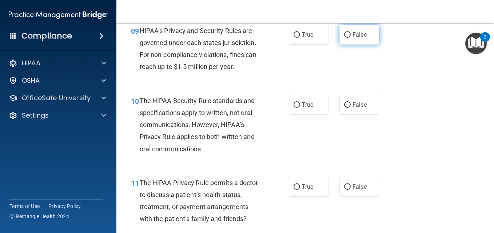
click at [356, 38] on span "False" at bounding box center [359, 34] width 14 height 7
click at [351, 38] on input "False" at bounding box center [347, 34] width 7 height 5
radio input "true"
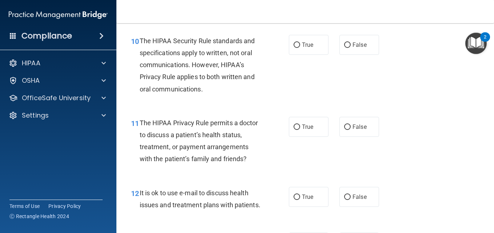
scroll to position [691, 0]
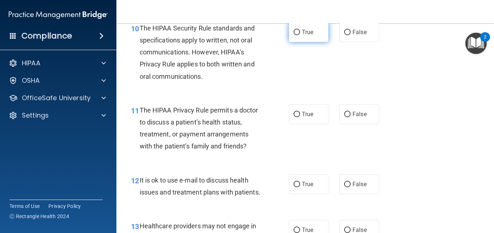
click at [311, 38] on label "True" at bounding box center [309, 32] width 40 height 20
click at [300, 35] on input "True" at bounding box center [297, 32] width 7 height 5
radio input "true"
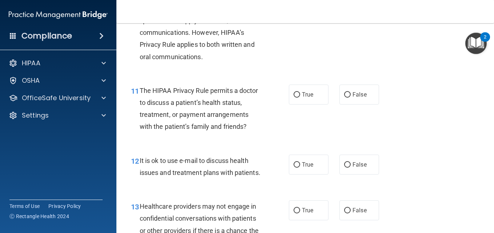
scroll to position [727, 0]
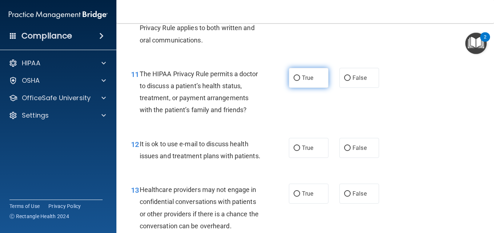
click at [302, 88] on label "True" at bounding box center [309, 78] width 40 height 20
click at [300, 81] on input "True" at bounding box center [297, 78] width 7 height 5
radio input "true"
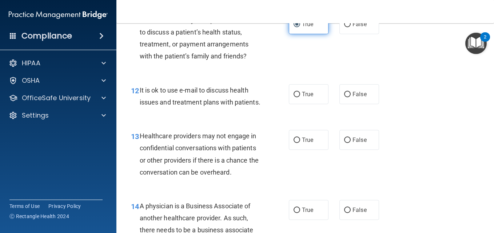
scroll to position [764, 0]
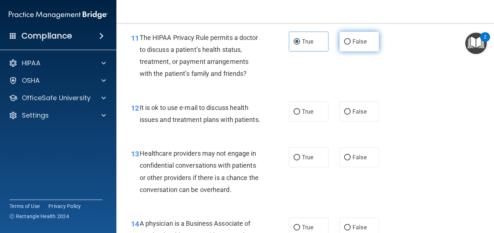
click at [352, 45] on span "False" at bounding box center [359, 41] width 14 height 7
click at [349, 45] on input "False" at bounding box center [347, 41] width 7 height 5
radio input "true"
click at [303, 52] on label "True" at bounding box center [309, 42] width 40 height 20
click at [300, 45] on input "True" at bounding box center [297, 41] width 7 height 5
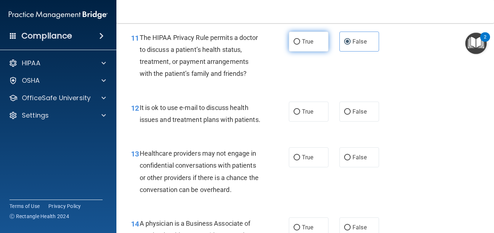
radio input "true"
radio input "false"
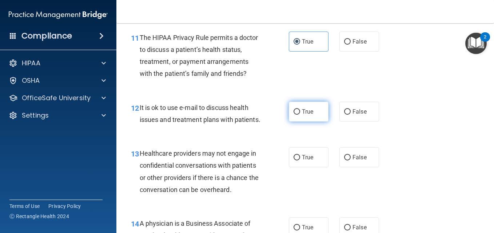
click at [324, 122] on label "True" at bounding box center [309, 112] width 40 height 20
click at [300, 115] on input "True" at bounding box center [297, 111] width 7 height 5
radio input "true"
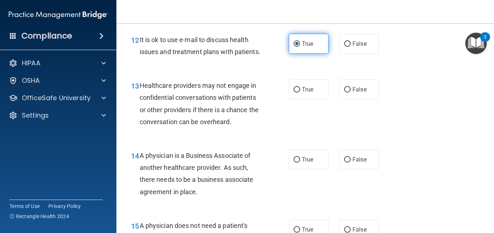
scroll to position [833, 0]
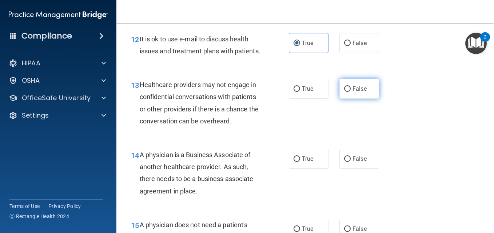
click at [360, 99] on label "False" at bounding box center [359, 89] width 40 height 20
click at [351, 92] on input "False" at bounding box center [347, 89] width 7 height 5
radio input "true"
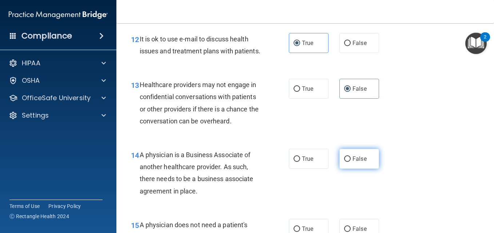
click at [358, 169] on label "False" at bounding box center [359, 159] width 40 height 20
click at [351, 162] on input "False" at bounding box center [347, 159] width 7 height 5
radio input "true"
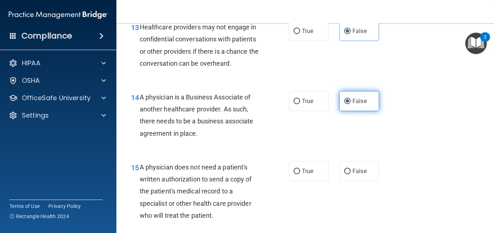
scroll to position [891, 0]
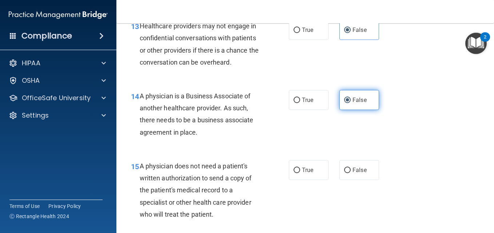
click at [358, 180] on label "False" at bounding box center [359, 170] width 40 height 20
click at [351, 173] on input "False" at bounding box center [347, 170] width 7 height 5
radio input "true"
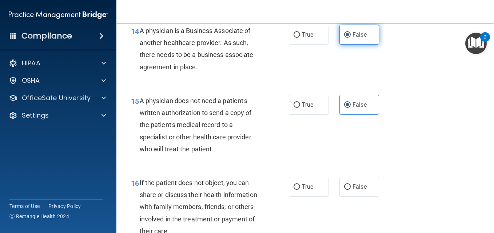
scroll to position [1028, 0]
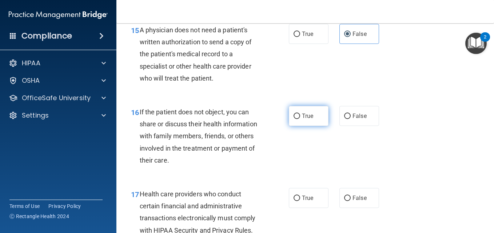
click at [302, 120] on span "True" at bounding box center [307, 116] width 11 height 7
click at [300, 119] on input "True" at bounding box center [297, 116] width 7 height 5
radio input "true"
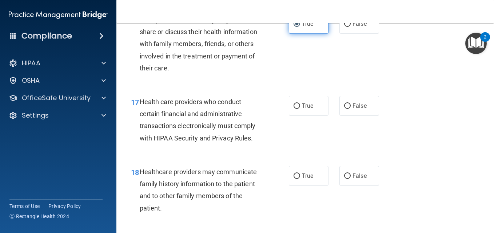
scroll to position [1121, 0]
click at [299, 116] on label "True" at bounding box center [309, 106] width 40 height 20
click at [299, 109] on input "True" at bounding box center [297, 105] width 7 height 5
radio input "true"
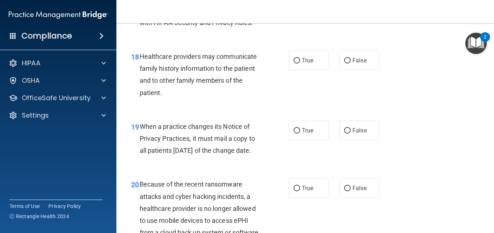
scroll to position [1236, 0]
click at [344, 70] on label "False" at bounding box center [359, 60] width 40 height 20
click at [344, 63] on input "False" at bounding box center [347, 60] width 7 height 5
radio input "true"
click at [344, 133] on input "False" at bounding box center [347, 130] width 7 height 5
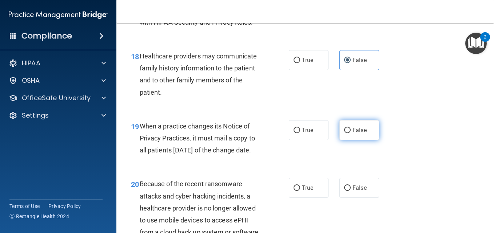
radio input "true"
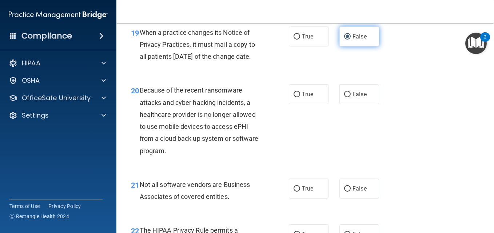
scroll to position [1332, 0]
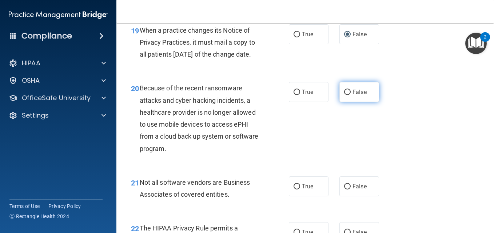
click at [346, 95] on input "False" at bounding box center [347, 92] width 7 height 5
radio input "true"
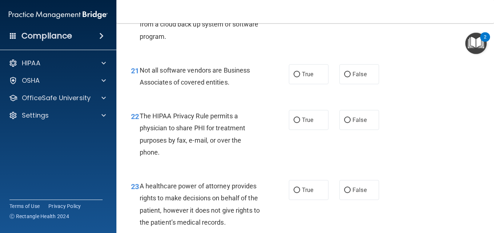
scroll to position [1445, 0]
click at [315, 84] on label "True" at bounding box center [309, 74] width 40 height 20
click at [300, 77] on input "True" at bounding box center [297, 74] width 7 height 5
radio input "true"
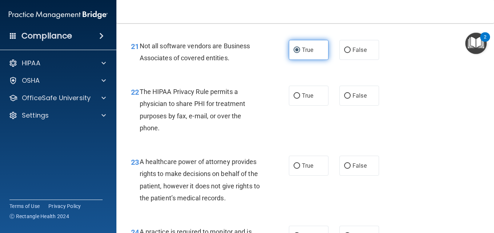
scroll to position [1478, 0]
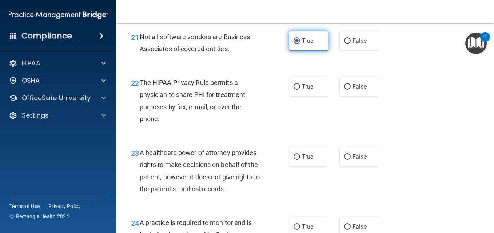
click at [315, 97] on label "True" at bounding box center [309, 87] width 40 height 20
click at [300, 90] on input "True" at bounding box center [297, 86] width 7 height 5
radio input "true"
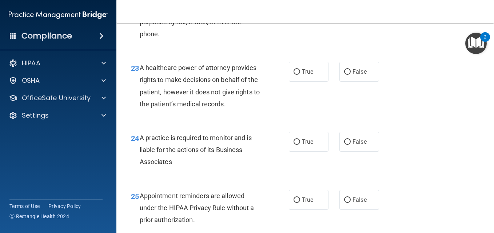
scroll to position [1564, 0]
drag, startPoint x: 335, startPoint y: 110, endPoint x: 346, endPoint y: 114, distance: 11.5
click at [346, 81] on div "True False" at bounding box center [336, 71] width 95 height 20
click at [346, 81] on label "False" at bounding box center [359, 71] width 40 height 20
click at [346, 74] on input "False" at bounding box center [347, 71] width 7 height 5
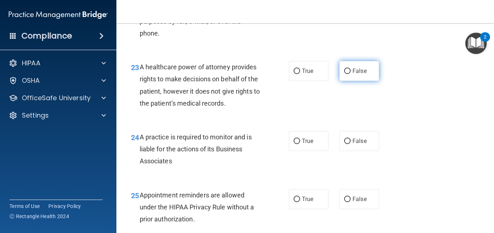
radio input "true"
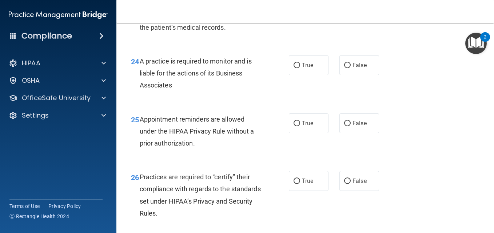
scroll to position [1640, 0]
click at [346, 68] on input "False" at bounding box center [347, 65] width 7 height 5
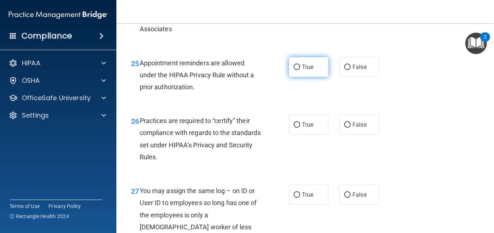
click at [318, 77] on label "True" at bounding box center [309, 67] width 40 height 20
click at [300, 70] on input "True" at bounding box center [297, 67] width 7 height 5
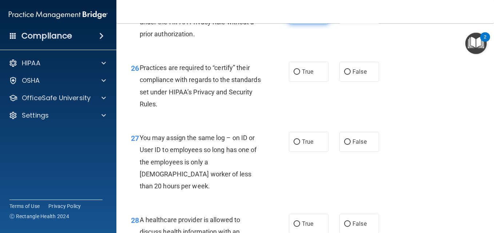
scroll to position [1750, 0]
click at [318, 81] on label "True" at bounding box center [309, 71] width 40 height 20
click at [300, 75] on input "True" at bounding box center [297, 71] width 7 height 5
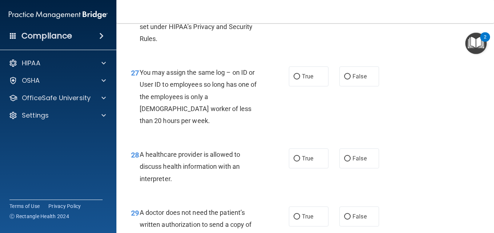
scroll to position [1815, 0]
click at [340, 86] on label "False" at bounding box center [359, 76] width 40 height 20
click at [344, 79] on input "False" at bounding box center [347, 76] width 7 height 5
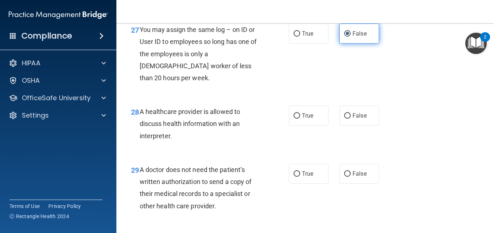
scroll to position [1904, 0]
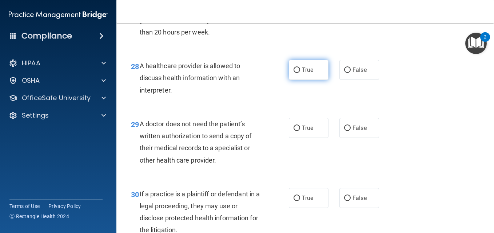
click at [308, 80] on label "True" at bounding box center [309, 70] width 40 height 20
click at [300, 73] on input "True" at bounding box center [297, 70] width 7 height 5
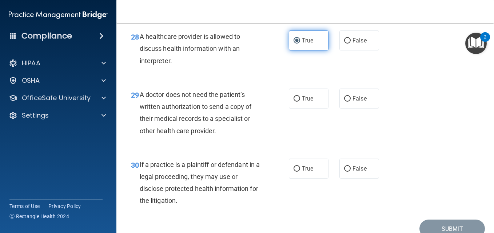
scroll to position [1965, 0]
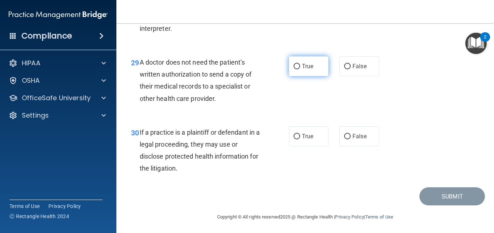
click at [304, 70] on span "True" at bounding box center [307, 66] width 11 height 7
click at [300, 69] on input "True" at bounding box center [297, 66] width 7 height 5
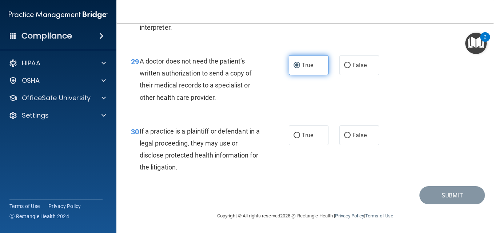
scroll to position [1966, 0]
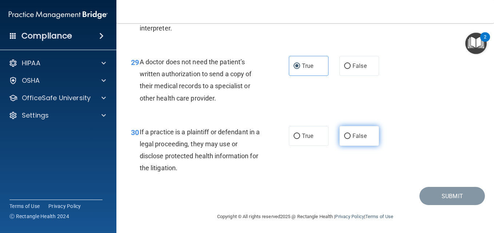
click at [350, 146] on label "False" at bounding box center [359, 136] width 40 height 20
click at [350, 139] on input "False" at bounding box center [347, 136] width 7 height 5
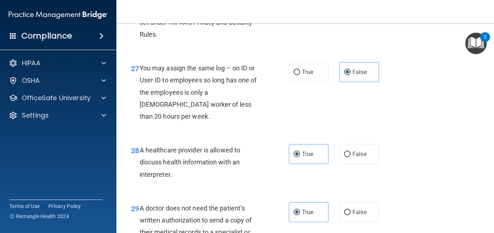
scroll to position [1819, 0]
click at [348, 12] on label "False" at bounding box center [359, 2] width 40 height 20
click at [348, 5] on input "False" at bounding box center [347, 2] width 7 height 5
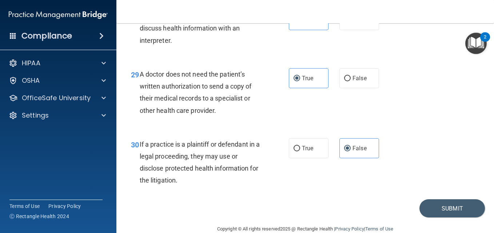
scroll to position [2003, 0]
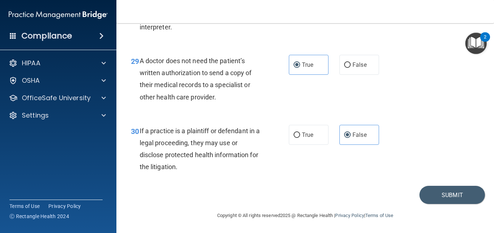
click at [295, 121] on div "30 If a practice is a plaintiff or defendant in a legal proceeding, they may us…" at bounding box center [304, 151] width 359 height 70
click at [296, 141] on label "True" at bounding box center [309, 135] width 40 height 20
click at [296, 138] on input "True" at bounding box center [297, 135] width 7 height 5
click at [455, 189] on button "Submit" at bounding box center [451, 195] width 65 height 19
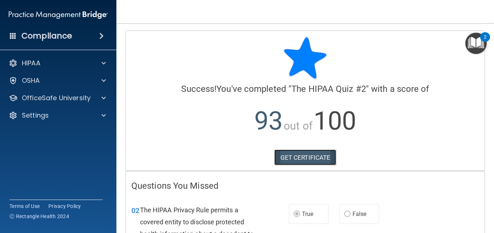
click at [300, 157] on link "GET CERTIFICATE" at bounding box center [305, 158] width 62 height 16
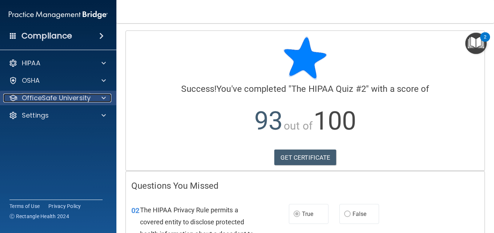
click at [52, 97] on p "OfficeSafe University" at bounding box center [56, 98] width 69 height 9
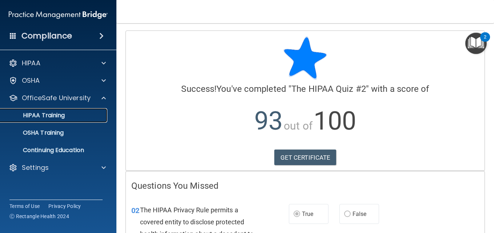
click at [60, 121] on link "HIPAA Training" at bounding box center [50, 115] width 115 height 15
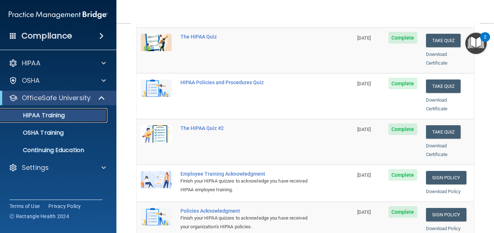
scroll to position [145, 0]
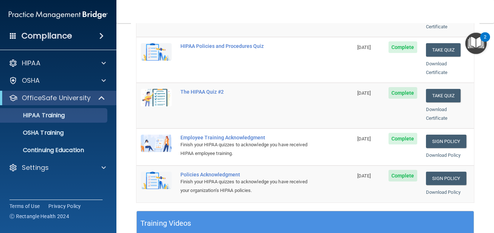
click at [392, 133] on span "Complete" at bounding box center [402, 139] width 29 height 12
click at [442, 139] on link "Sign Policy" at bounding box center [446, 141] width 40 height 13
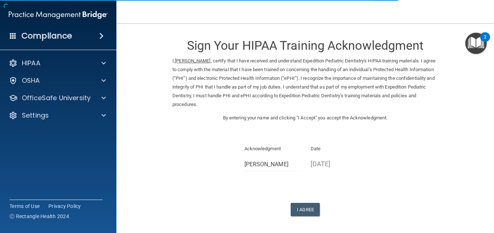
click at [304, 201] on div "Sign Your HIPAA Training Acknowledgment I, Caytlin Wilgus , certify that I have…" at bounding box center [305, 124] width 266 height 186
click at [307, 211] on button "I Agree" at bounding box center [305, 209] width 29 height 13
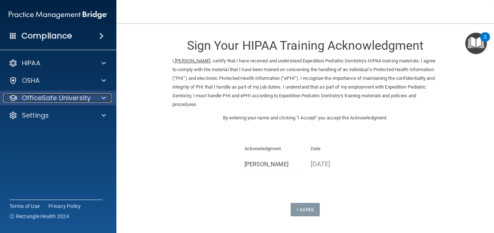
click at [47, 97] on p "OfficeSafe University" at bounding box center [56, 98] width 69 height 9
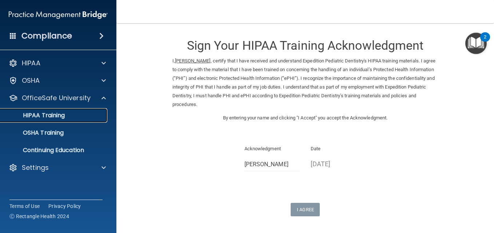
click at [60, 117] on p "HIPAA Training" at bounding box center [35, 115] width 60 height 7
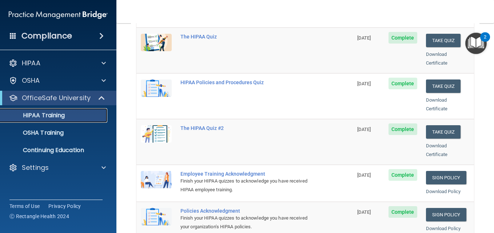
scroll to position [145, 0]
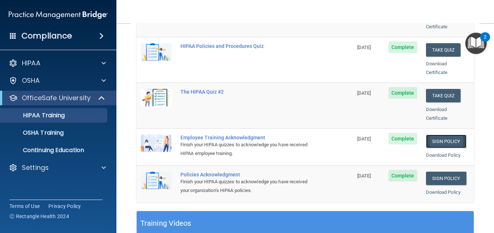
click at [436, 136] on link "Sign Policy" at bounding box center [446, 141] width 40 height 13
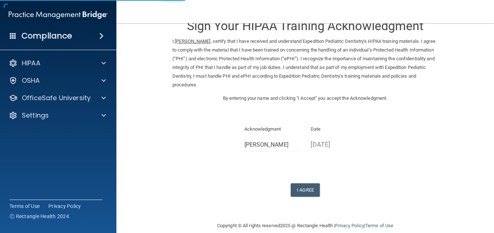
scroll to position [30, 0]
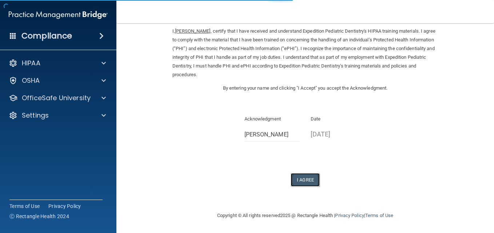
click at [310, 181] on button "I Agree" at bounding box center [305, 179] width 29 height 13
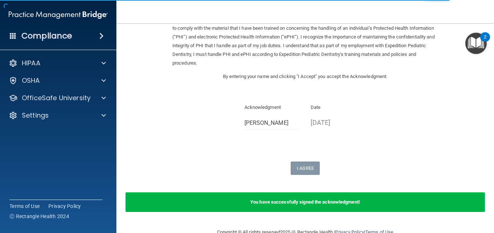
scroll to position [58, 0]
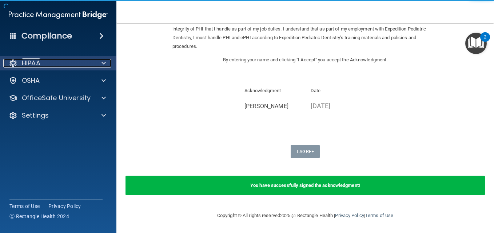
click at [108, 63] on div at bounding box center [102, 63] width 18 height 9
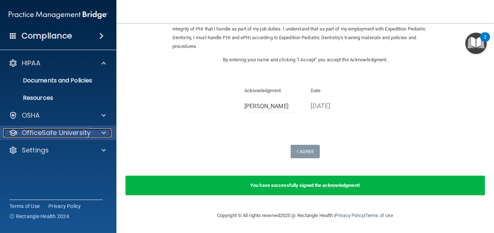
click at [71, 133] on p "OfficeSafe University" at bounding box center [56, 133] width 69 height 9
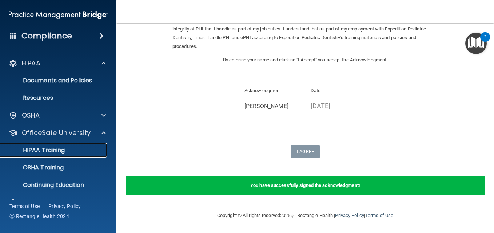
click at [69, 152] on div "HIPAA Training" at bounding box center [54, 150] width 99 height 7
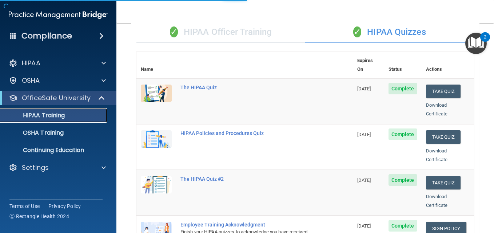
scroll to position [340, 0]
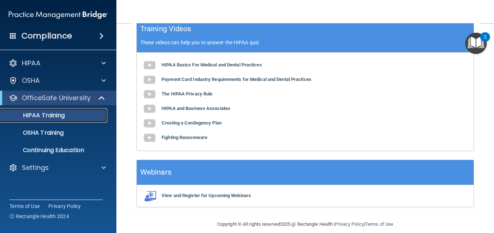
click at [91, 112] on div "HIPAA Training" at bounding box center [54, 115] width 99 height 7
click at [82, 118] on div "HIPAA Training" at bounding box center [54, 115] width 99 height 7
click at [31, 118] on p "HIPAA Training" at bounding box center [35, 115] width 60 height 7
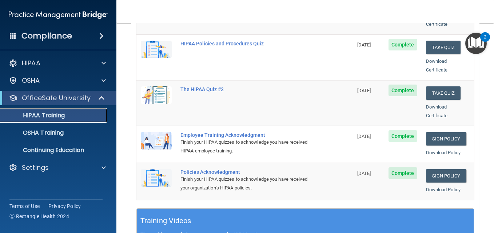
scroll to position [159, 0]
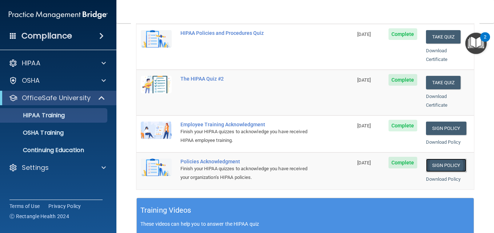
click at [436, 159] on link "Sign Policy" at bounding box center [446, 165] width 40 height 13
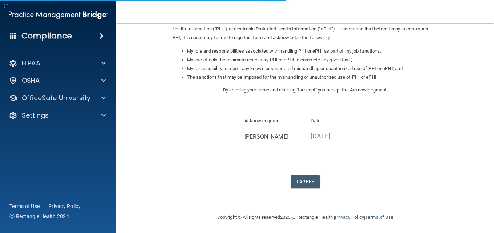
scroll to position [100, 0]
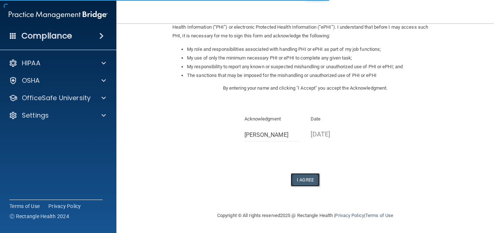
click at [304, 181] on button "I Agree" at bounding box center [305, 179] width 29 height 13
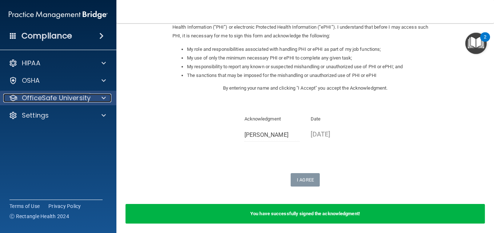
click at [101, 100] on div at bounding box center [102, 98] width 18 height 9
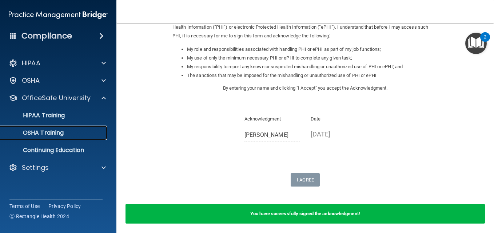
click at [72, 128] on link "OSHA Training" at bounding box center [50, 133] width 115 height 15
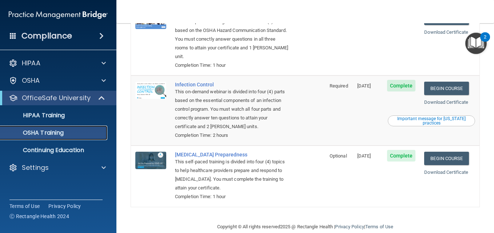
scroll to position [168, 0]
